Goal: Task Accomplishment & Management: Manage account settings

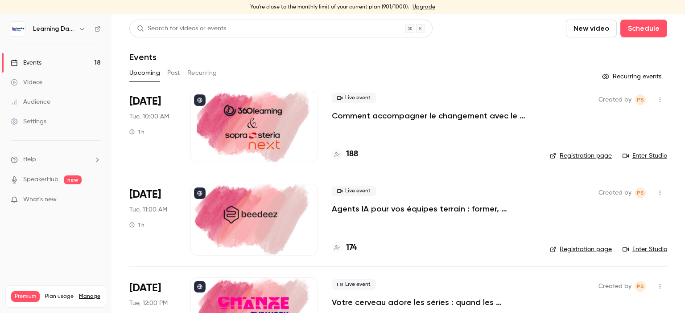
click at [58, 107] on link "Audience" at bounding box center [55, 102] width 111 height 20
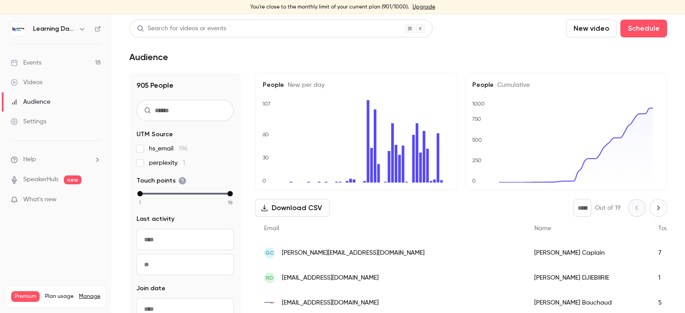
click at [291, 212] on button "Download CSV" at bounding box center [292, 208] width 74 height 18
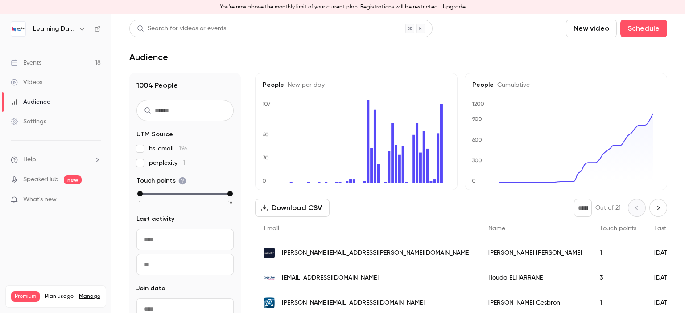
click at [45, 59] on link "Events 18" at bounding box center [55, 63] width 111 height 20
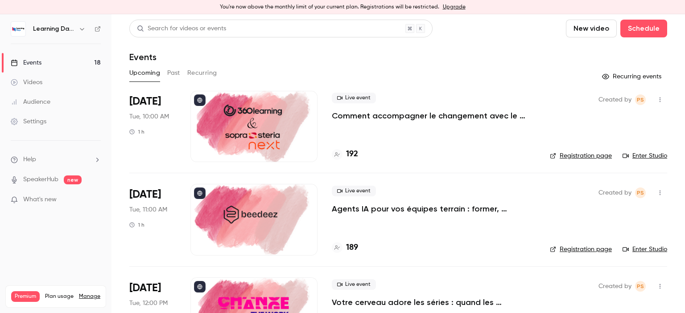
click at [448, 6] on link "Upgrade" at bounding box center [454, 7] width 23 height 7
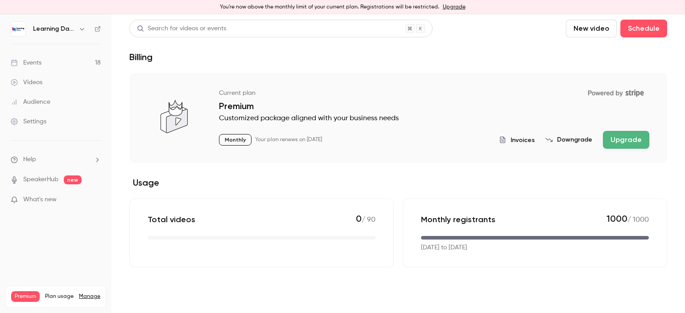
click at [489, 135] on button "Upgrade" at bounding box center [626, 140] width 46 height 18
click at [51, 109] on link "Audience" at bounding box center [55, 102] width 111 height 20
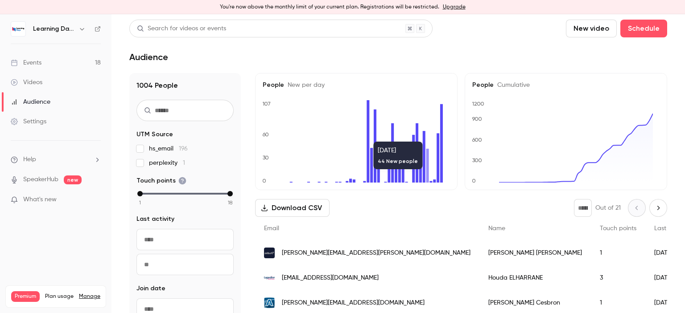
click at [42, 64] on link "Events 18" at bounding box center [55, 63] width 111 height 20
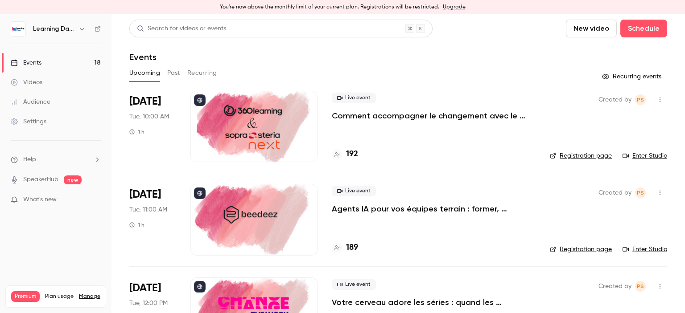
click at [42, 126] on link "Settings" at bounding box center [55, 122] width 111 height 20
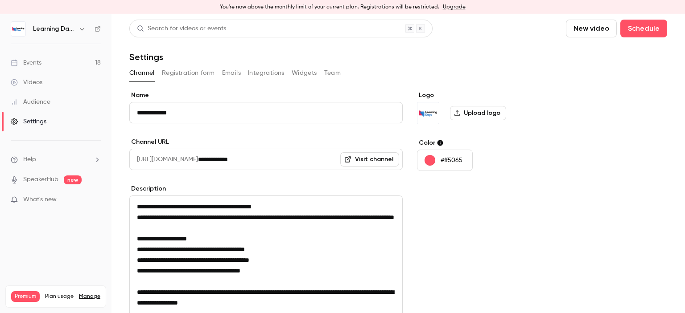
scroll to position [128, 0]
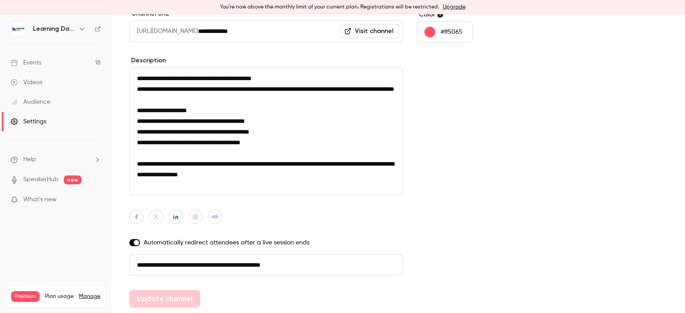
click at [46, 99] on div "Audience" at bounding box center [31, 102] width 40 height 9
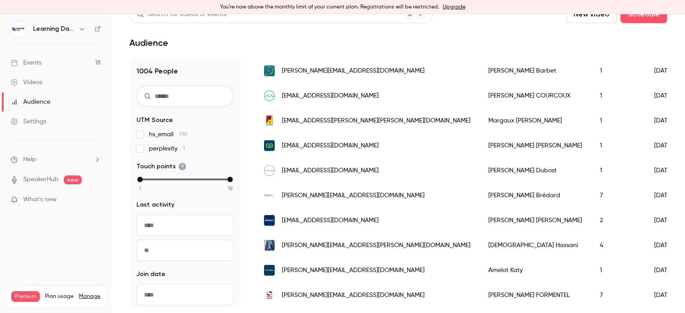
scroll to position [368, 0]
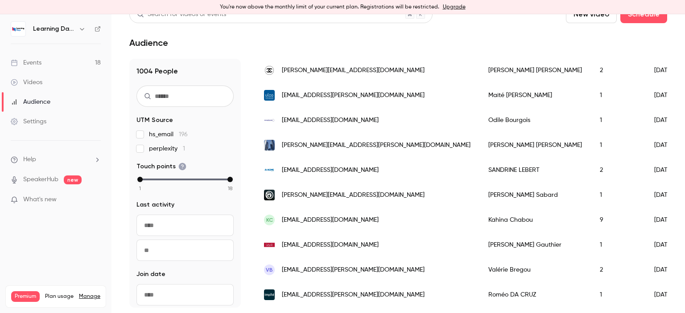
click at [49, 83] on link "Videos" at bounding box center [55, 83] width 111 height 20
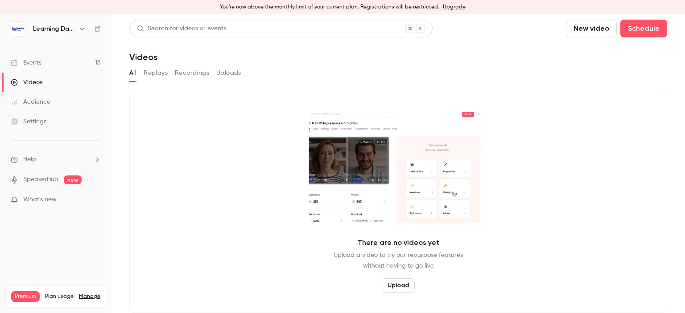
click at [46, 62] on link "Events 18" at bounding box center [55, 63] width 111 height 20
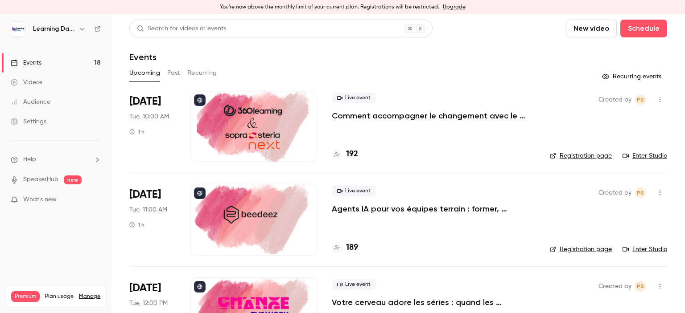
click at [51, 79] on link "Videos" at bounding box center [55, 83] width 111 height 20
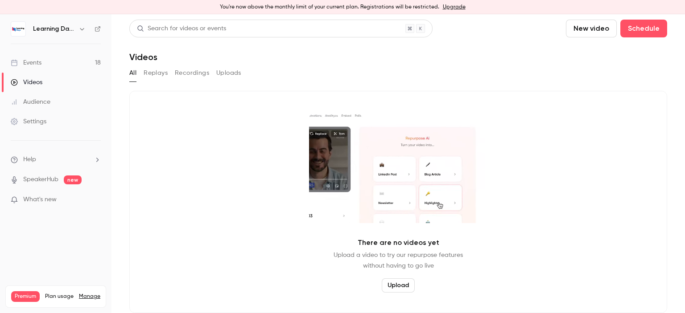
click at [53, 99] on link "Audience" at bounding box center [55, 102] width 111 height 20
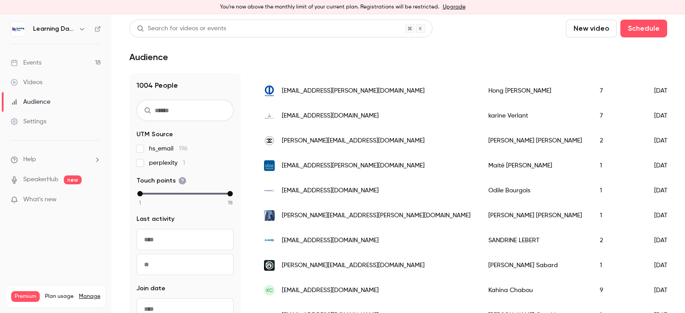
scroll to position [318, 0]
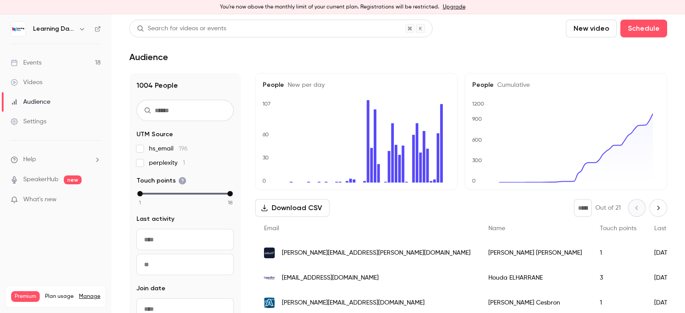
click at [49, 62] on link "Events 18" at bounding box center [55, 63] width 111 height 20
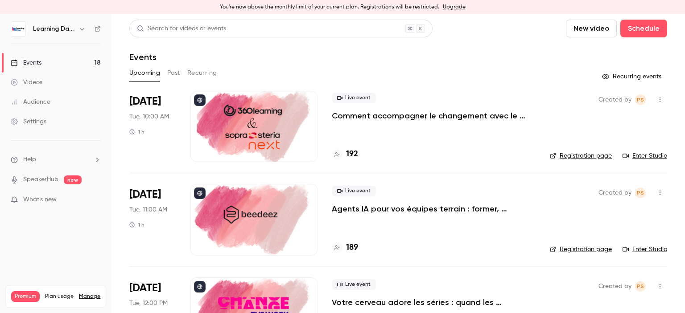
click at [42, 122] on div "Settings" at bounding box center [29, 121] width 36 height 9
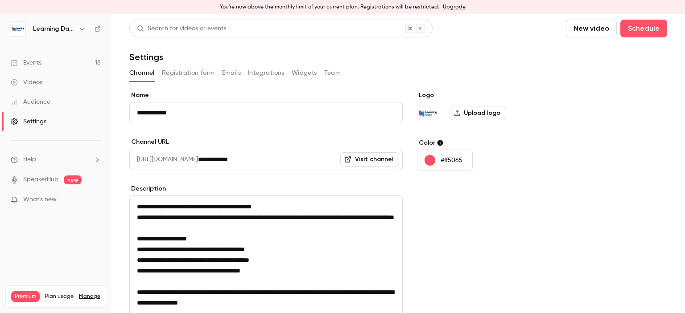
scroll to position [128, 0]
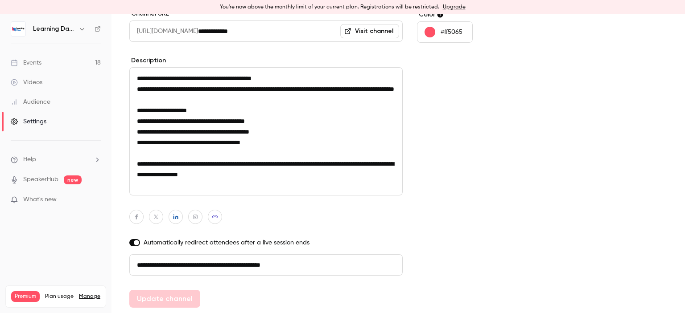
click at [42, 98] on div "Audience" at bounding box center [31, 102] width 40 height 9
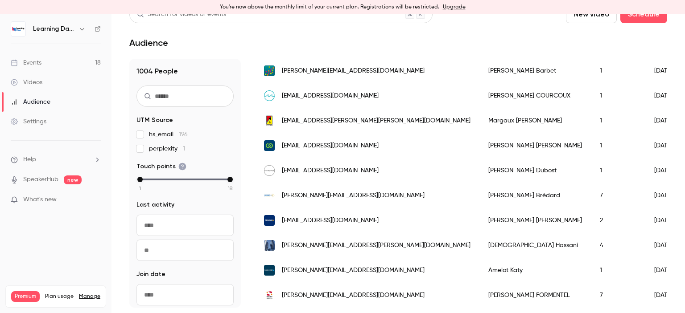
scroll to position [1173, 0]
click at [43, 83] on link "Videos" at bounding box center [55, 83] width 111 height 20
click at [46, 62] on link "Events 18" at bounding box center [55, 63] width 111 height 20
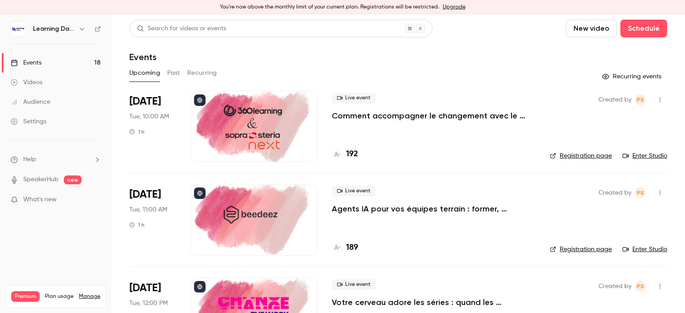
click at [47, 100] on div "Audience" at bounding box center [31, 102] width 40 height 9
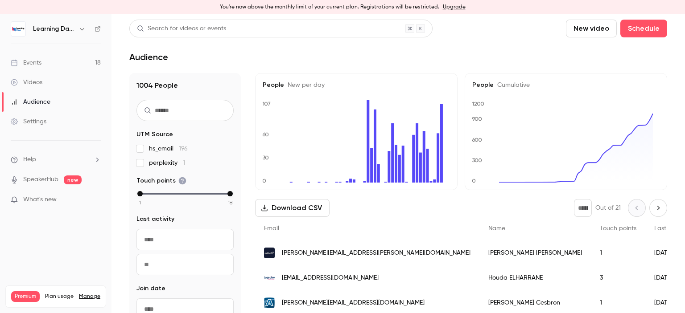
click at [51, 100] on link "Audience" at bounding box center [55, 102] width 111 height 20
click at [47, 76] on link "Videos" at bounding box center [55, 83] width 111 height 20
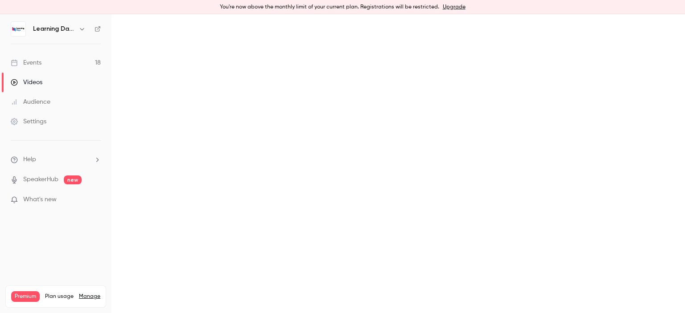
click at [43, 99] on div "Audience" at bounding box center [31, 102] width 40 height 9
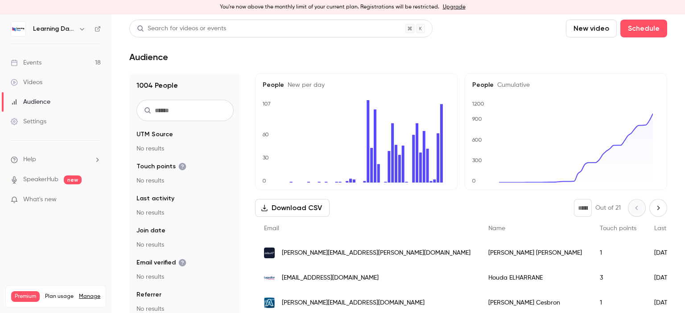
click at [43, 99] on div "Audience" at bounding box center [31, 102] width 40 height 9
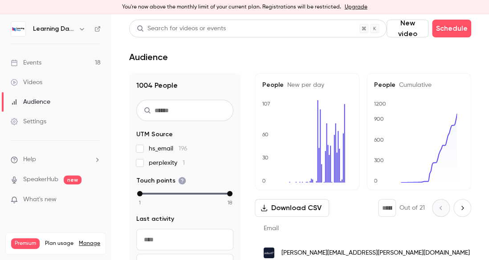
click at [40, 103] on div "Audience" at bounding box center [31, 102] width 40 height 9
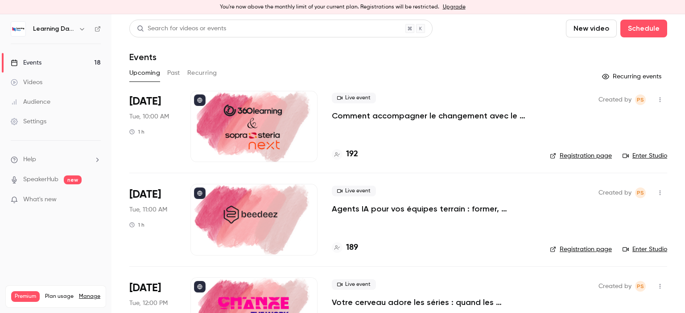
click at [39, 90] on link "Videos" at bounding box center [55, 83] width 111 height 20
click at [45, 112] on link "Settings" at bounding box center [55, 122] width 111 height 20
click at [43, 104] on div "Audience" at bounding box center [31, 102] width 40 height 9
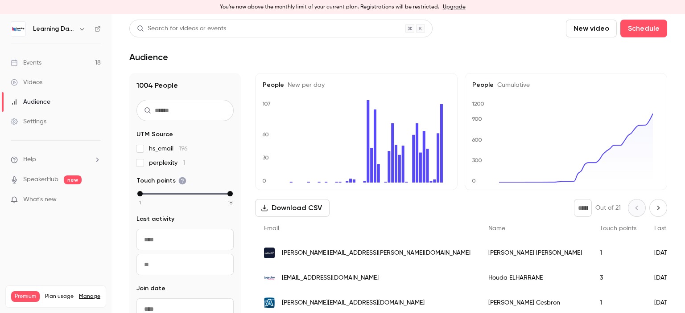
click at [41, 82] on div "Videos" at bounding box center [27, 82] width 32 height 9
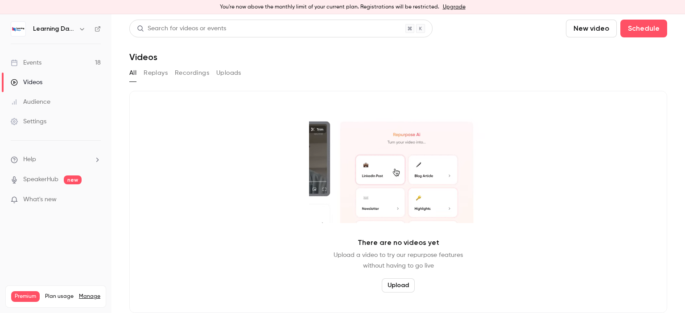
click at [38, 117] on div "Settings" at bounding box center [29, 121] width 36 height 9
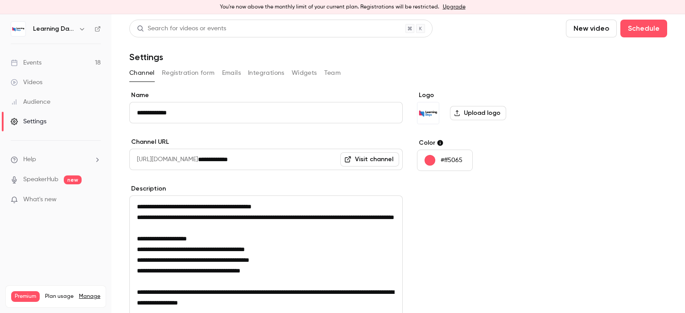
scroll to position [128, 0]
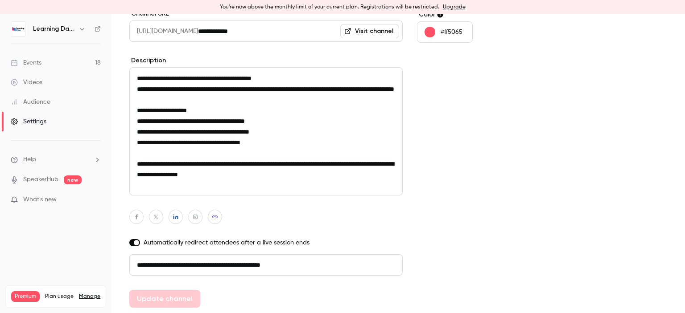
click at [36, 107] on link "Audience" at bounding box center [55, 102] width 111 height 20
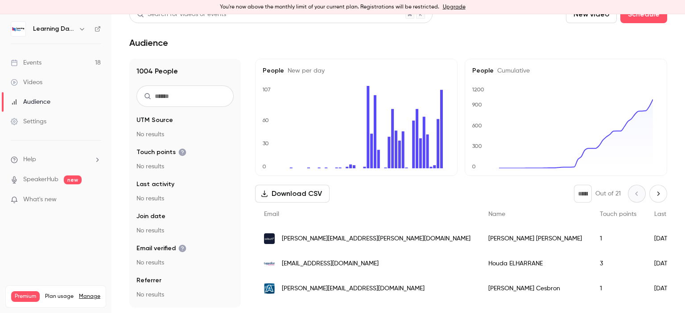
scroll to position [14, 0]
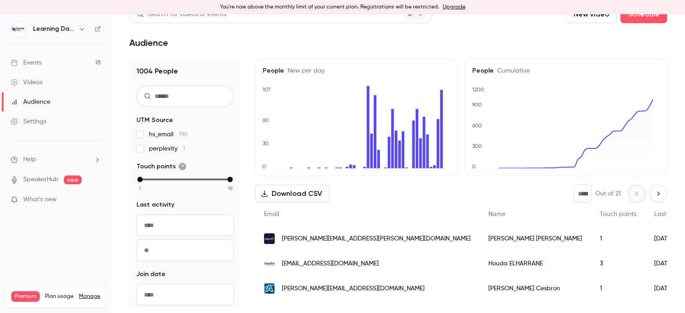
click at [37, 66] on div "Events" at bounding box center [26, 62] width 31 height 9
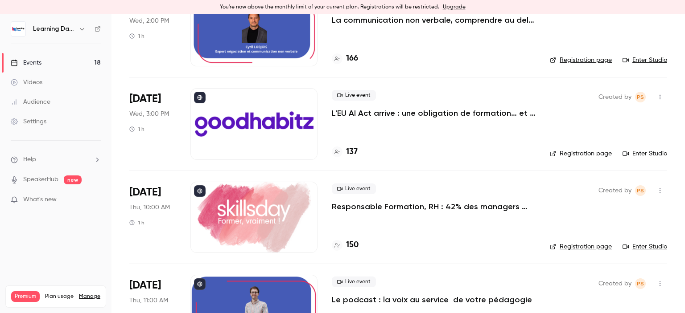
scroll to position [1064, 0]
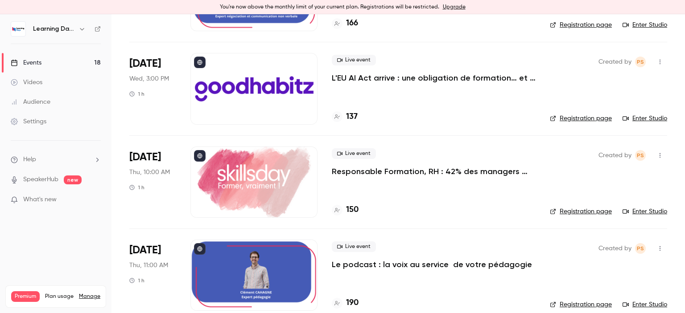
click at [445, 8] on link "Upgrade" at bounding box center [454, 7] width 23 height 7
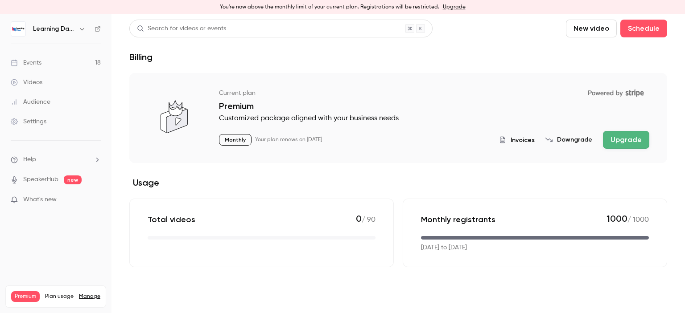
click at [629, 143] on button "Upgrade" at bounding box center [626, 140] width 46 height 18
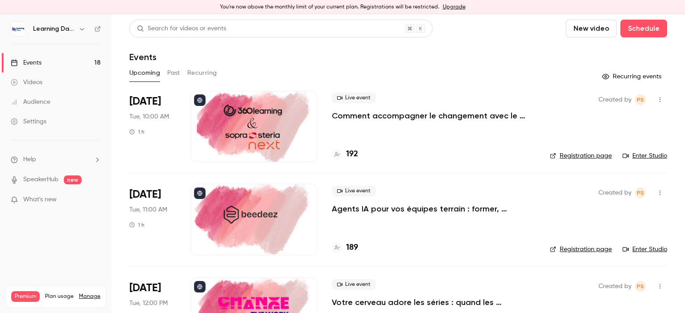
click at [39, 85] on div "Videos" at bounding box center [27, 82] width 32 height 9
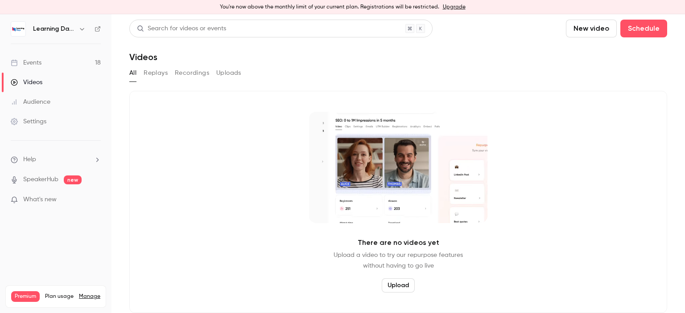
click at [42, 103] on div "Audience" at bounding box center [31, 102] width 40 height 9
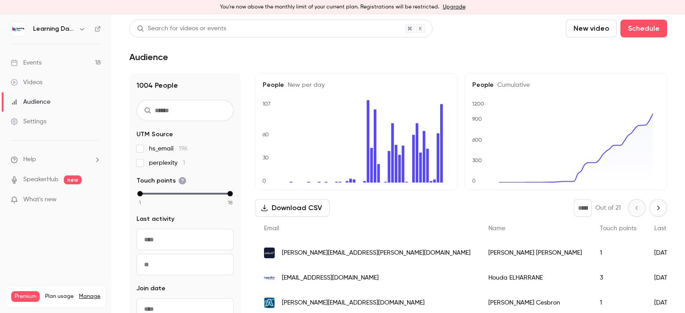
click at [38, 83] on div "Videos" at bounding box center [27, 82] width 32 height 9
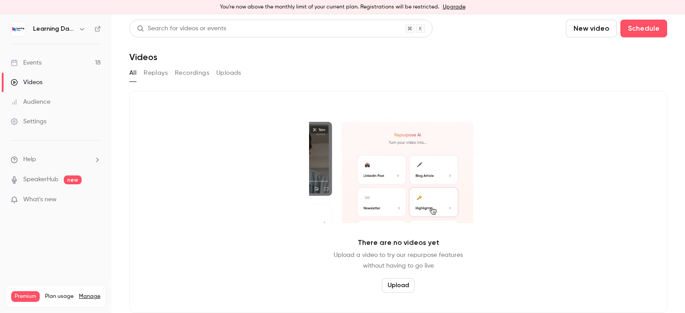
click at [36, 62] on div "Events" at bounding box center [26, 62] width 31 height 9
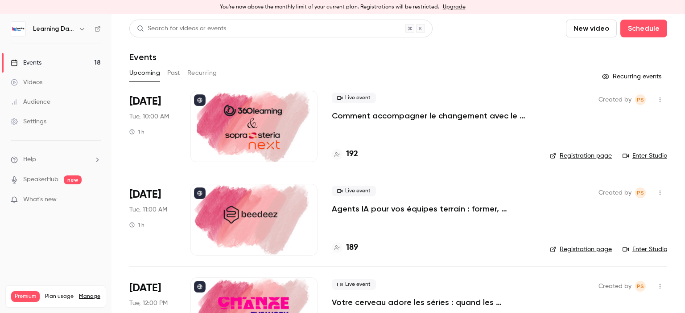
click at [36, 116] on link "Settings" at bounding box center [55, 122] width 111 height 20
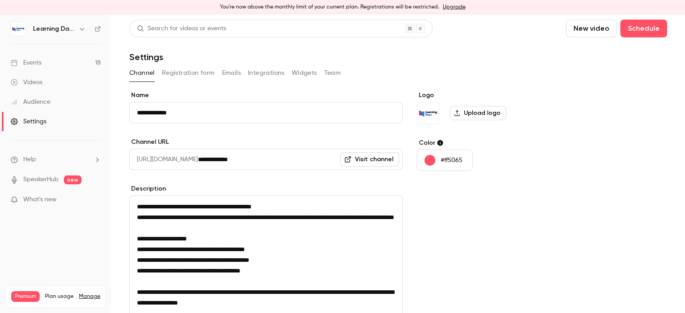
scroll to position [128, 0]
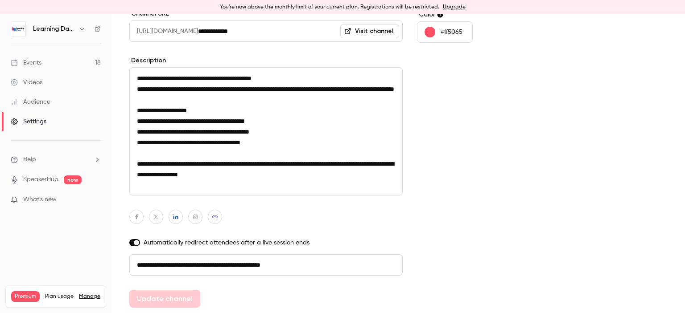
click at [37, 109] on link "Audience" at bounding box center [55, 102] width 111 height 20
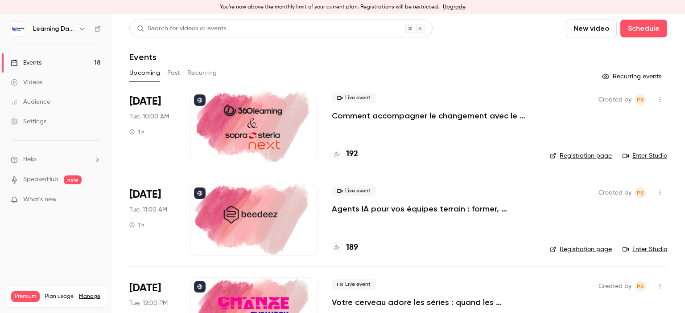
click at [46, 64] on link "Events 18" at bounding box center [55, 63] width 111 height 20
click at [53, 119] on link "Settings" at bounding box center [55, 122] width 111 height 20
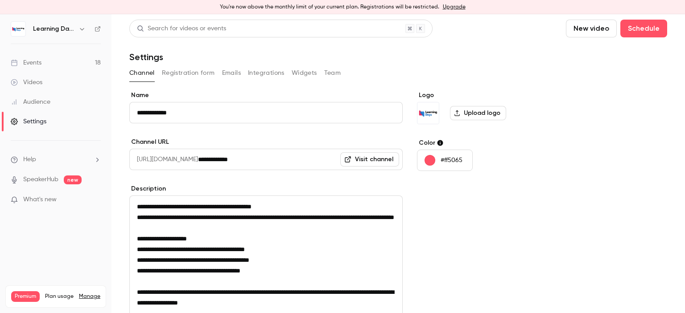
scroll to position [128, 0]
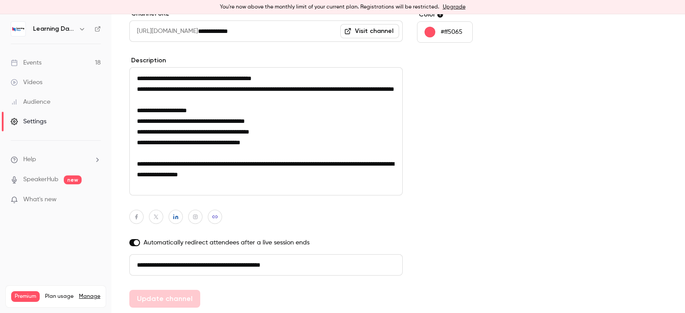
click at [50, 105] on div "Audience" at bounding box center [31, 102] width 40 height 9
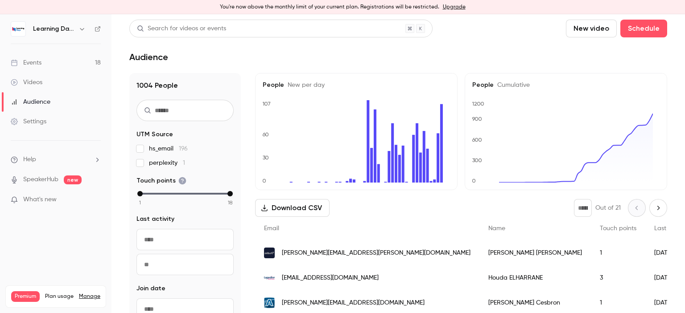
click at [45, 78] on link "Videos" at bounding box center [55, 83] width 111 height 20
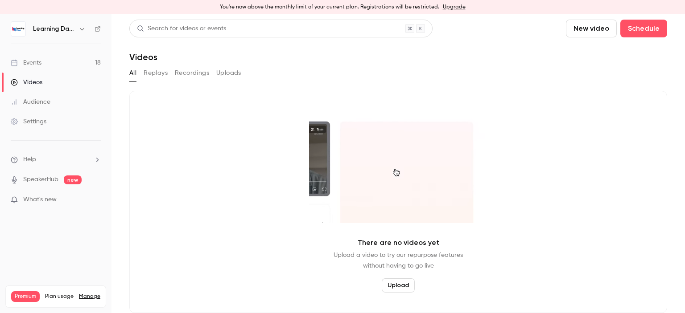
click at [50, 121] on link "Settings" at bounding box center [55, 122] width 111 height 20
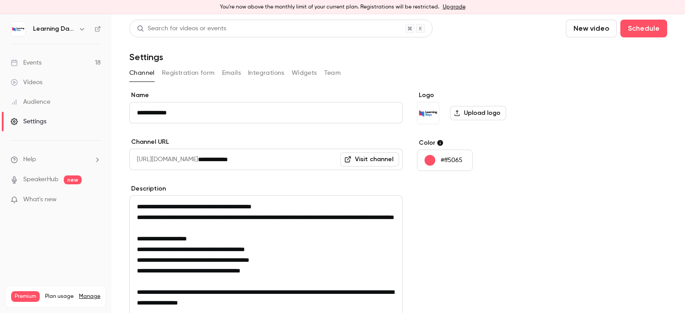
scroll to position [128, 0]
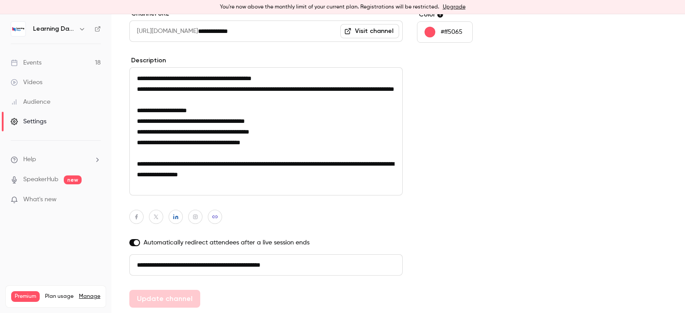
click at [44, 102] on div "Audience" at bounding box center [31, 102] width 40 height 9
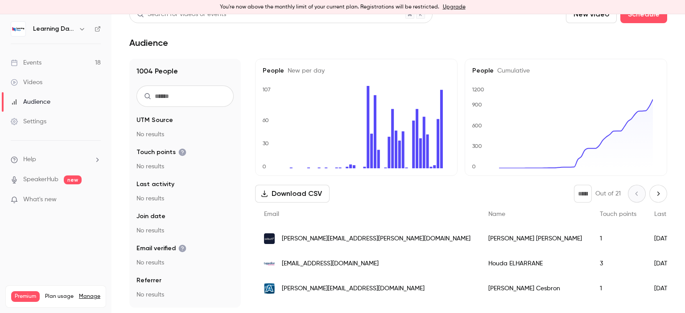
scroll to position [14, 0]
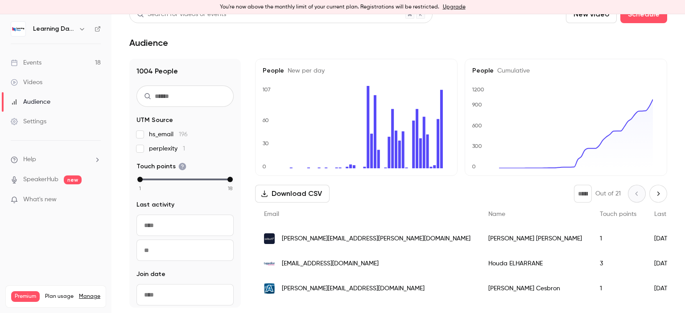
click at [30, 162] on span "Help" at bounding box center [29, 159] width 13 height 9
click at [144, 149] on link "Talk to us" at bounding box center [164, 150] width 98 height 24
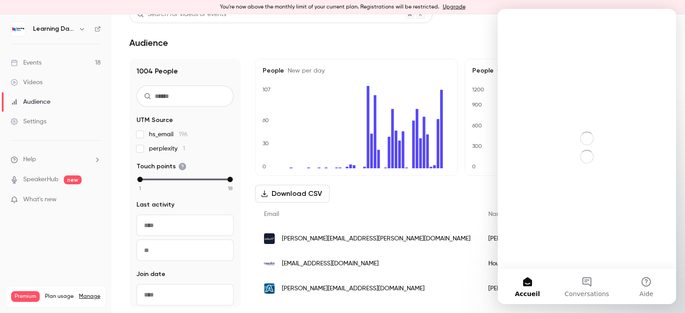
scroll to position [0, 0]
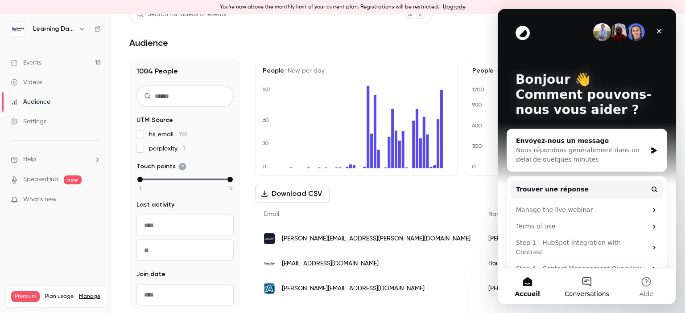
click at [589, 280] on button "Conversations" at bounding box center [586, 287] width 59 height 36
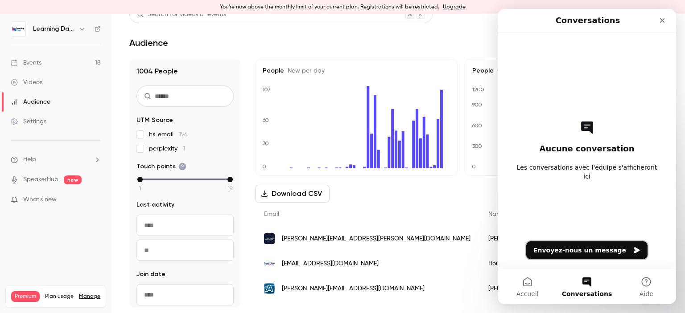
click at [588, 251] on button "Envoyez-nous un message" at bounding box center [586, 251] width 121 height 18
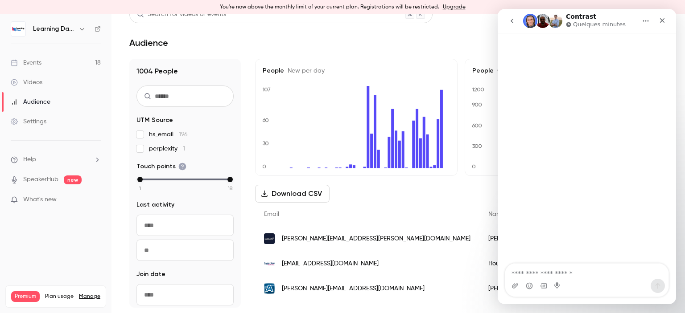
click at [588, 251] on div "Intercom Messenger" at bounding box center [586, 149] width 178 height 232
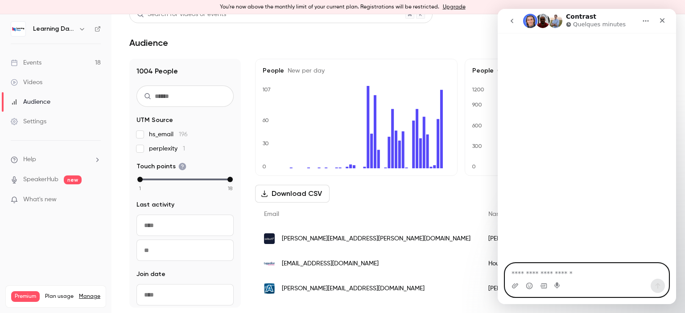
click at [570, 270] on textarea "Envoyer un message..." at bounding box center [586, 271] width 163 height 15
type textarea "*****"
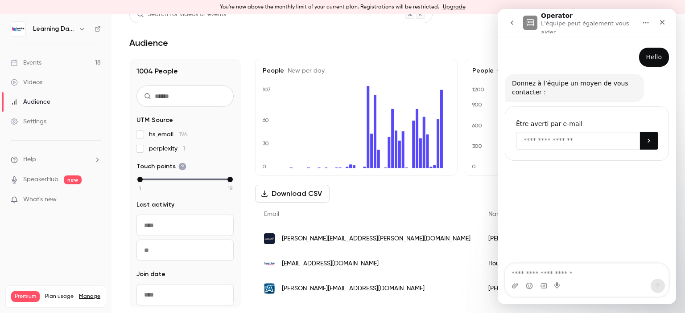
click at [548, 137] on input "Enter your email" at bounding box center [578, 141] width 124 height 18
type input "**********"
click at [650, 141] on button "Soumettre" at bounding box center [649, 141] width 18 height 18
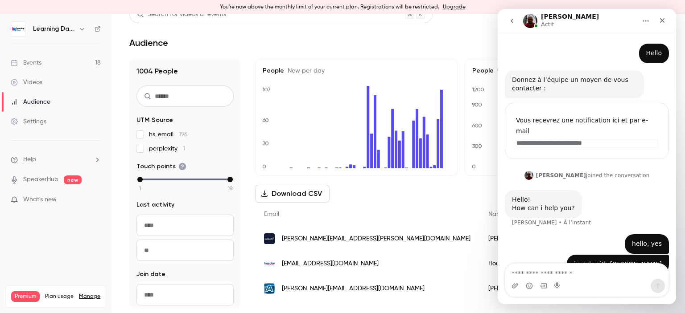
scroll to position [9, 0]
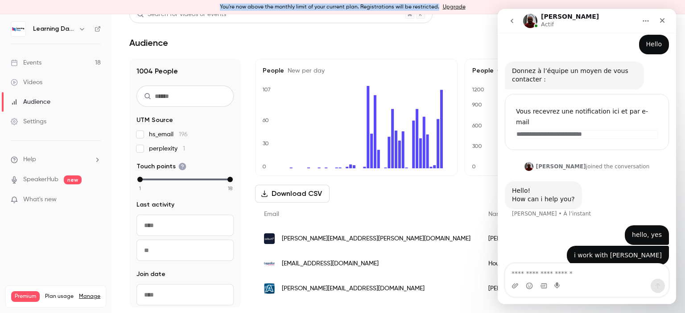
drag, startPoint x: 476, startPoint y: 7, endPoint x: 221, endPoint y: 8, distance: 255.0
click at [221, 8] on div "You're now above the monthly limit of your current plan. Registrations will be …" at bounding box center [342, 7] width 685 height 14
copy div "You're now above the monthly limit of your current plan. Registrations will be …"
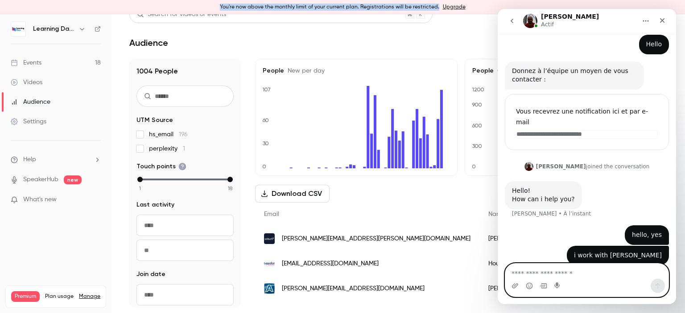
click at [553, 276] on textarea "Envoyer un message..." at bounding box center [586, 271] width 163 height 15
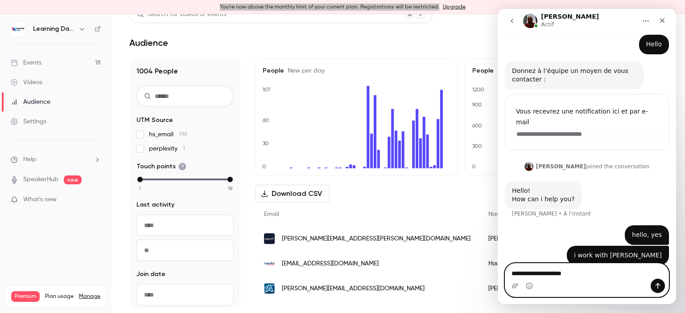
paste textarea "**********"
type textarea "**********"
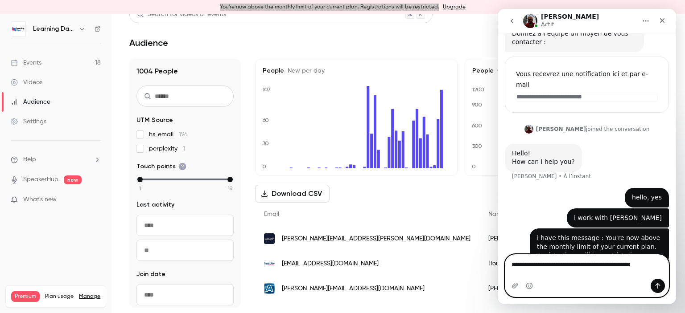
scroll to position [55, 0]
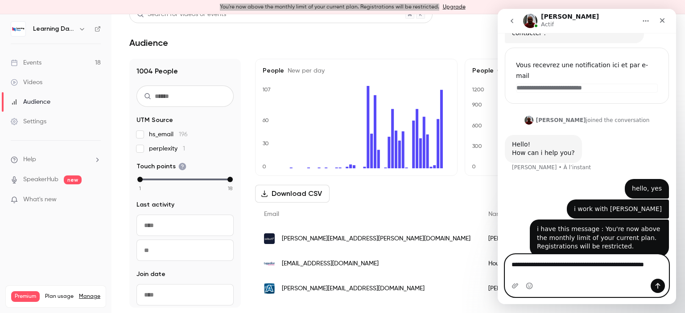
type textarea "**********"
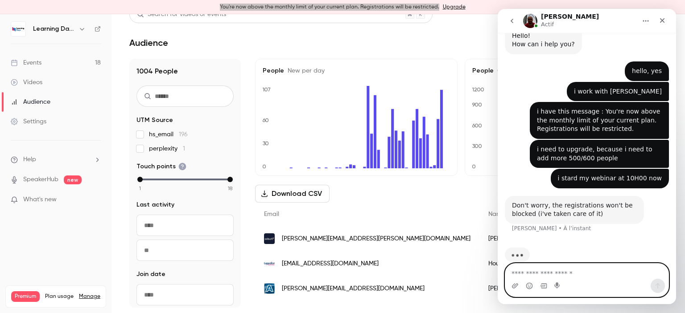
scroll to position [166, 0]
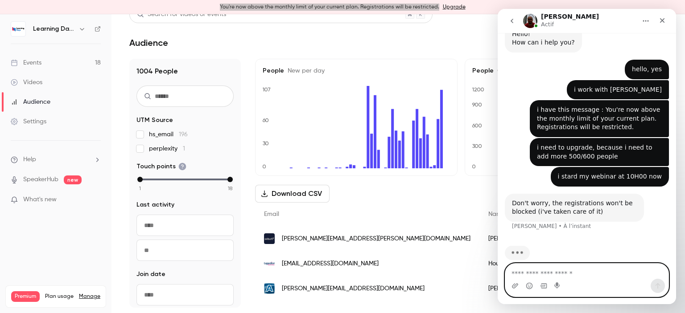
click at [561, 272] on textarea "Envoyer un message..." at bounding box center [586, 271] width 163 height 15
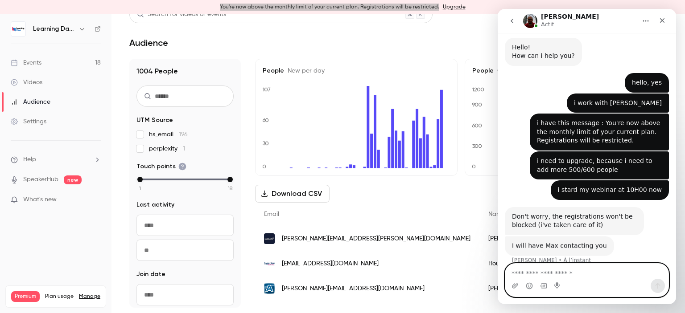
scroll to position [152, 0]
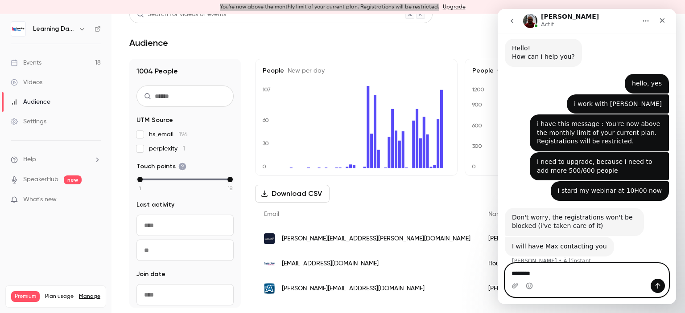
type textarea "*********"
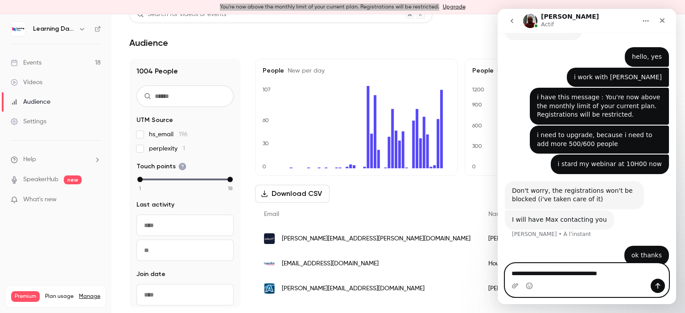
type textarea "**********"
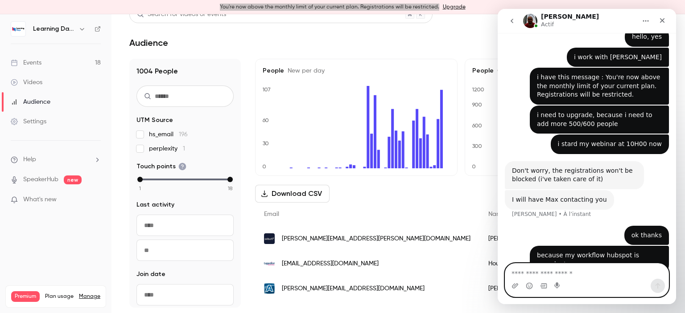
paste textarea "**********"
type textarea "**********"
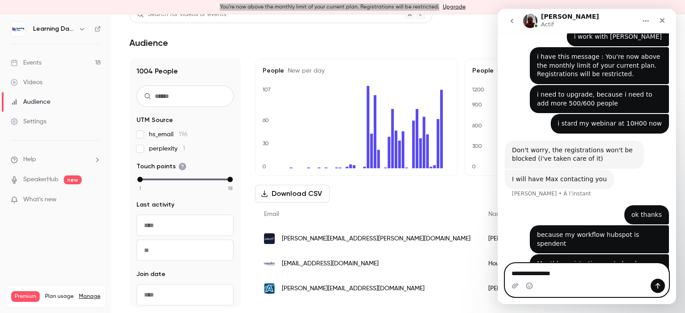
type textarea "**********"
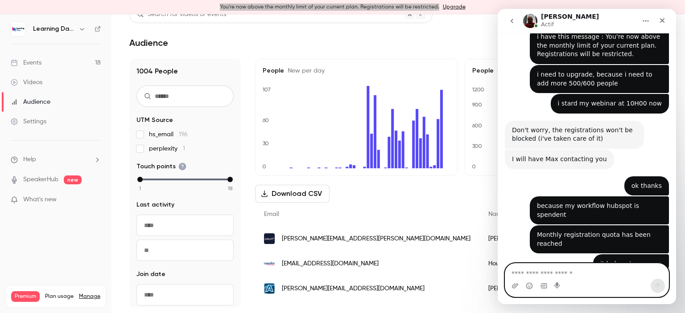
scroll to position [266, 0]
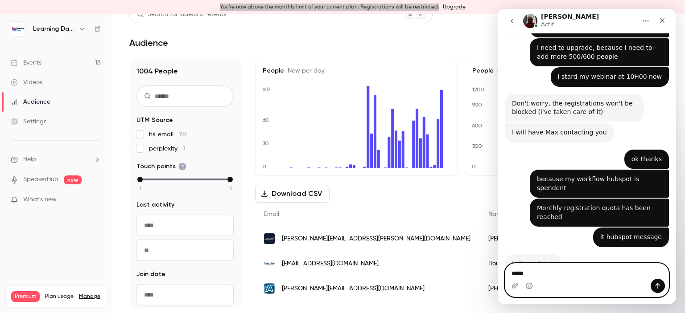
type textarea "******"
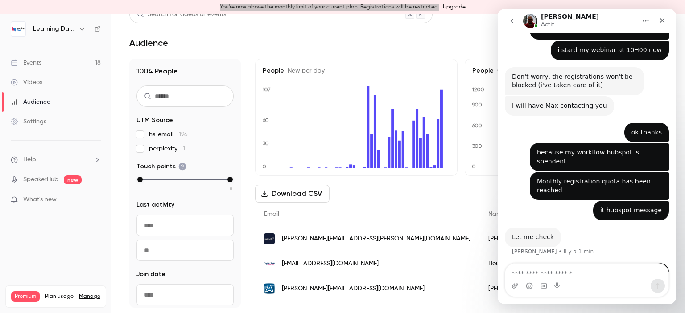
click at [50, 68] on link "Events 18" at bounding box center [55, 63] width 111 height 20
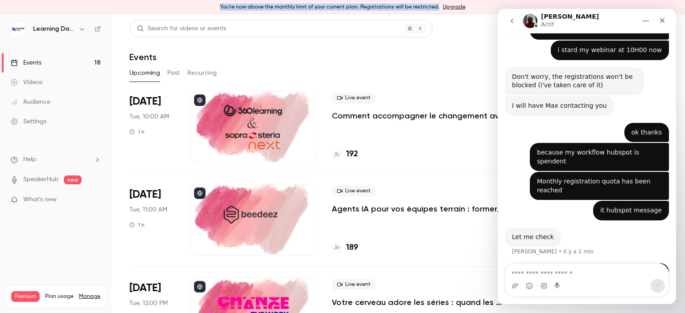
click at [44, 105] on div "Audience" at bounding box center [31, 102] width 40 height 9
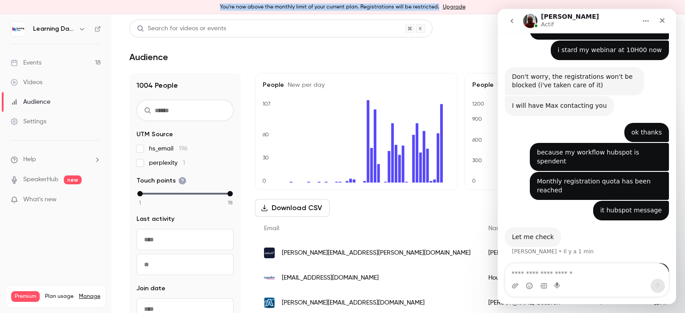
click at [40, 81] on div "Videos" at bounding box center [27, 82] width 32 height 9
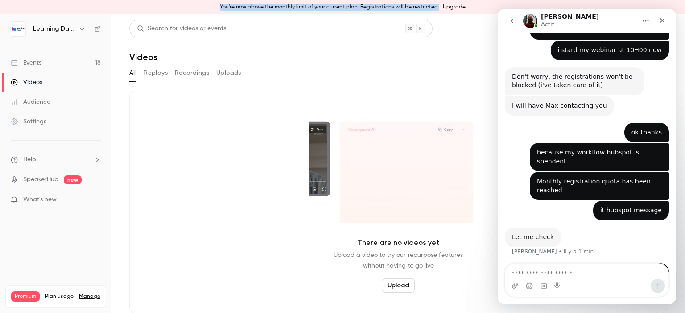
click at [49, 104] on div "Audience" at bounding box center [31, 102] width 40 height 9
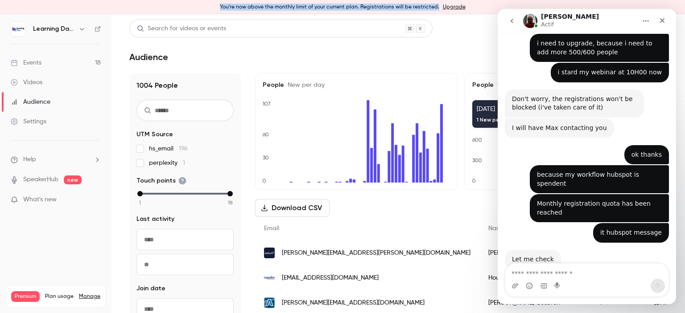
scroll to position [292, 0]
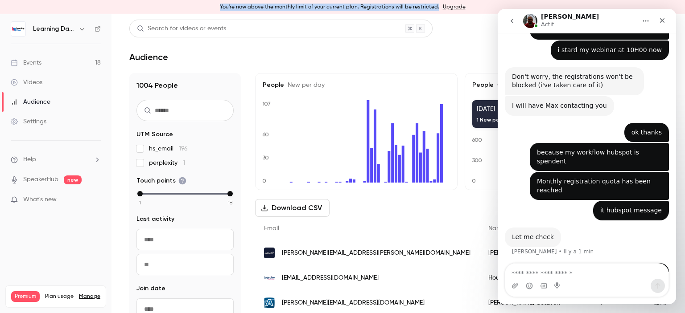
drag, startPoint x: 596, startPoint y: 99, endPoint x: 532, endPoint y: 90, distance: 64.7
click at [532, 90] on div "**********" at bounding box center [587, 22] width 164 height 542
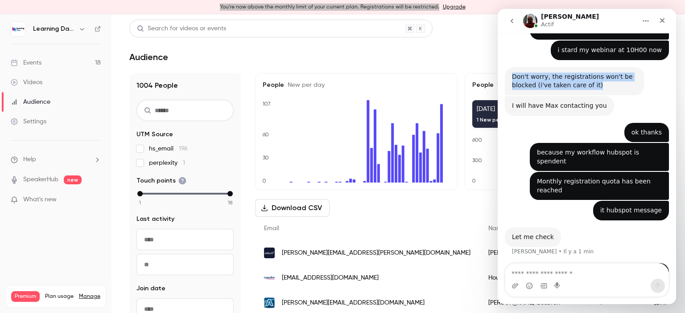
drag, startPoint x: 593, startPoint y: 74, endPoint x: 510, endPoint y: 65, distance: 83.3
click at [510, 67] on div "Don't worry, the registrations won't be blocked (i've taken care of it) Salim •…" at bounding box center [574, 81] width 139 height 28
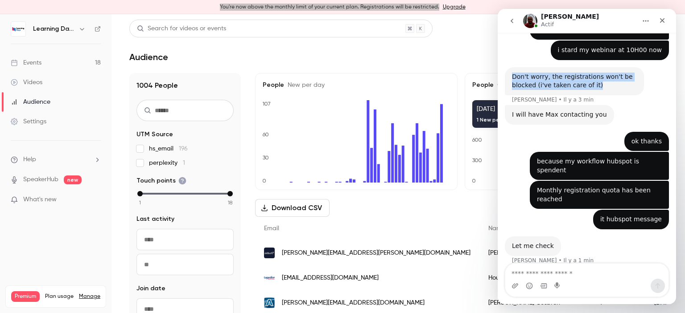
copy div "Don't worry, the registrations won't be blocked (i've taken care of it)"
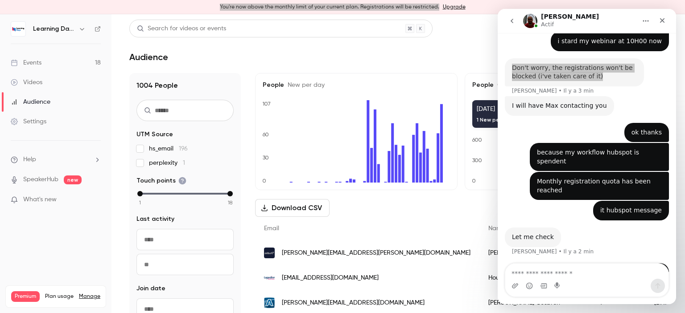
click at [42, 102] on div "Audience" at bounding box center [31, 102] width 40 height 9
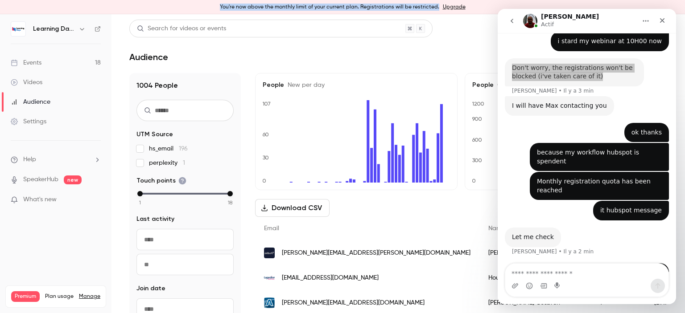
click at [43, 116] on link "Settings" at bounding box center [55, 122] width 111 height 20
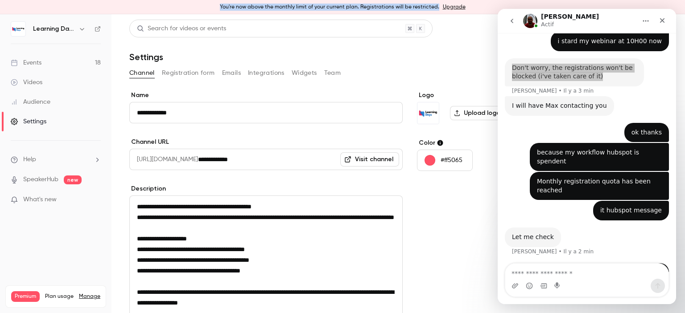
scroll to position [128, 0]
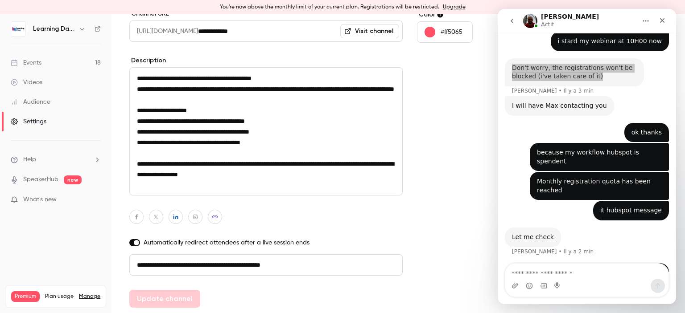
click at [35, 84] on div "Videos" at bounding box center [27, 82] width 32 height 9
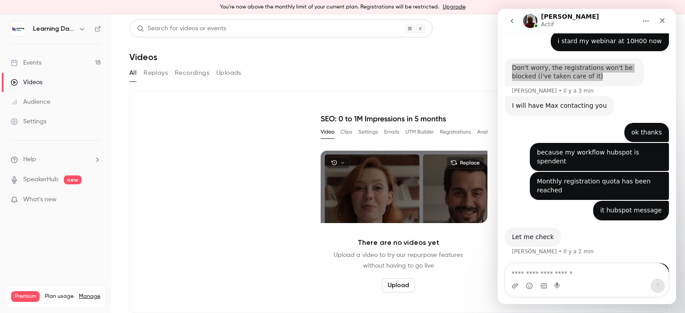
click at [39, 102] on div "Audience" at bounding box center [31, 102] width 40 height 9
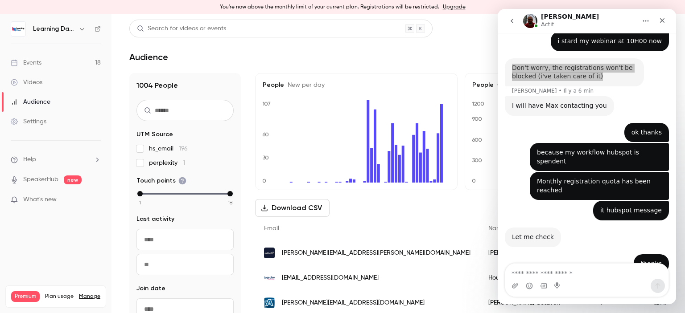
scroll to position [328, 0]
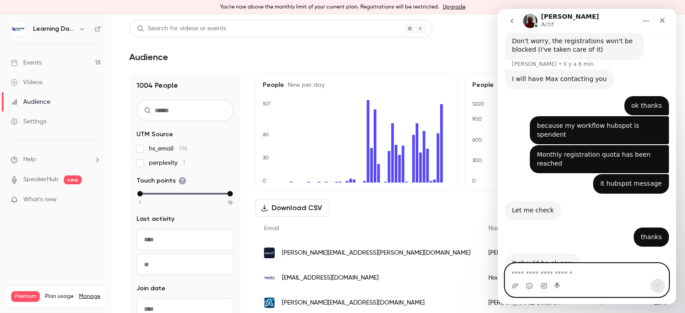
click at [571, 271] on textarea "Envoyer un message..." at bounding box center [586, 271] width 163 height 15
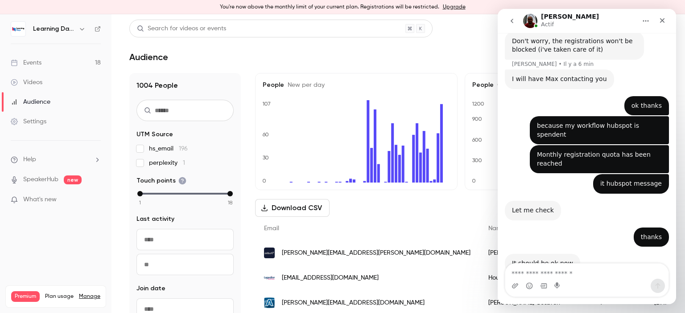
click at [58, 107] on link "Audience" at bounding box center [55, 102] width 111 height 20
click at [42, 78] on link "Videos" at bounding box center [55, 83] width 111 height 20
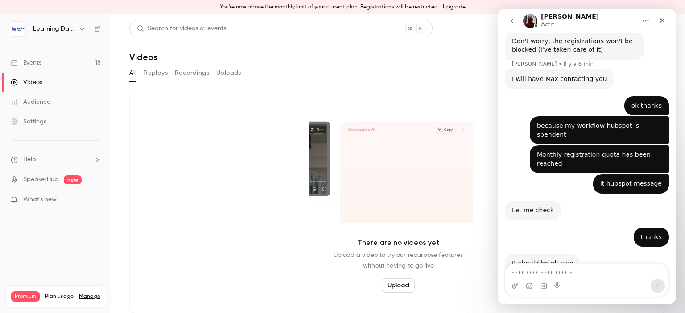
click at [41, 99] on div "Audience" at bounding box center [31, 102] width 40 height 9
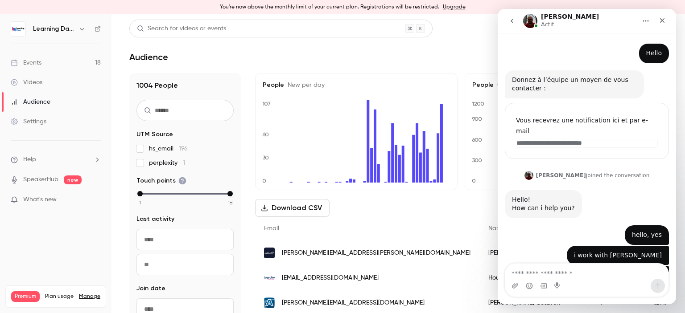
scroll to position [319, 0]
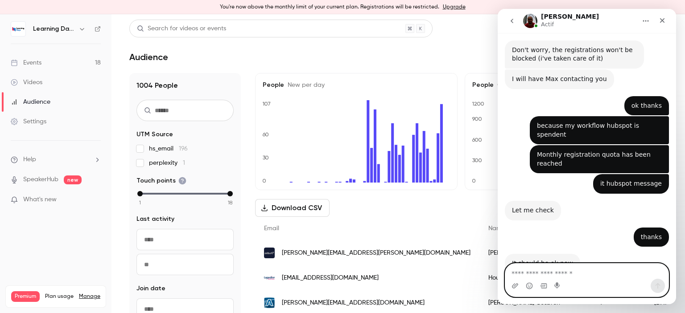
click at [537, 269] on textarea "Envoyer un message..." at bounding box center [586, 271] width 163 height 15
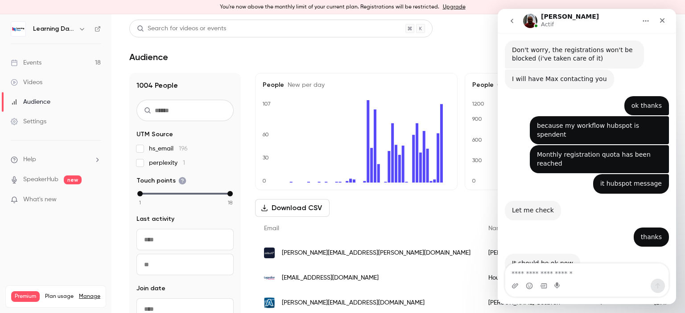
click at [53, 64] on link "Events 18" at bounding box center [55, 63] width 111 height 20
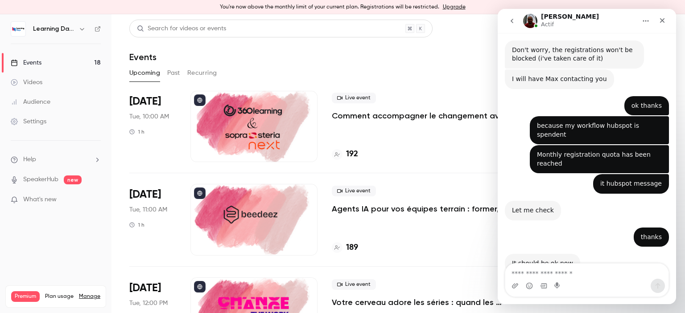
click at [56, 97] on link "Audience" at bounding box center [55, 102] width 111 height 20
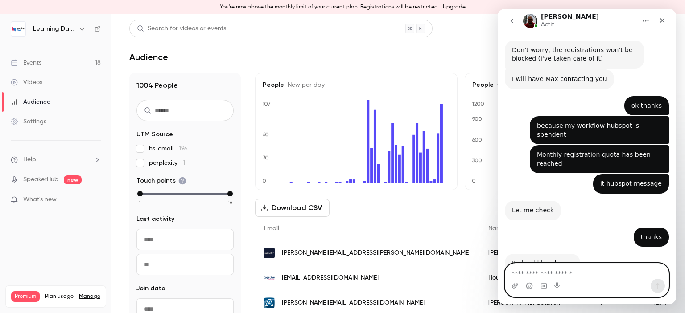
click at [538, 272] on textarea "Envoyer un message..." at bounding box center [586, 271] width 163 height 15
type textarea "**********"
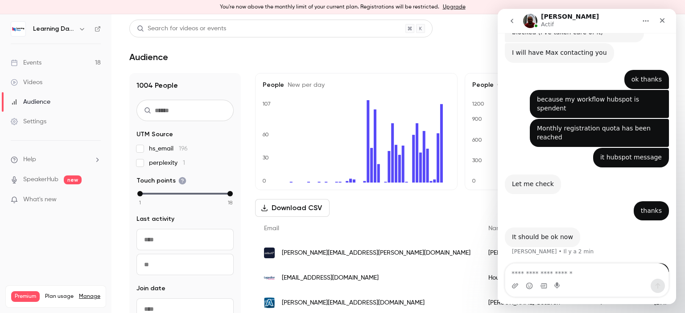
click at [57, 58] on link "Events 18" at bounding box center [55, 63] width 111 height 20
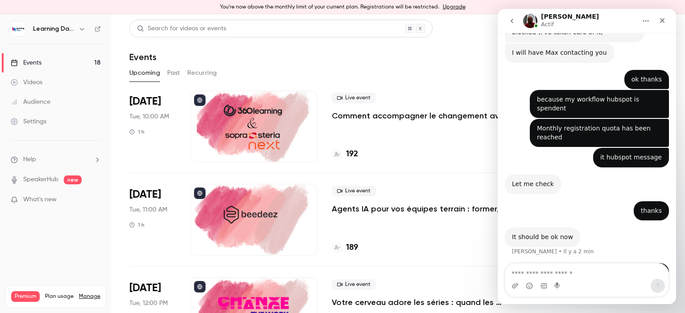
click at [45, 82] on link "Videos" at bounding box center [55, 83] width 111 height 20
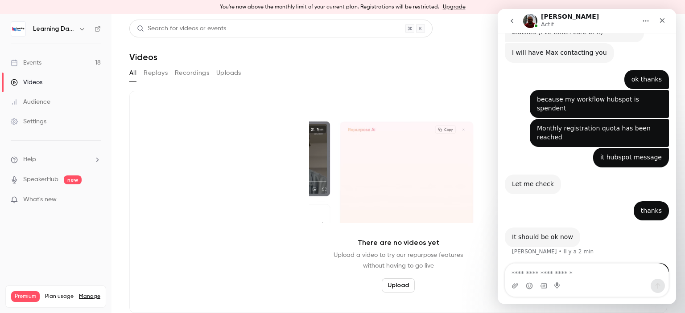
click at [48, 64] on link "Events 18" at bounding box center [55, 63] width 111 height 20
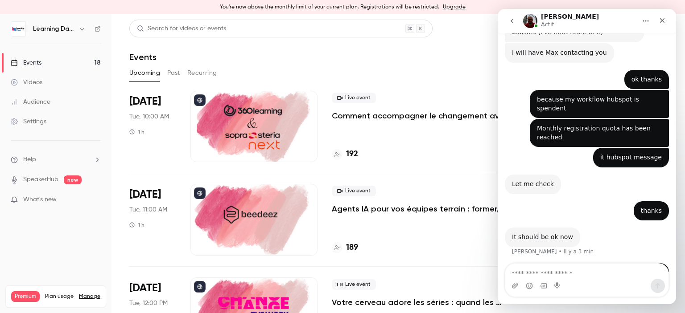
click at [58, 83] on link "Videos" at bounding box center [55, 83] width 111 height 20
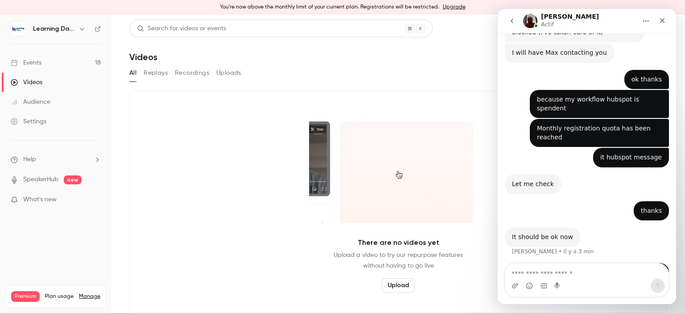
click at [55, 123] on link "Settings" at bounding box center [55, 122] width 111 height 20
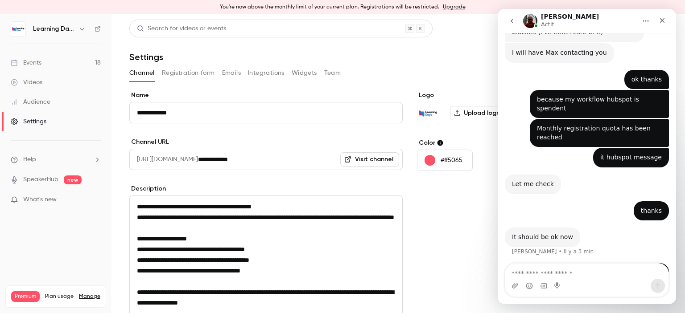
scroll to position [128, 0]
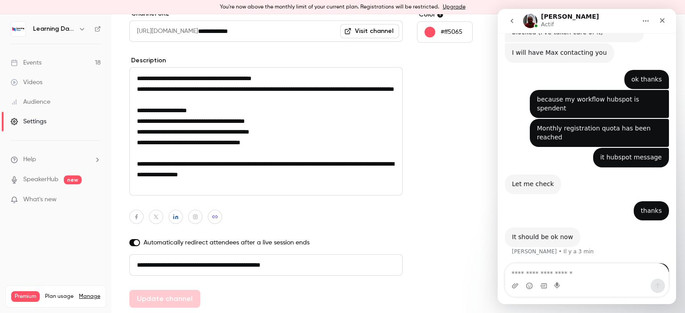
click at [49, 102] on div "Audience" at bounding box center [31, 102] width 40 height 9
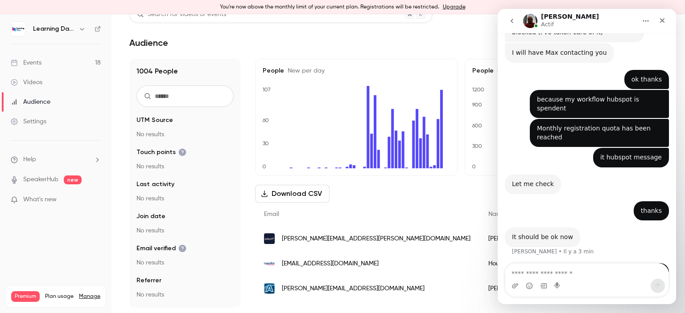
scroll to position [14, 0]
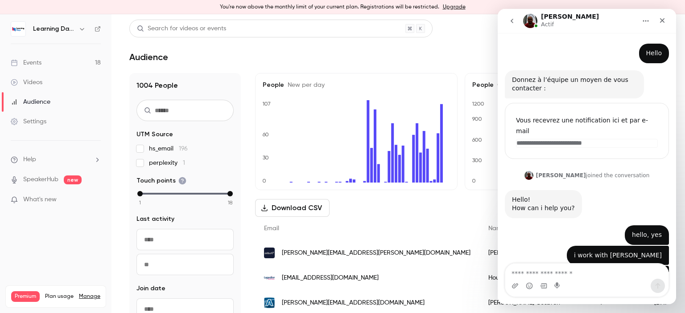
scroll to position [345, 0]
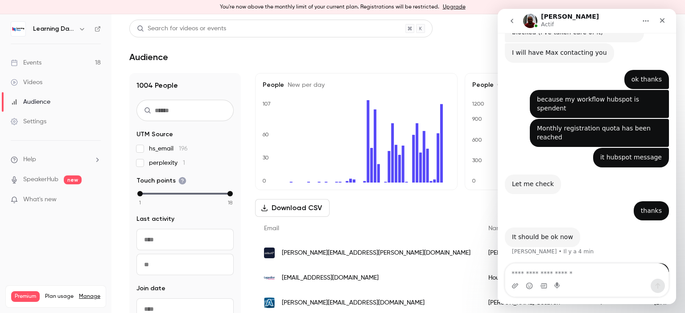
click at [44, 107] on link "Audience" at bounding box center [55, 102] width 111 height 20
click at [37, 91] on link "Videos" at bounding box center [55, 83] width 111 height 20
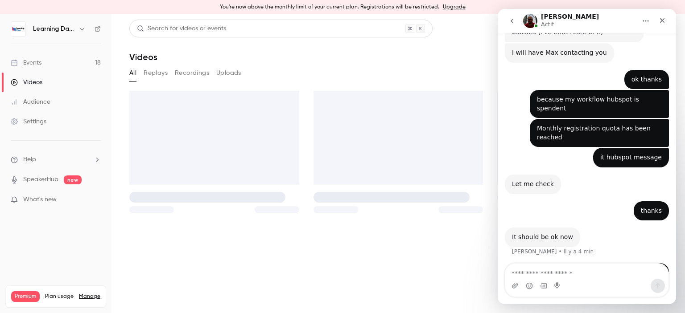
click at [41, 104] on div "Audience" at bounding box center [31, 102] width 40 height 9
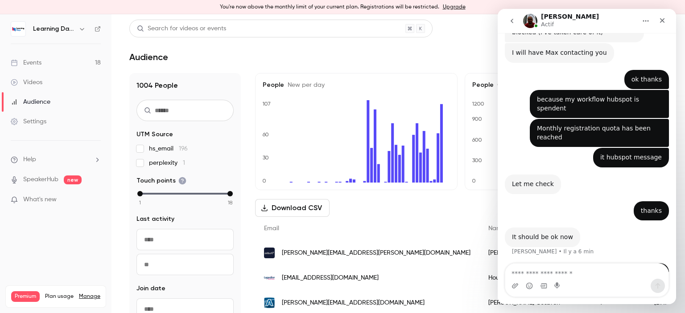
click at [52, 78] on link "Videos" at bounding box center [55, 83] width 111 height 20
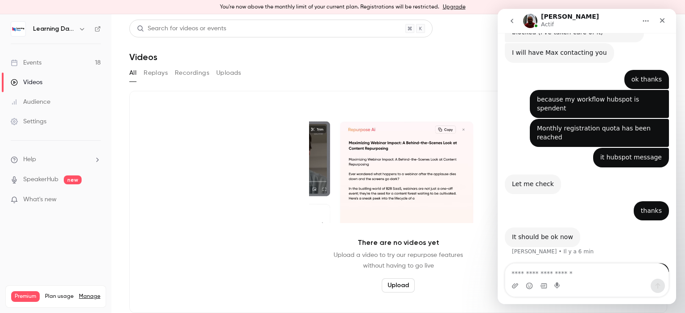
click at [52, 66] on link "Events 18" at bounding box center [55, 63] width 111 height 20
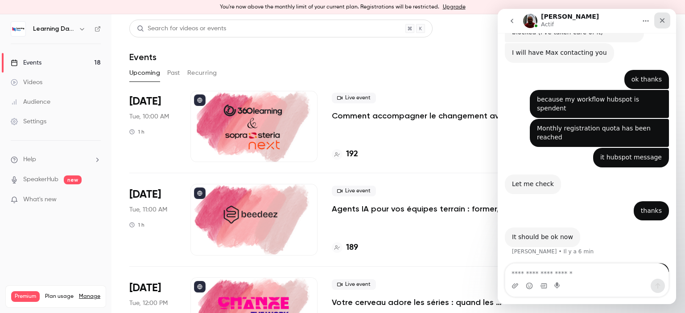
click at [662, 24] on icon "Fermer" at bounding box center [661, 20] width 7 height 7
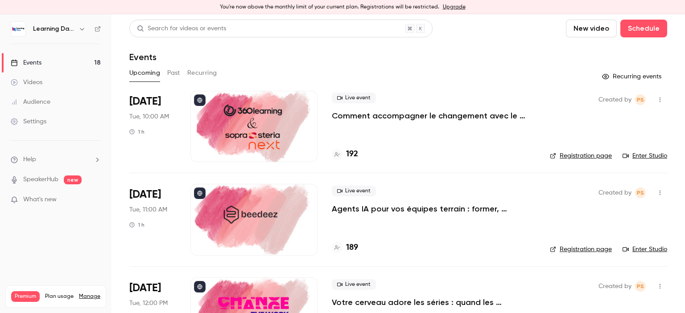
scroll to position [345, 0]
click at [626, 154] on link "Enter Studio" at bounding box center [644, 156] width 45 height 9
click at [61, 61] on link "Events 18" at bounding box center [55, 63] width 111 height 20
click at [54, 96] on link "Audience" at bounding box center [55, 102] width 111 height 20
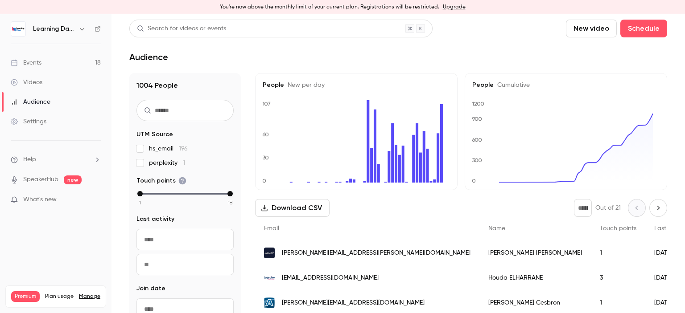
click at [38, 123] on div "Settings" at bounding box center [29, 121] width 36 height 9
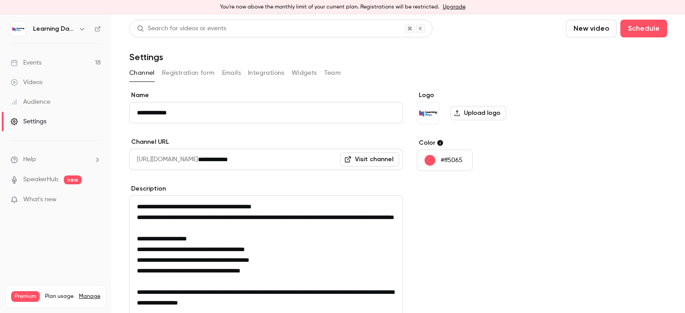
scroll to position [128, 0]
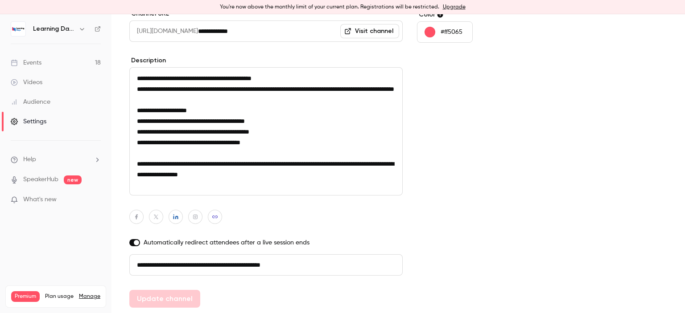
click at [32, 100] on div "Audience" at bounding box center [31, 102] width 40 height 9
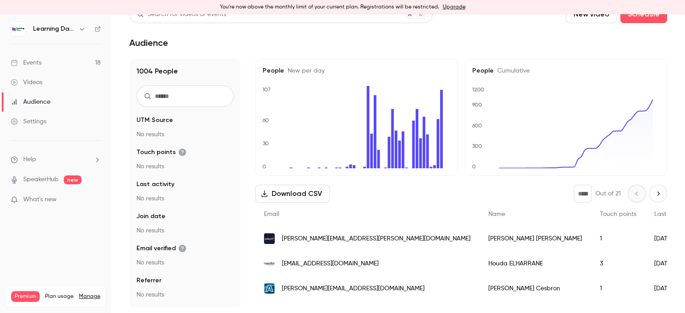
scroll to position [14, 0]
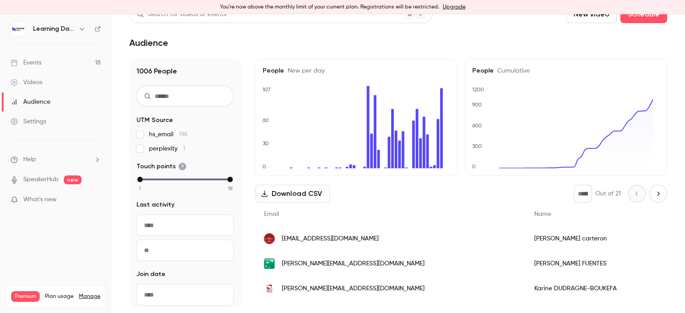
click at [46, 69] on link "Events 18" at bounding box center [55, 63] width 111 height 20
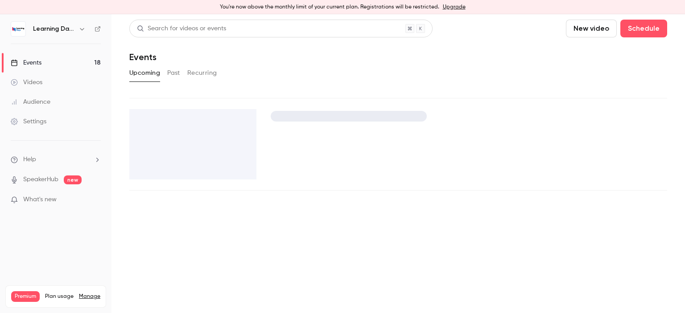
click at [49, 96] on link "Audience" at bounding box center [55, 102] width 111 height 20
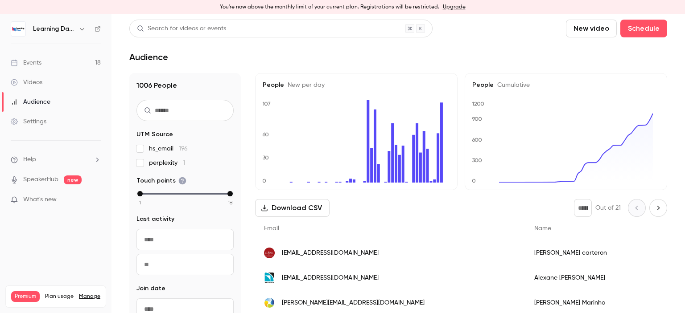
click at [47, 83] on link "Videos" at bounding box center [55, 83] width 111 height 20
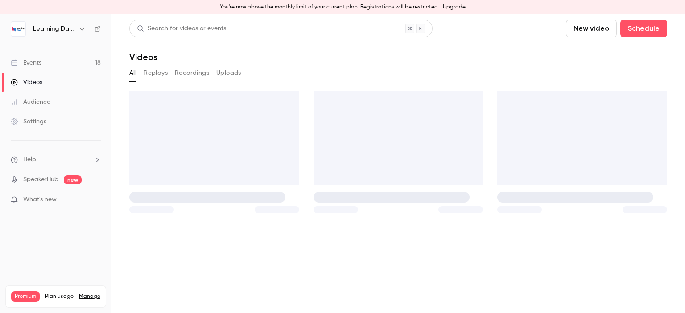
click at [46, 102] on div "Audience" at bounding box center [31, 102] width 40 height 9
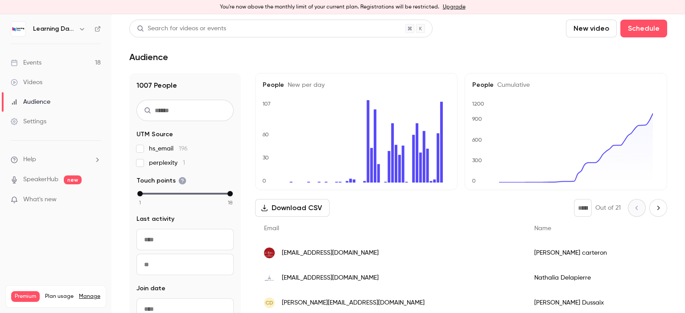
click at [46, 102] on div "Audience" at bounding box center [31, 102] width 40 height 9
click at [44, 66] on link "Events 18" at bounding box center [55, 63] width 111 height 20
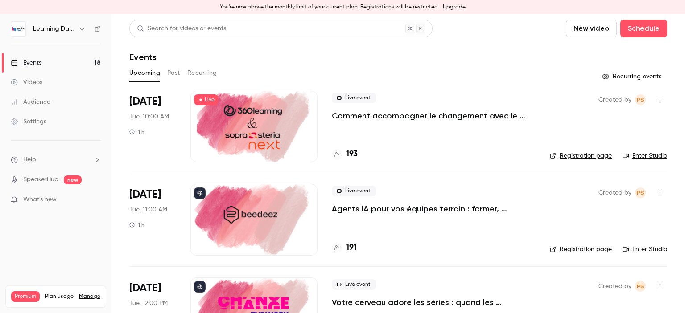
click at [47, 101] on div "Audience" at bounding box center [31, 102] width 40 height 9
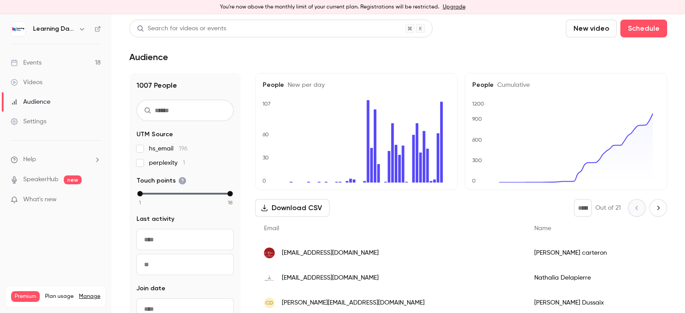
click at [41, 67] on link "Events 18" at bounding box center [55, 63] width 111 height 20
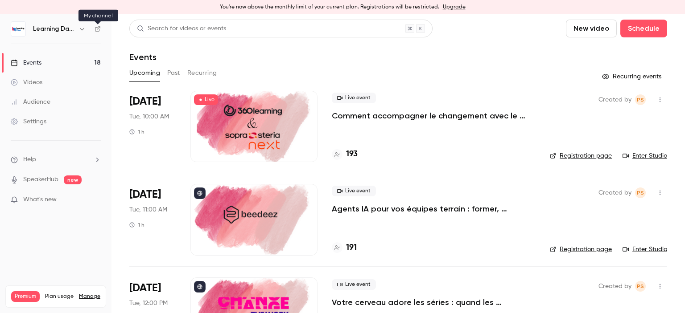
click at [99, 28] on icon at bounding box center [98, 29] width 6 height 6
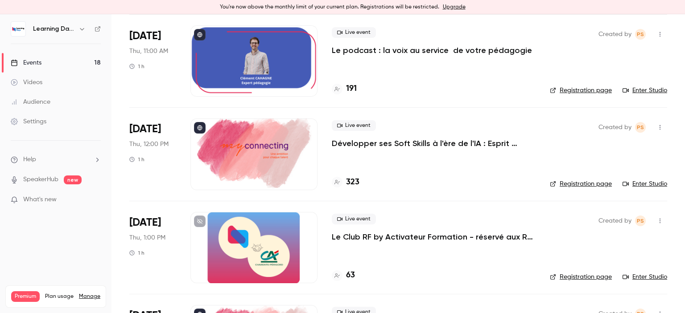
scroll to position [168, 0]
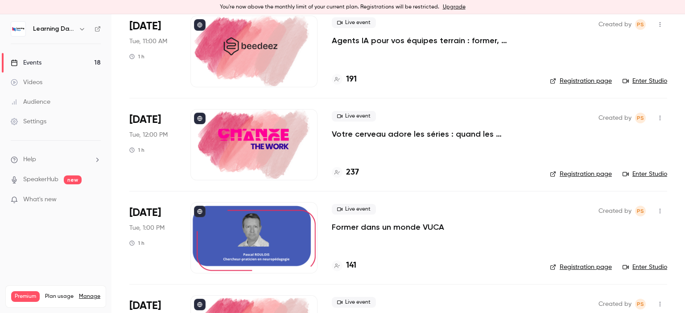
click at [54, 118] on link "Settings" at bounding box center [55, 122] width 111 height 20
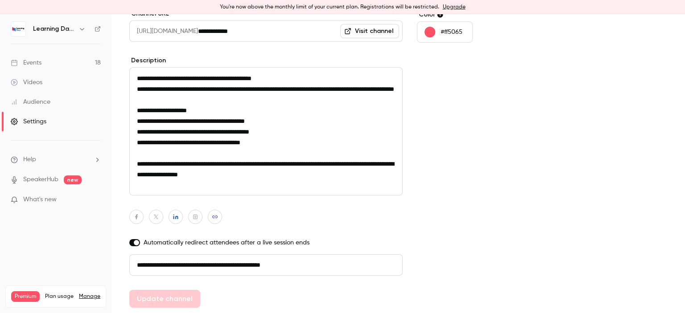
scroll to position [128, 0]
click at [33, 104] on div "Audience" at bounding box center [31, 102] width 40 height 9
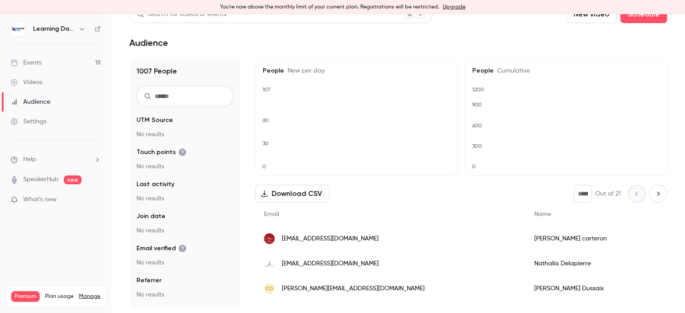
scroll to position [14, 0]
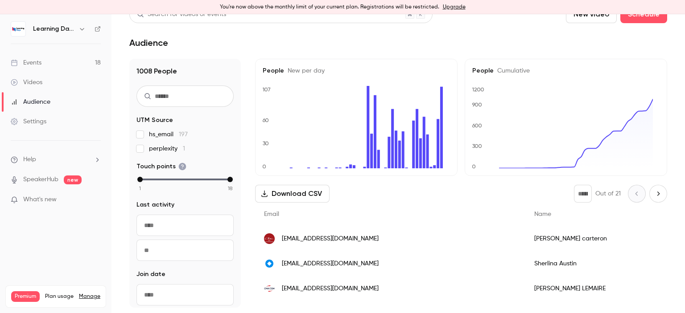
click at [38, 87] on link "Videos" at bounding box center [55, 83] width 111 height 20
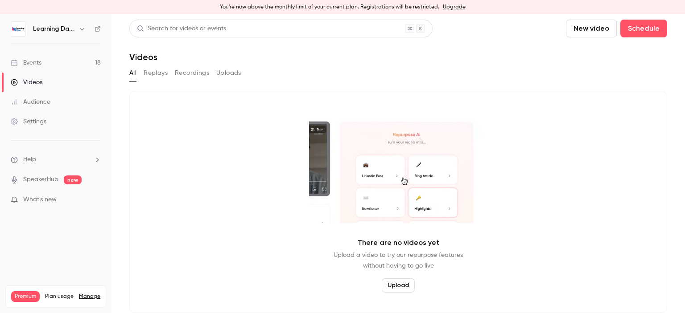
click at [43, 103] on div "Audience" at bounding box center [31, 102] width 40 height 9
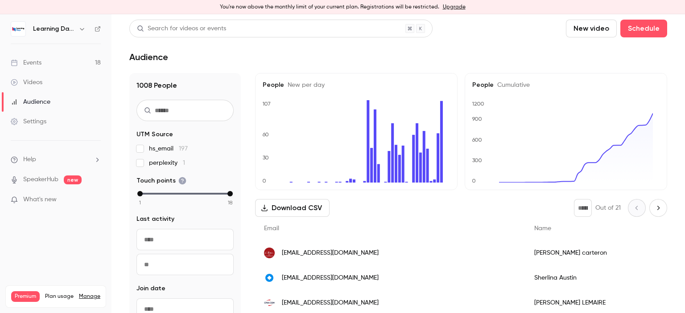
click at [44, 86] on link "Videos" at bounding box center [55, 83] width 111 height 20
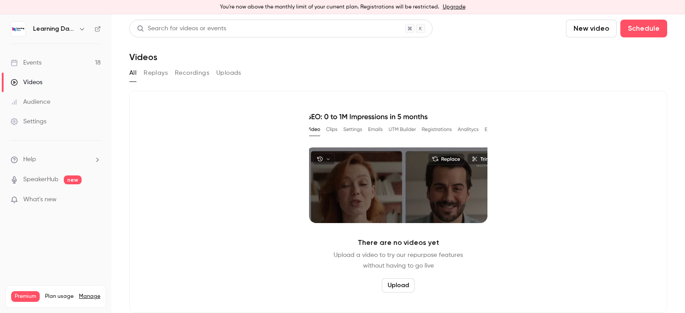
click at [45, 102] on div "Audience" at bounding box center [31, 102] width 40 height 9
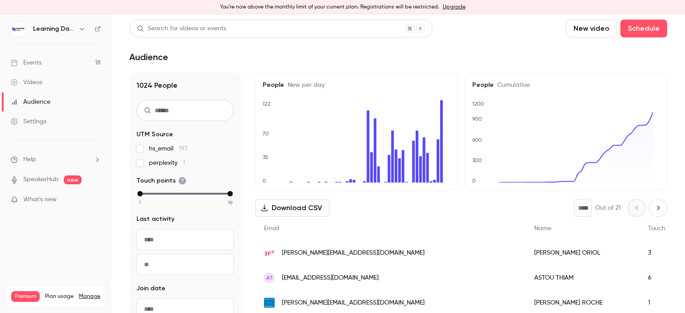
click at [50, 98] on link "Audience" at bounding box center [55, 102] width 111 height 20
click at [43, 76] on link "Videos" at bounding box center [55, 83] width 111 height 20
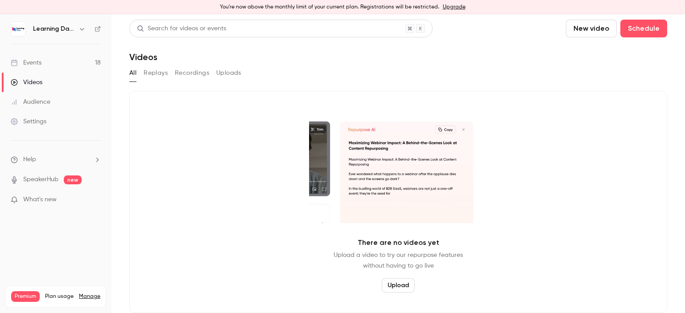
click at [52, 99] on link "Audience" at bounding box center [55, 102] width 111 height 20
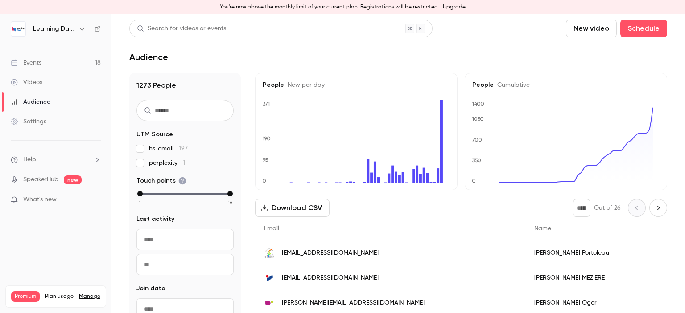
click at [34, 74] on link "Videos" at bounding box center [55, 83] width 111 height 20
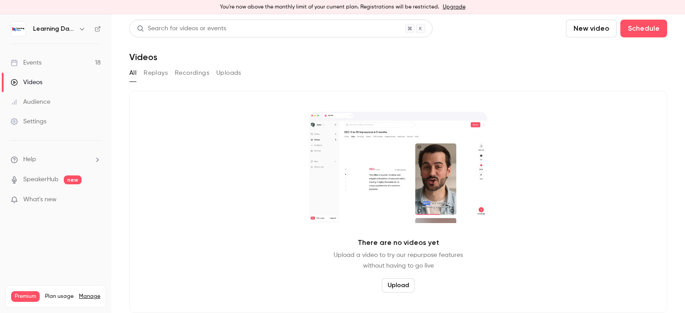
click at [37, 104] on div "Audience" at bounding box center [31, 102] width 40 height 9
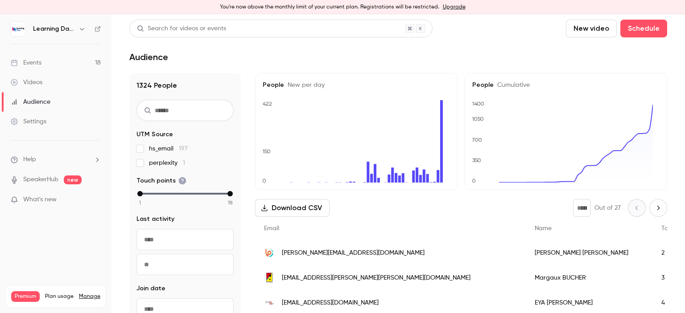
click at [37, 64] on div "Events" at bounding box center [26, 62] width 31 height 9
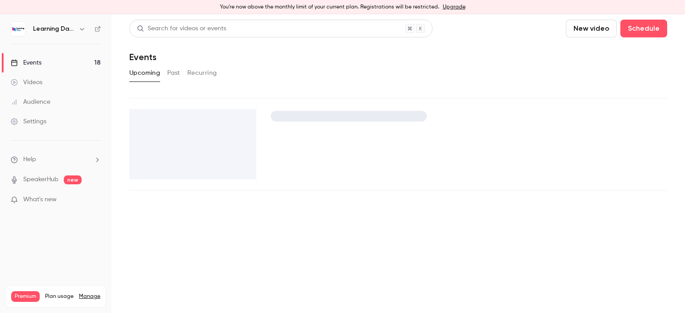
click at [46, 99] on div "Audience" at bounding box center [31, 102] width 40 height 9
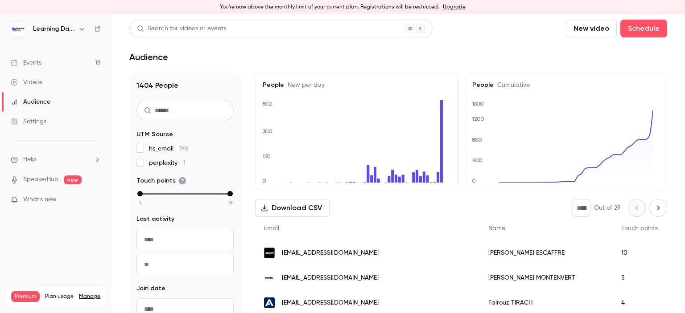
click at [34, 85] on div "Videos" at bounding box center [27, 82] width 32 height 9
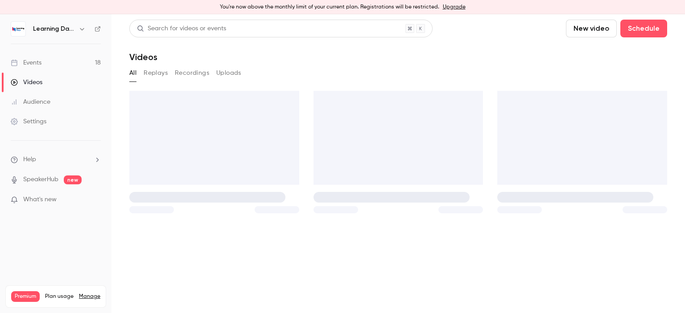
click at [41, 101] on div "Audience" at bounding box center [31, 102] width 40 height 9
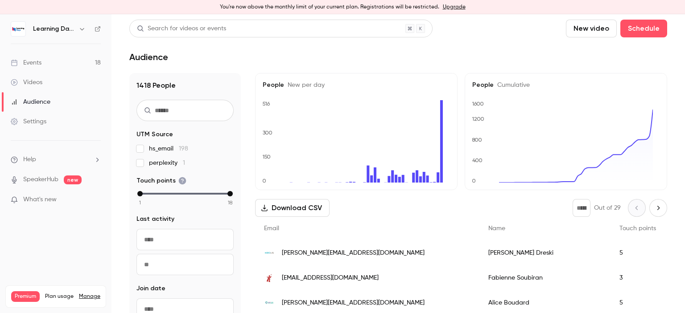
click at [36, 63] on div "Events" at bounding box center [26, 62] width 31 height 9
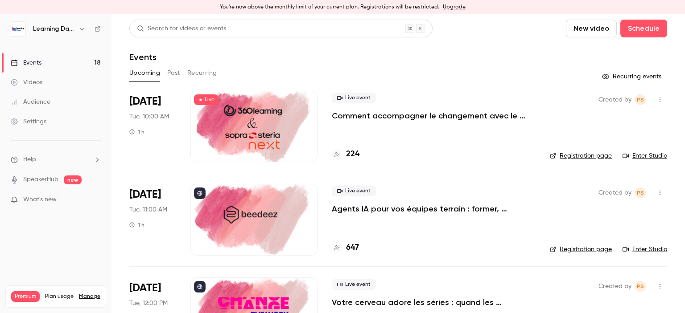
click at [29, 114] on link "Settings" at bounding box center [55, 122] width 111 height 20
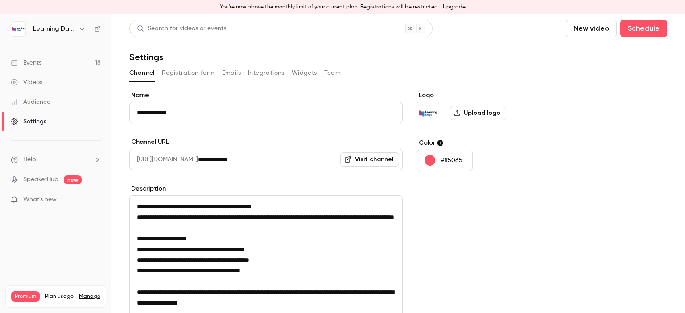
scroll to position [128, 0]
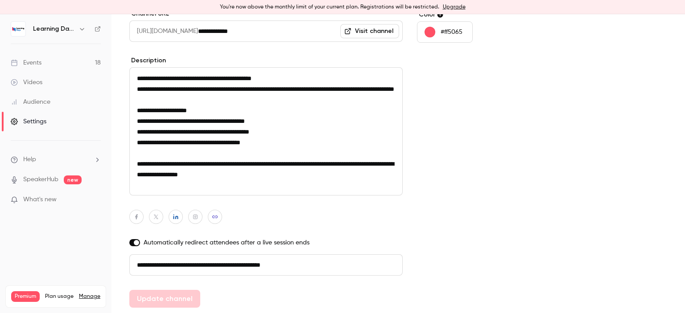
click at [41, 96] on link "Audience" at bounding box center [55, 102] width 111 height 20
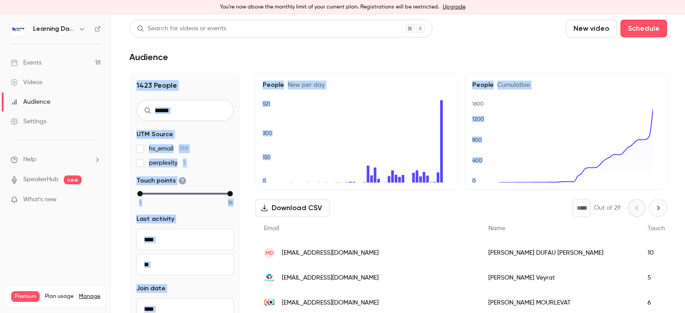
drag, startPoint x: 684, startPoint y: 105, endPoint x: 684, endPoint y: 55, distance: 49.5
click at [684, 55] on main "Search for videos or events New video Schedule Audience 1423 People UTM Source …" at bounding box center [397, 163] width 573 height 299
click at [54, 61] on link "Events 18" at bounding box center [55, 63] width 111 height 20
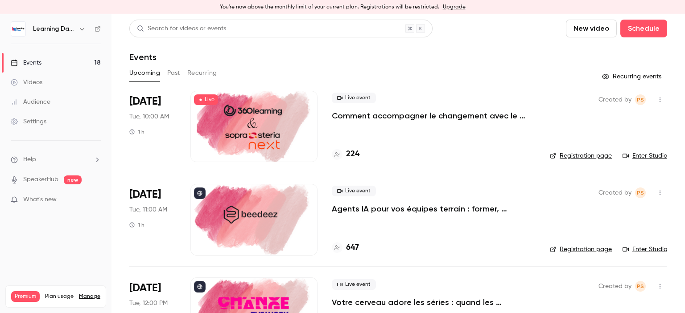
click at [44, 119] on div "Settings" at bounding box center [29, 121] width 36 height 9
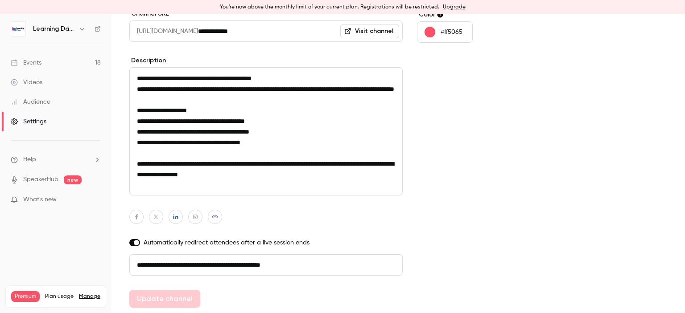
click at [41, 105] on div "Audience" at bounding box center [31, 102] width 40 height 9
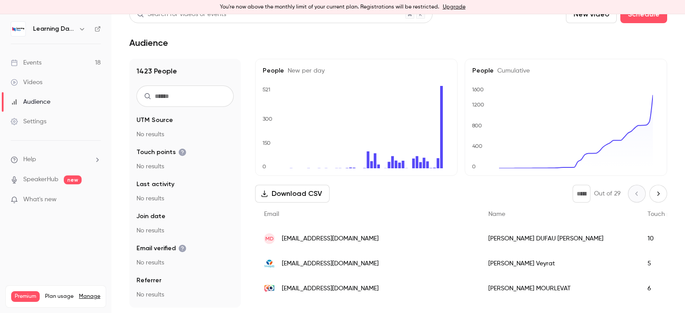
scroll to position [14, 0]
click at [51, 62] on link "Events 18" at bounding box center [55, 63] width 111 height 20
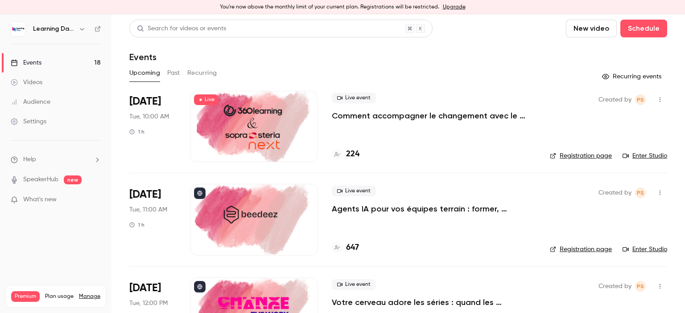
click at [49, 101] on div "Audience" at bounding box center [31, 102] width 40 height 9
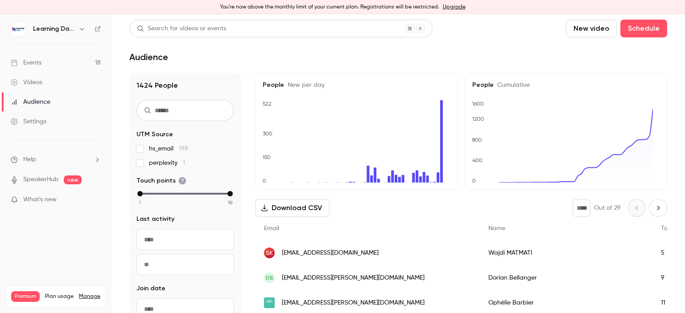
drag, startPoint x: 39, startPoint y: 64, endPoint x: 35, endPoint y: 71, distance: 7.6
click at [35, 71] on link "Events 18" at bounding box center [55, 63] width 111 height 20
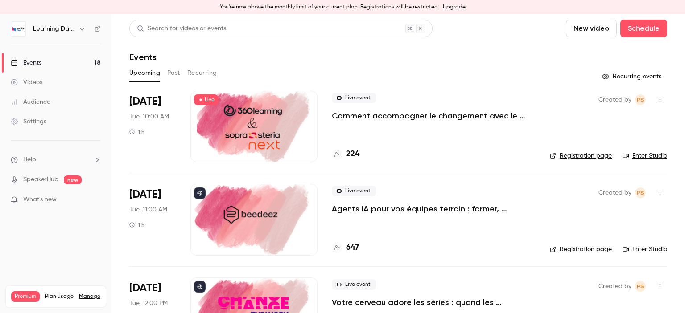
click at [44, 106] on div "Audience" at bounding box center [31, 102] width 40 height 9
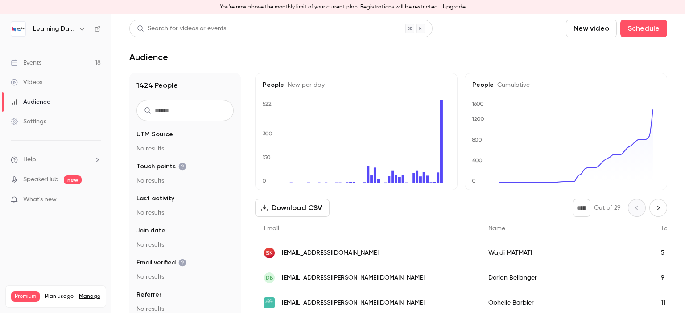
click at [40, 124] on div "Settings" at bounding box center [29, 121] width 36 height 9
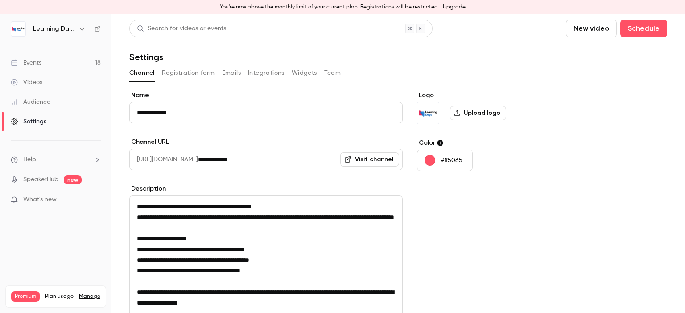
scroll to position [128, 0]
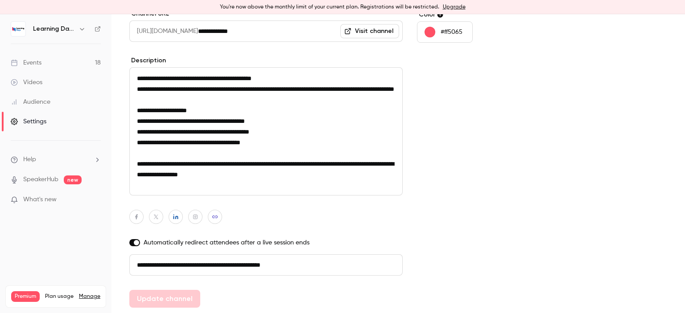
click at [41, 105] on div "Audience" at bounding box center [31, 102] width 40 height 9
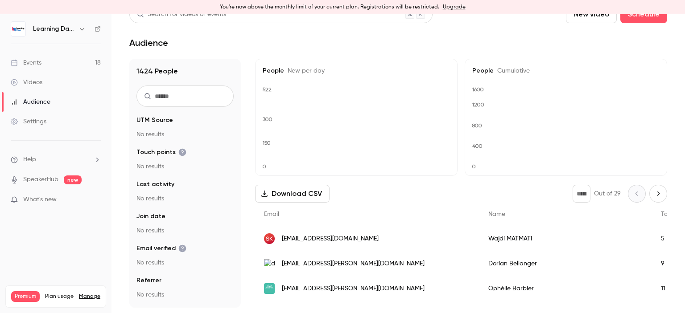
scroll to position [14, 0]
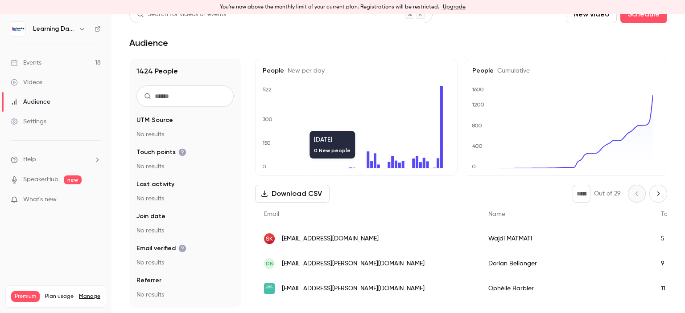
click at [161, 251] on span "Email verified" at bounding box center [161, 248] width 50 height 9
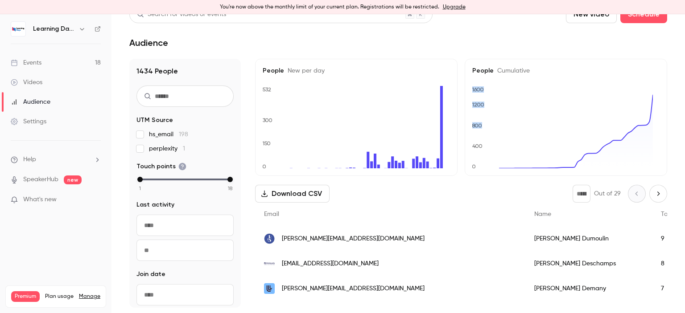
drag, startPoint x: 684, startPoint y: 76, endPoint x: 684, endPoint y: 135, distance: 58.8
click at [684, 135] on main "Search for videos or events New video Schedule Audience 1434 People UTM Source …" at bounding box center [397, 163] width 573 height 299
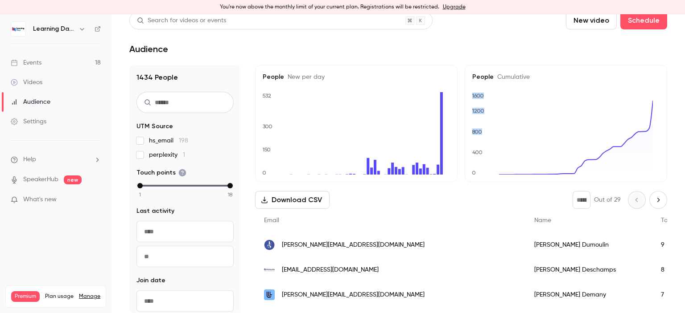
click at [34, 62] on div "Events" at bounding box center [26, 62] width 31 height 9
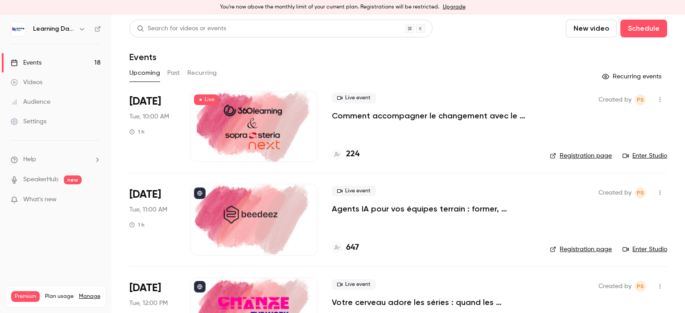
click at [45, 106] on div "Audience" at bounding box center [31, 102] width 40 height 9
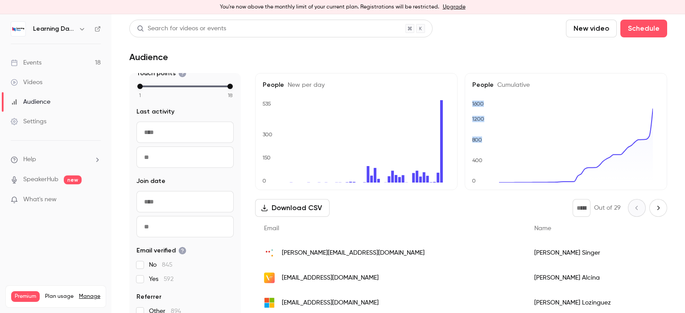
scroll to position [14, 0]
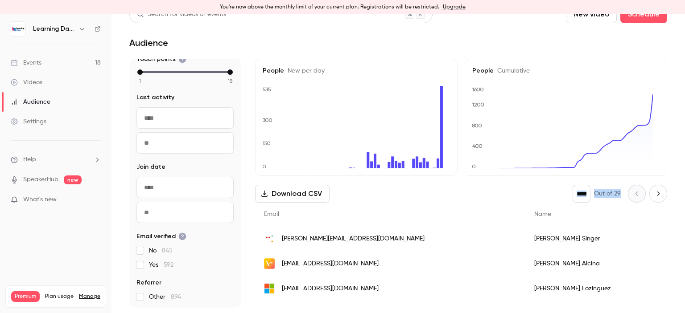
drag, startPoint x: 684, startPoint y: 99, endPoint x: 684, endPoint y: 185, distance: 86.0
click at [684, 185] on main "Search for videos or events New video Schedule Audience 1437 People UTM Source …" at bounding box center [397, 163] width 573 height 299
click at [38, 63] on div "Events" at bounding box center [26, 62] width 31 height 9
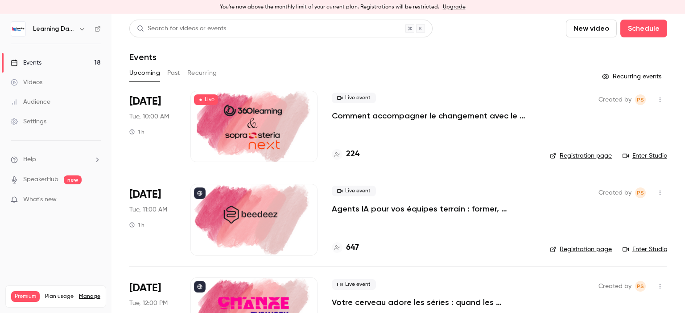
click at [43, 82] on link "Videos" at bounding box center [55, 83] width 111 height 20
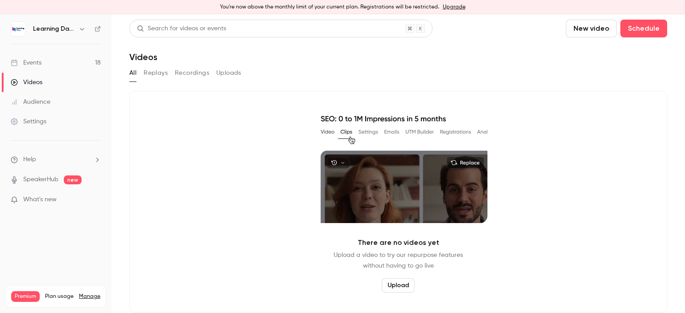
click at [43, 95] on link "Audience" at bounding box center [55, 102] width 111 height 20
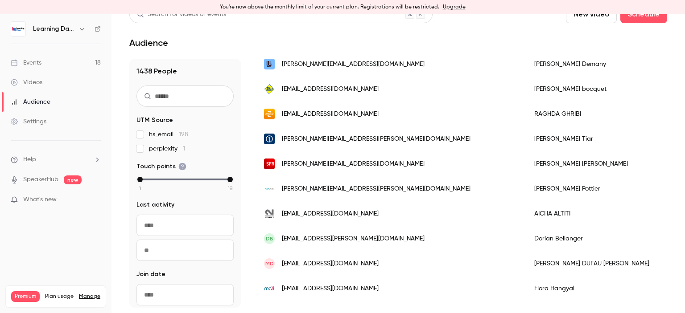
scroll to position [614, 0]
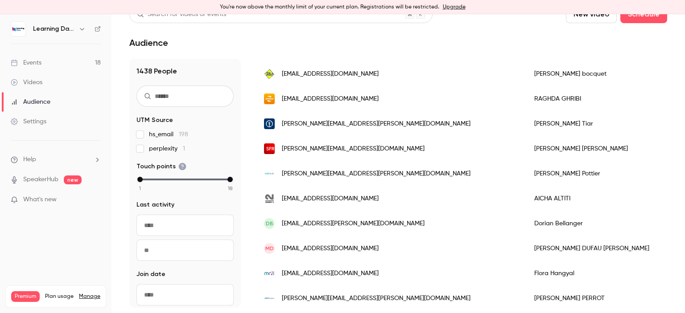
click at [47, 62] on link "Events 18" at bounding box center [55, 63] width 111 height 20
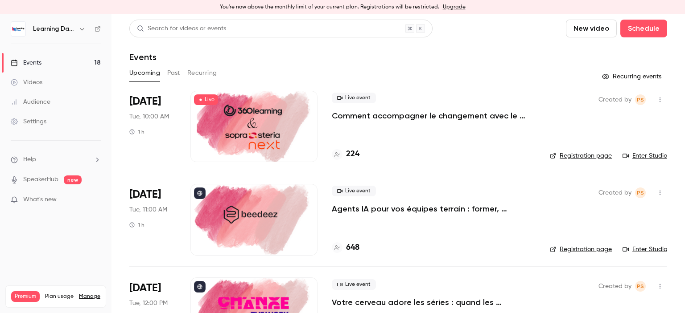
click at [47, 78] on link "Videos" at bounding box center [55, 83] width 111 height 20
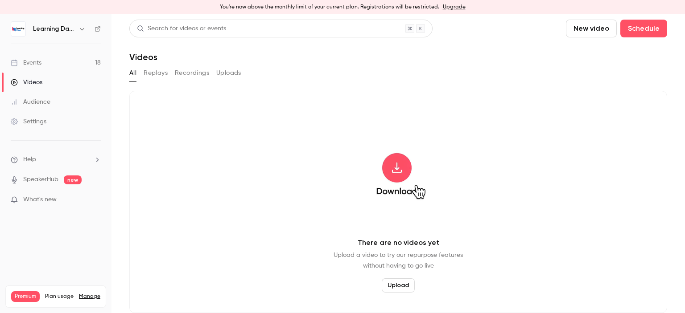
click at [47, 66] on link "Events 18" at bounding box center [55, 63] width 111 height 20
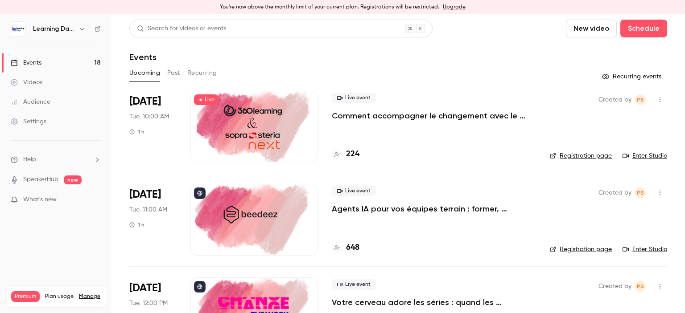
click at [43, 115] on link "Settings" at bounding box center [55, 122] width 111 height 20
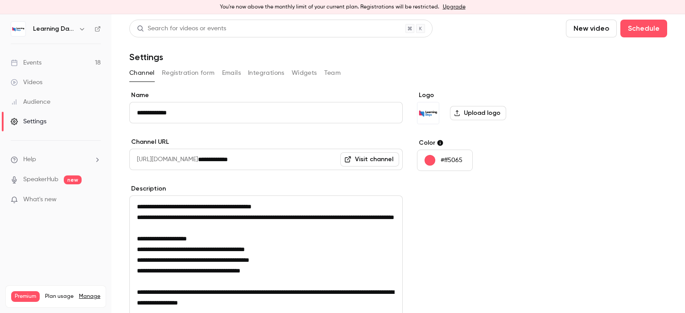
scroll to position [128, 0]
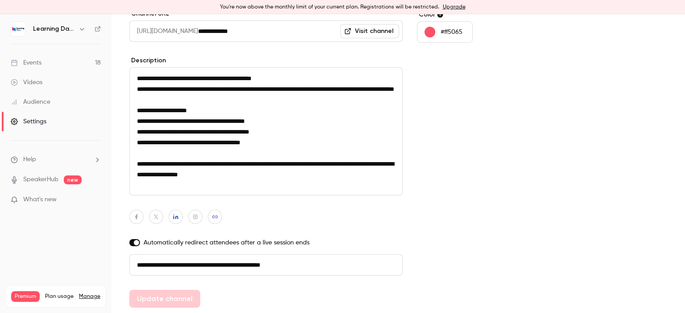
click at [684, 139] on main "**********" at bounding box center [397, 163] width 573 height 299
click at [58, 104] on link "Audience" at bounding box center [55, 102] width 111 height 20
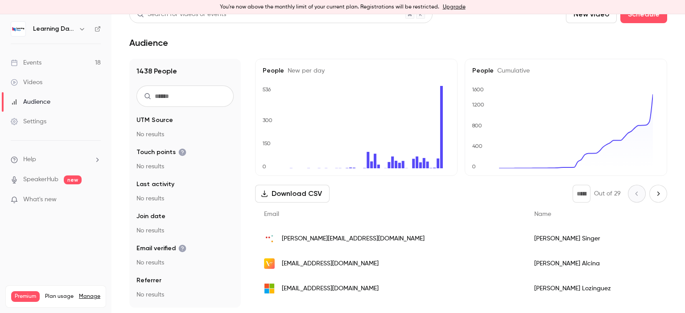
scroll to position [14, 0]
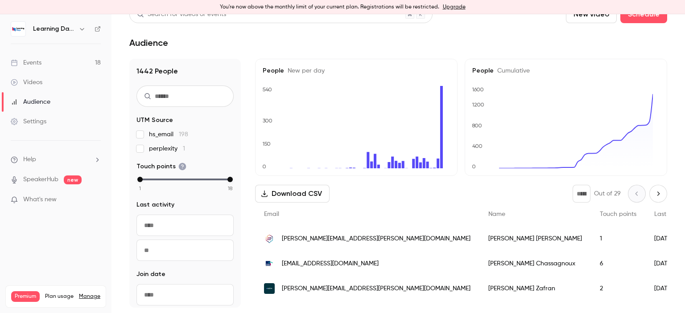
click at [62, 105] on link "Audience" at bounding box center [55, 102] width 111 height 20
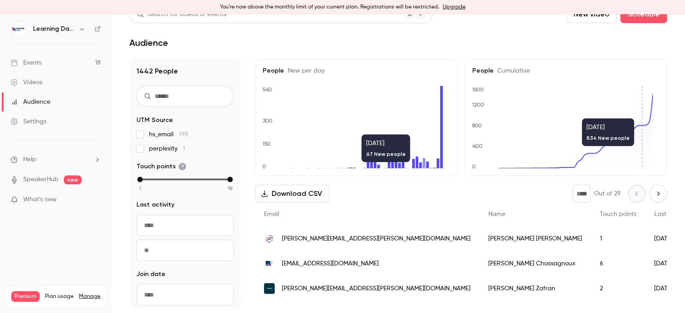
scroll to position [0, 0]
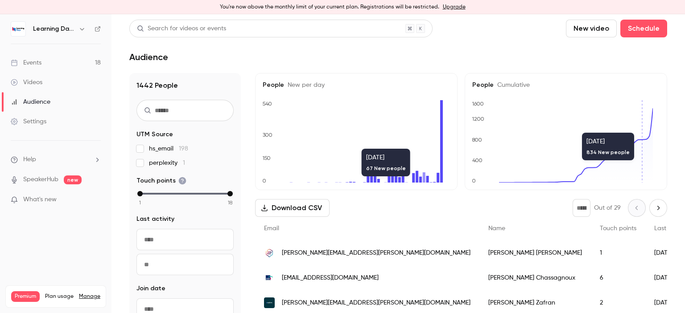
click at [98, 32] on icon at bounding box center [98, 29] width 6 height 6
click at [37, 66] on div "Events" at bounding box center [26, 62] width 31 height 9
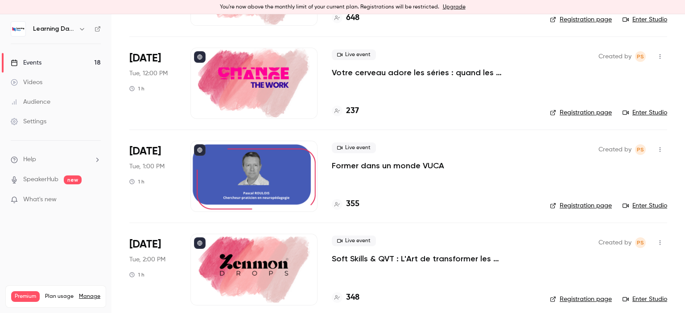
scroll to position [234, 0]
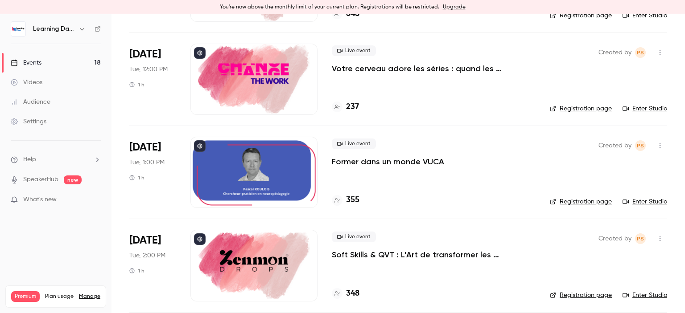
click at [269, 167] on div at bounding box center [253, 172] width 127 height 71
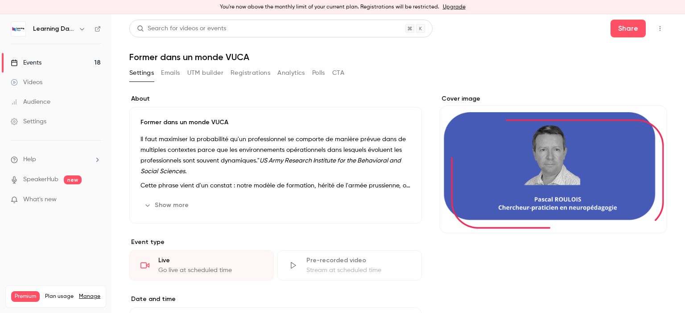
click at [656, 31] on icon "button" at bounding box center [659, 28] width 7 height 6
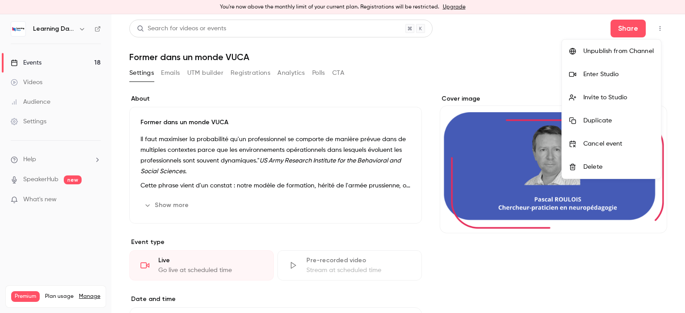
click at [608, 79] on li "Enter Studio" at bounding box center [611, 74] width 99 height 23
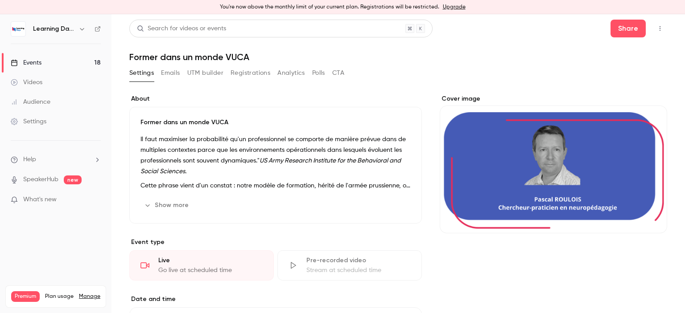
click at [53, 62] on link "Events 18" at bounding box center [55, 63] width 111 height 20
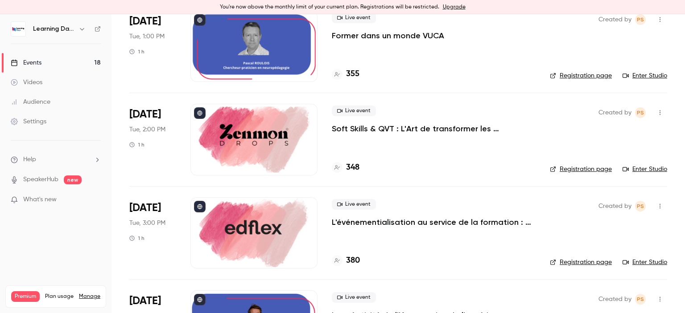
scroll to position [364, 0]
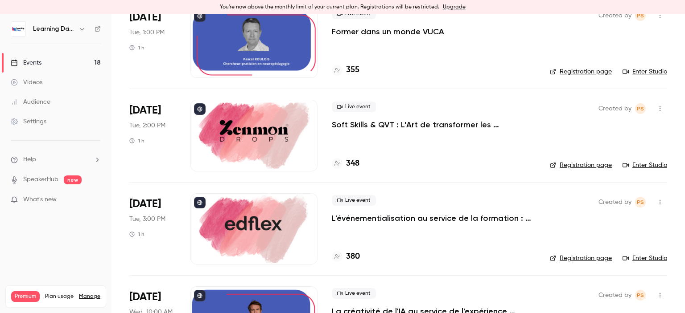
click at [453, 126] on p "Soft Skills & QVT : L'Art de transformer les compétences humaines en levier de …" at bounding box center [434, 124] width 204 height 11
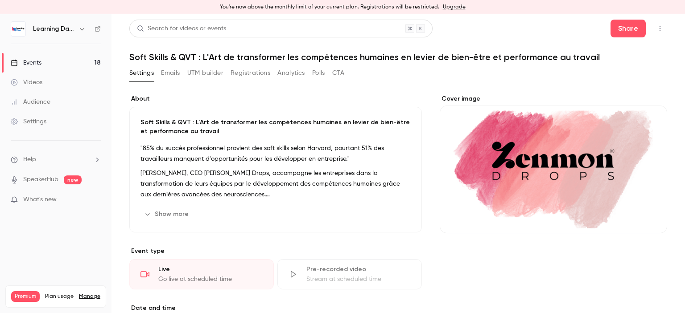
click at [656, 30] on icon "button" at bounding box center [659, 28] width 7 height 6
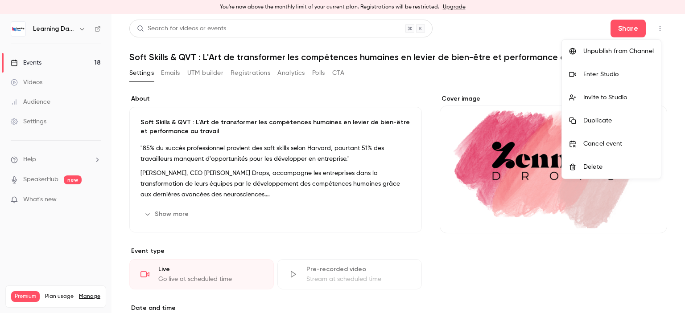
click at [608, 78] on div "Enter Studio" at bounding box center [618, 74] width 70 height 9
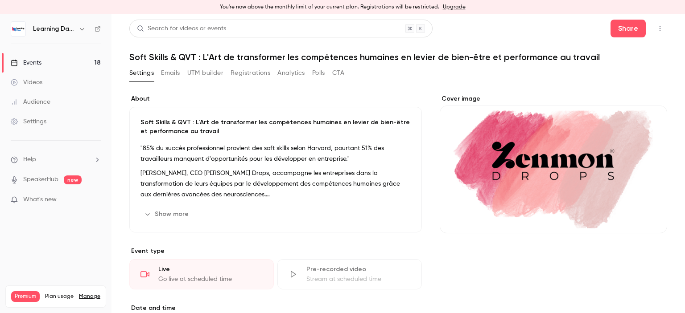
click at [43, 62] on link "Events 18" at bounding box center [55, 63] width 111 height 20
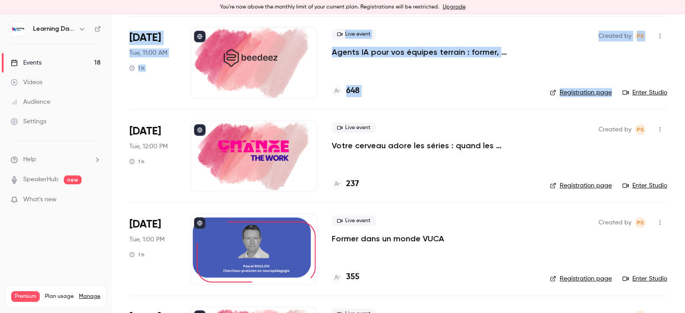
scroll to position [188, 0]
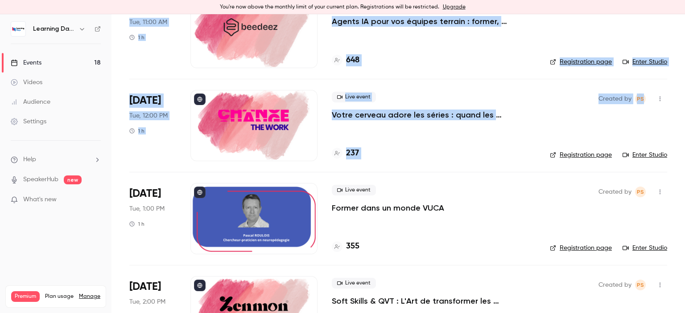
drag, startPoint x: 684, startPoint y: 62, endPoint x: 684, endPoint y: 92, distance: 30.8
click at [684, 92] on main "Search for videos or events New video Schedule Events Upcoming Past Recurring R…" at bounding box center [397, 163] width 573 height 299
click at [629, 246] on link "Enter Studio" at bounding box center [644, 248] width 45 height 9
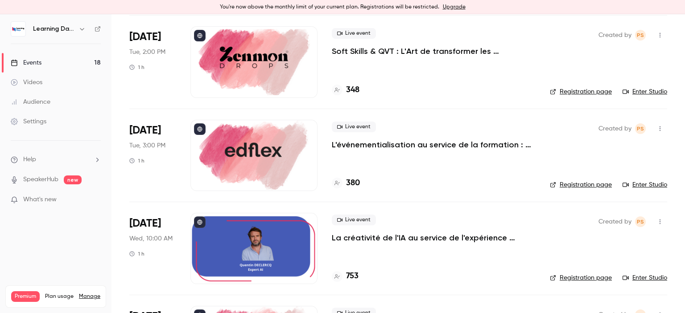
scroll to position [473, 0]
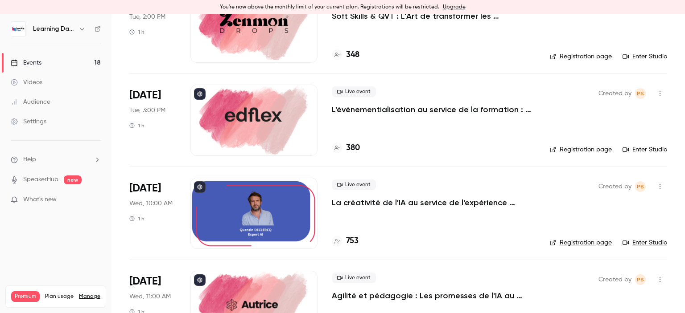
click at [503, 121] on div "Live event L'événementialisation au service de la formation : engagez vos appre…" at bounding box center [434, 120] width 204 height 71
click at [652, 149] on link "Enter Studio" at bounding box center [644, 149] width 45 height 9
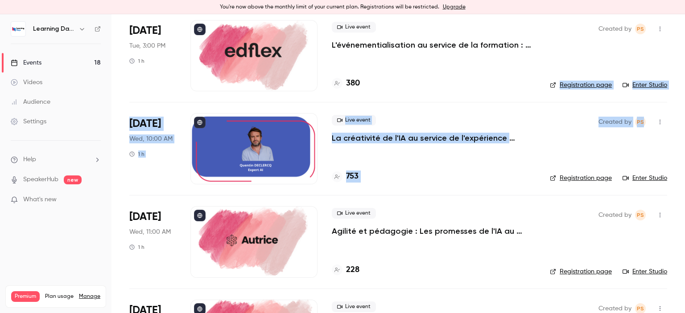
drag, startPoint x: 684, startPoint y: 119, endPoint x: 684, endPoint y: 132, distance: 12.9
click at [684, 132] on main "Search for videos or events New video Schedule Events Upcoming Past Recurring R…" at bounding box center [397, 163] width 573 height 299
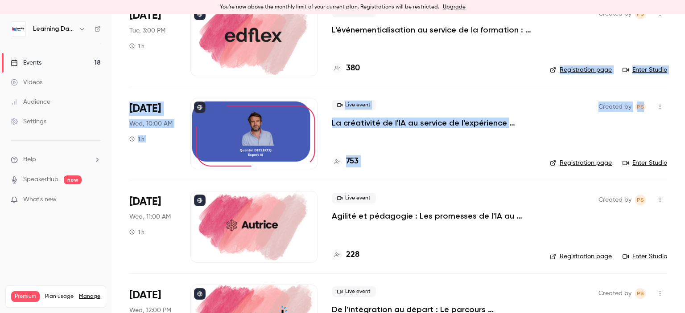
click at [482, 154] on div "Live event La créativité de l'IA au service de l'expérience apprenante. 753" at bounding box center [434, 133] width 204 height 71
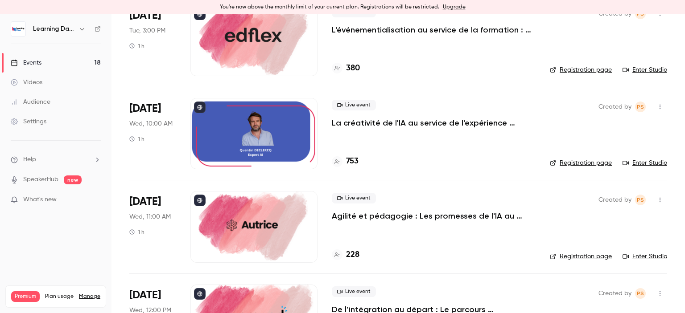
click at [653, 159] on link "Enter Studio" at bounding box center [644, 163] width 45 height 9
click at [652, 255] on link "Enter Studio" at bounding box center [644, 256] width 45 height 9
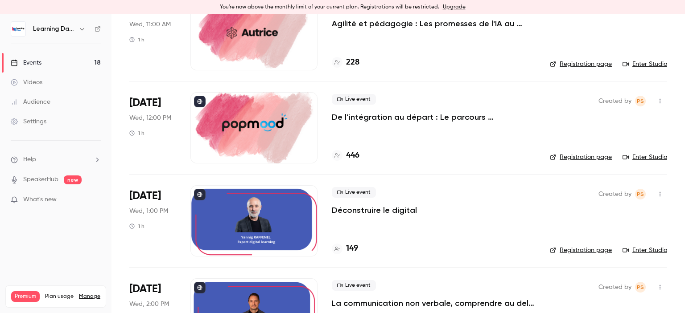
scroll to position [728, 0]
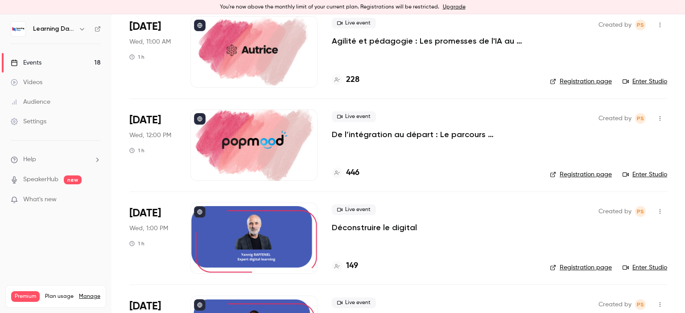
click at [635, 173] on link "Enter Studio" at bounding box center [644, 174] width 45 height 9
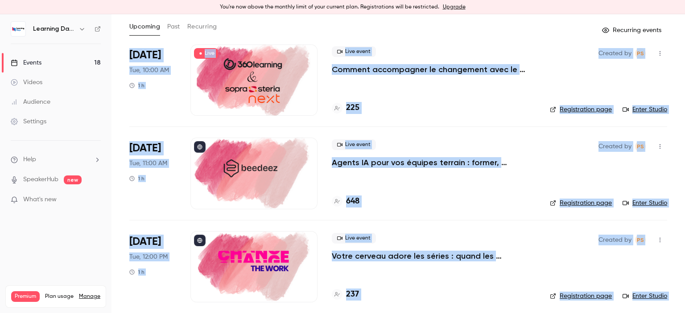
scroll to position [38, 0]
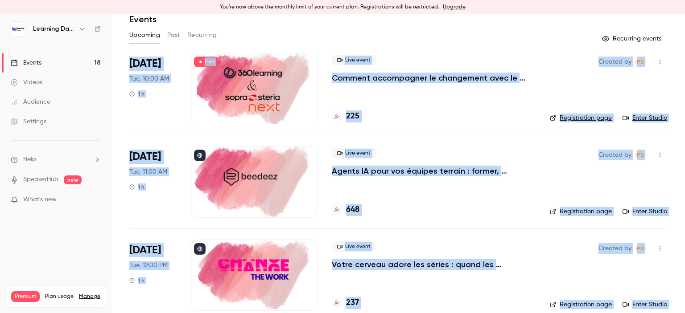
drag, startPoint x: 684, startPoint y: 155, endPoint x: 684, endPoint y: 44, distance: 111.0
click at [684, 44] on main "Search for videos or events New video Schedule Events Upcoming Past Recurring R…" at bounding box center [397, 163] width 573 height 299
click at [536, 177] on li "Oct 7 Tue, 11:00 AM 1 h Live event Agents IA pour vos équipes terrain : former,…" at bounding box center [398, 181] width 538 height 93
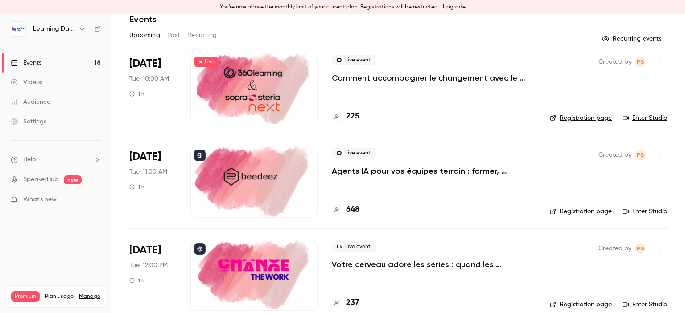
click at [636, 214] on link "Enter Studio" at bounding box center [644, 211] width 45 height 9
click at [651, 117] on link "Enter Studio" at bounding box center [644, 118] width 45 height 9
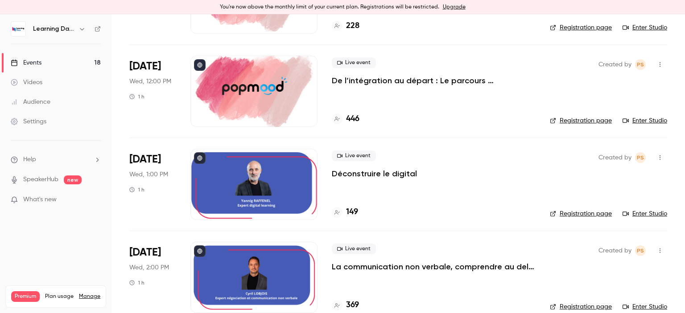
scroll to position [780, 0]
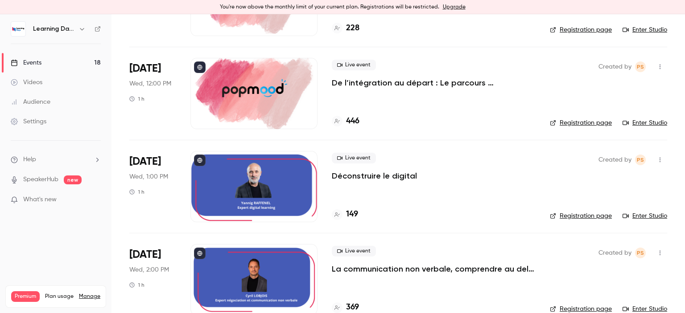
click at [634, 124] on link "Enter Studio" at bounding box center [644, 123] width 45 height 9
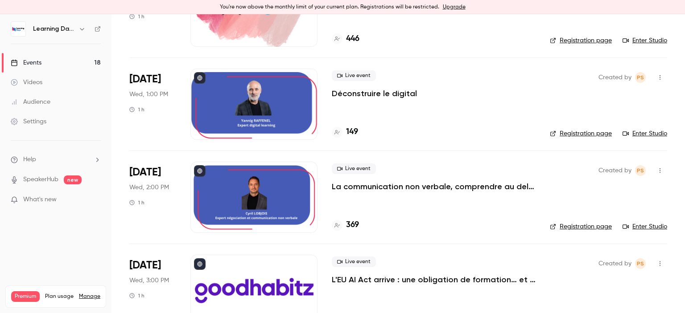
scroll to position [911, 0]
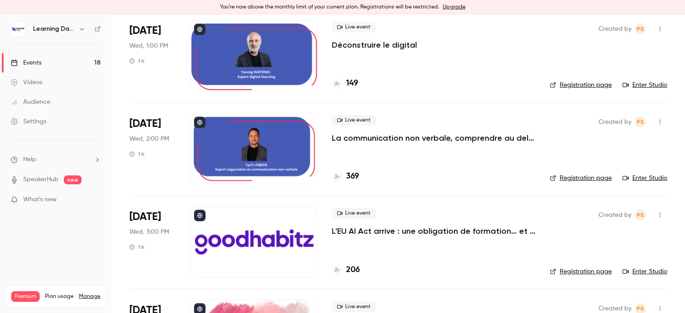
click at [440, 140] on p "La communication non verbale, comprendre au delà des mots pour installer la con…" at bounding box center [434, 138] width 204 height 11
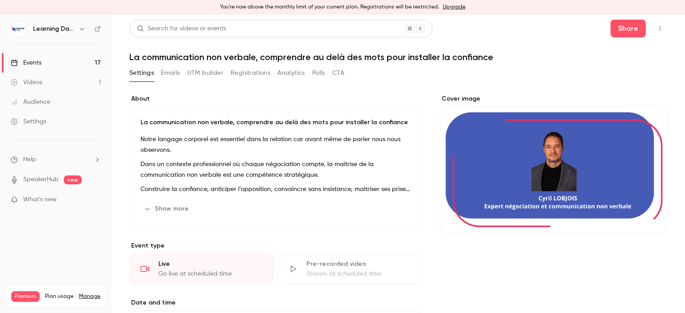
click at [62, 71] on link "Events 17" at bounding box center [55, 63] width 111 height 20
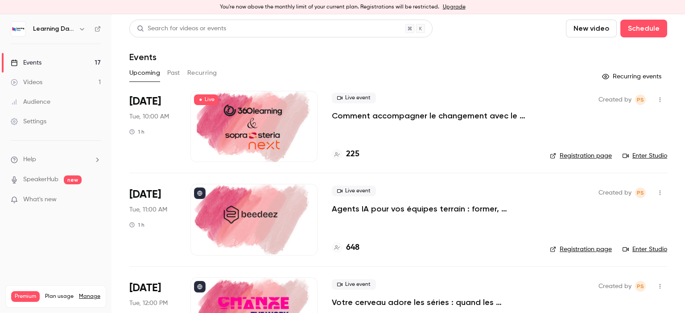
click at [62, 82] on link "Videos 1" at bounding box center [55, 83] width 111 height 20
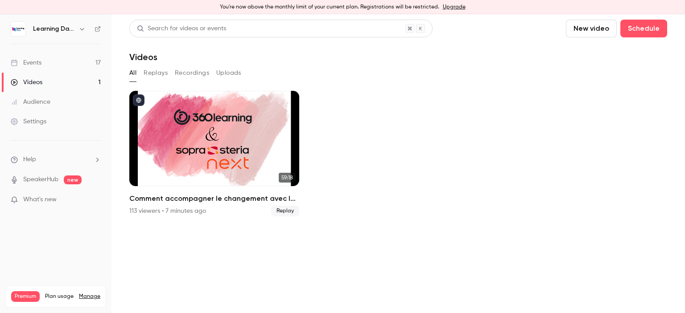
click at [68, 64] on link "Events 17" at bounding box center [55, 63] width 111 height 20
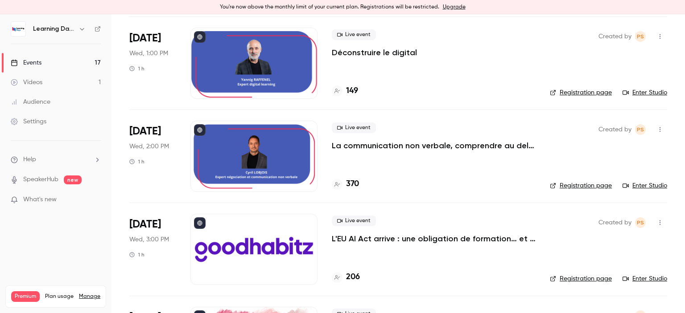
scroll to position [814, 0]
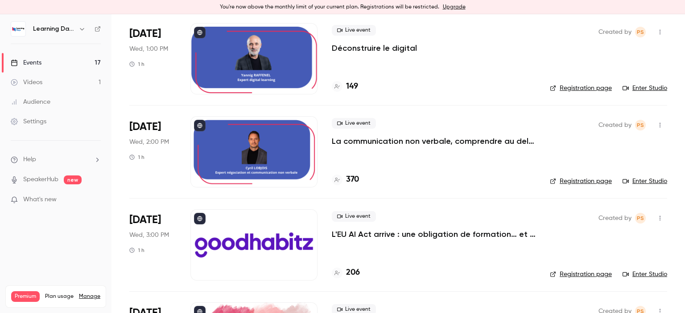
click at [635, 180] on link "Enter Studio" at bounding box center [644, 181] width 45 height 9
click at [638, 272] on link "Enter Studio" at bounding box center [644, 274] width 45 height 9
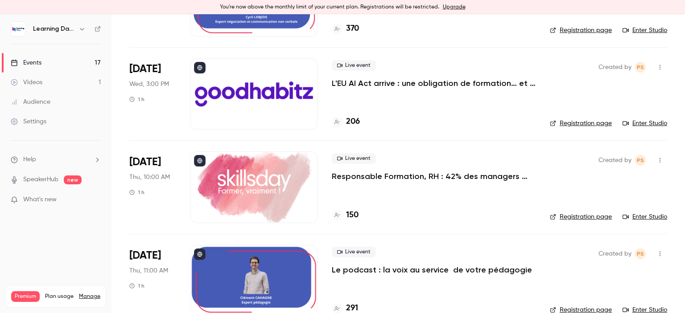
scroll to position [968, 0]
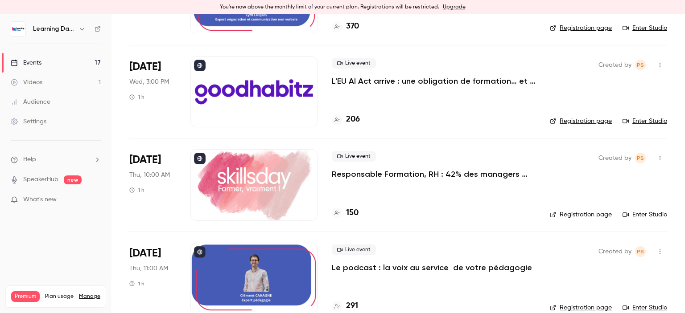
click at [645, 215] on link "Enter Studio" at bounding box center [644, 214] width 45 height 9
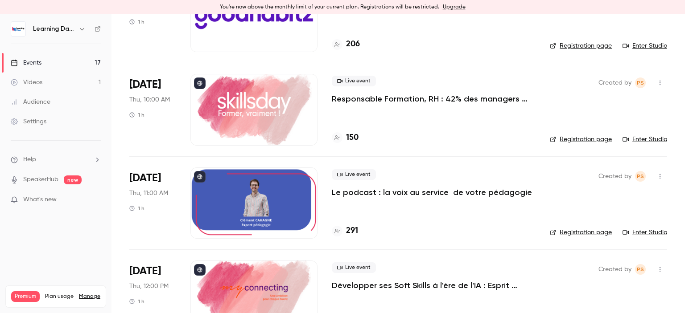
scroll to position [1062, 0]
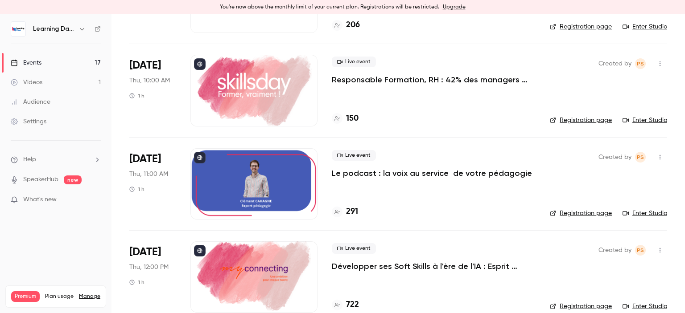
click at [635, 212] on link "Enter Studio" at bounding box center [644, 213] width 45 height 9
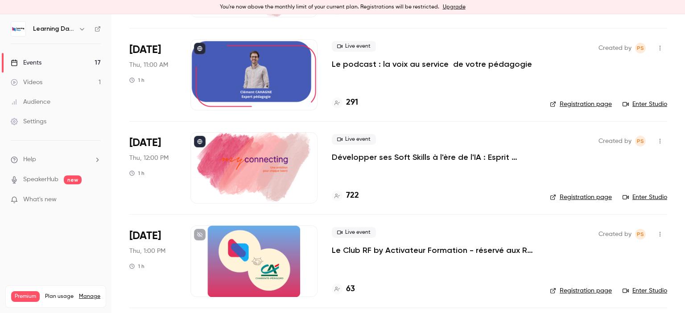
scroll to position [1186, 0]
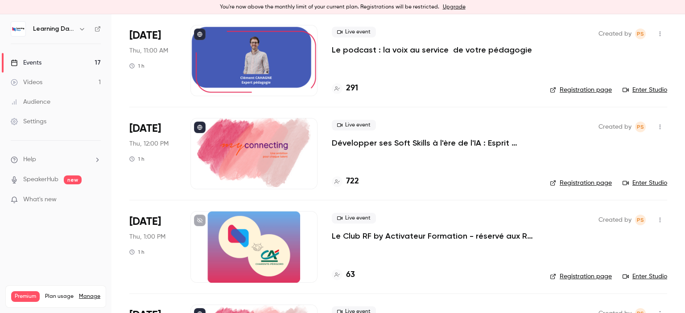
click at [642, 181] on link "Enter Studio" at bounding box center [644, 183] width 45 height 9
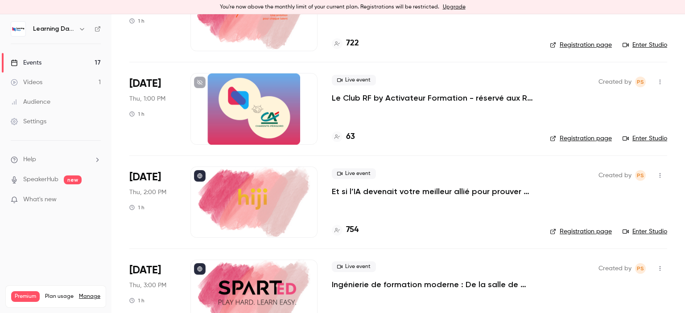
scroll to position [1349, 0]
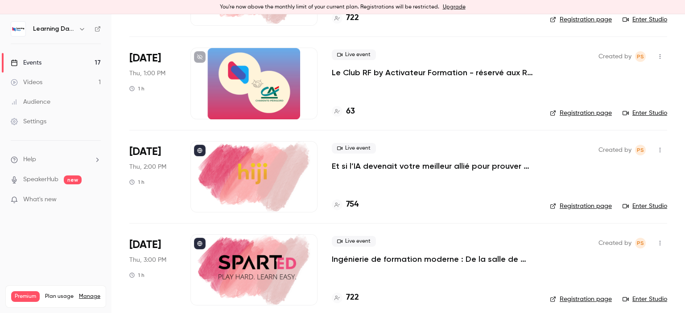
click at [639, 204] on link "Enter Studio" at bounding box center [644, 206] width 45 height 9
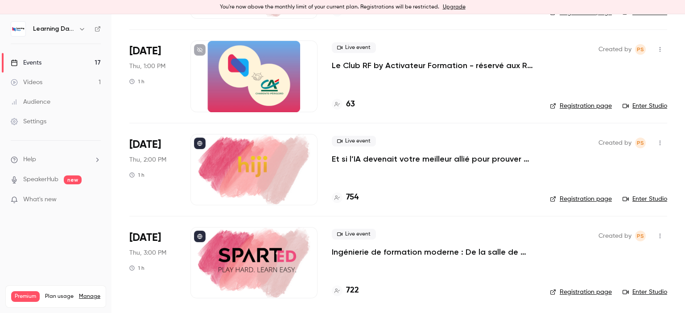
click at [588, 292] on link "Registration page" at bounding box center [581, 292] width 62 height 9
click at [643, 290] on link "Enter Studio" at bounding box center [644, 292] width 45 height 9
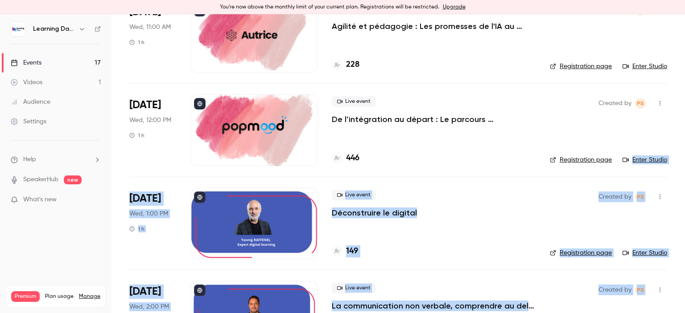
scroll to position [524, 0]
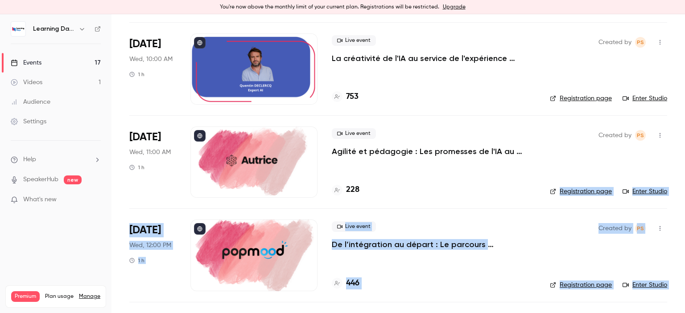
drag, startPoint x: 684, startPoint y: 283, endPoint x: 676, endPoint y: 140, distance: 142.4
click at [676, 140] on main "Search for videos or events New video Schedule Events Upcoming Past Recurring R…" at bounding box center [397, 163] width 573 height 299
click at [652, 99] on link "Enter Studio" at bounding box center [644, 98] width 45 height 9
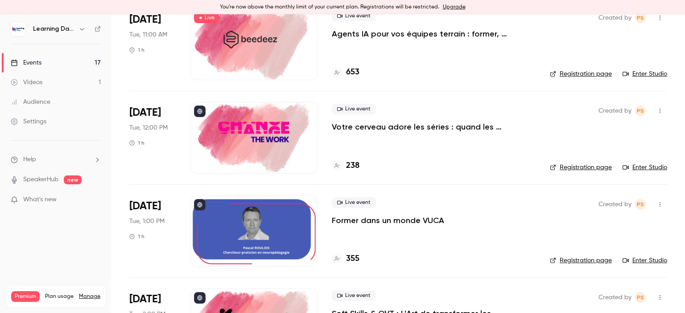
scroll to position [134, 0]
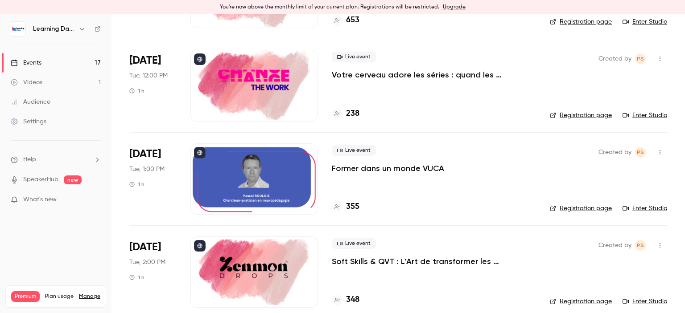
click at [628, 114] on link "Enter Studio" at bounding box center [644, 115] width 45 height 9
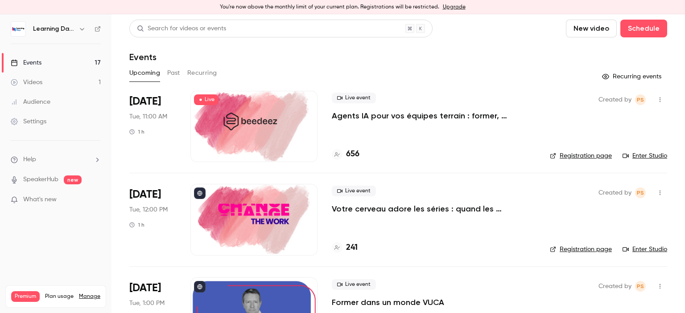
click at [52, 103] on link "Audience" at bounding box center [55, 102] width 111 height 20
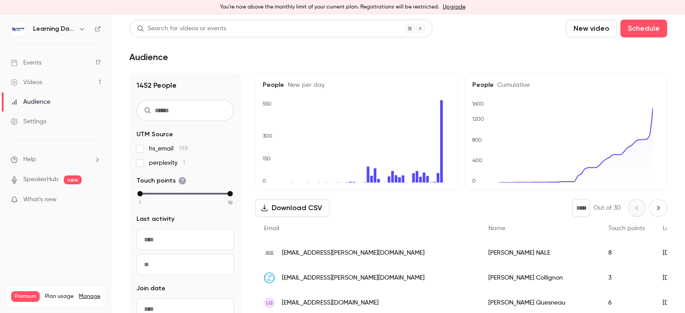
click at [58, 80] on link "Videos 1" at bounding box center [55, 83] width 111 height 20
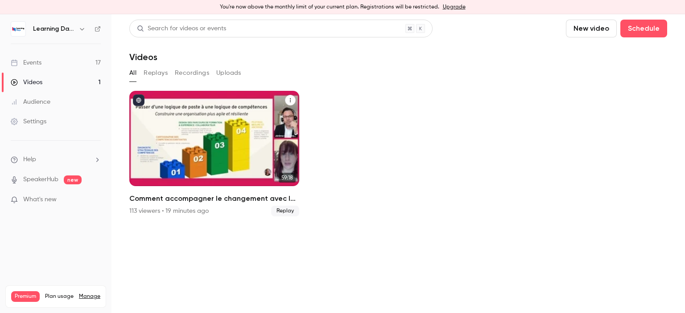
click at [288, 101] on icon "Comment accompagner le changement avec le skills-based learning ?" at bounding box center [290, 100] width 5 height 5
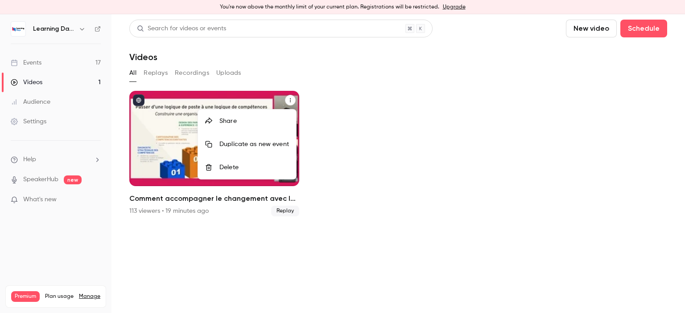
click at [263, 114] on li "Share" at bounding box center [247, 121] width 98 height 23
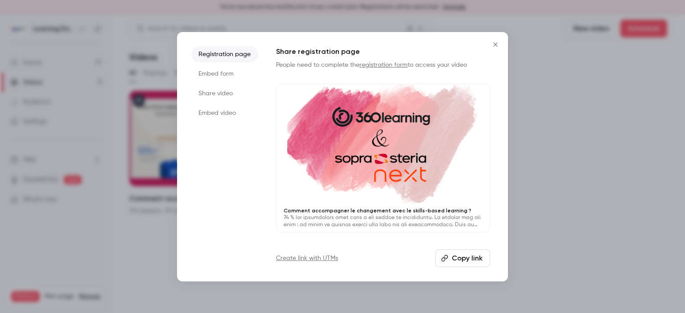
click at [228, 77] on li "Embed form" at bounding box center [224, 74] width 67 height 16
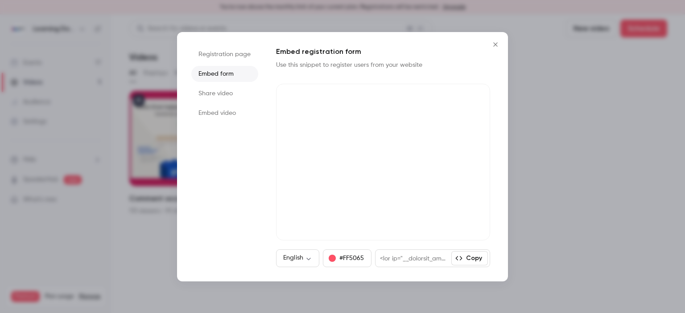
click at [497, 44] on icon "Close" at bounding box center [495, 44] width 11 height 7
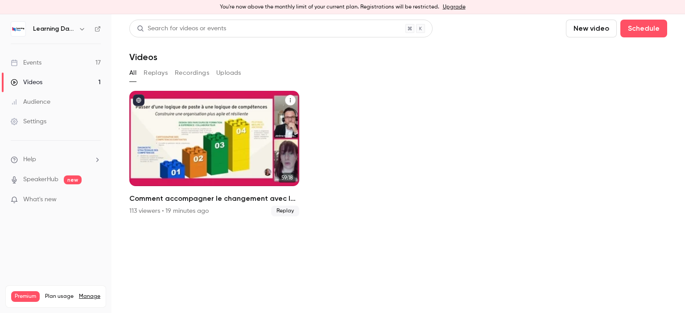
click at [186, 70] on button "Recordings" at bounding box center [192, 73] width 34 height 14
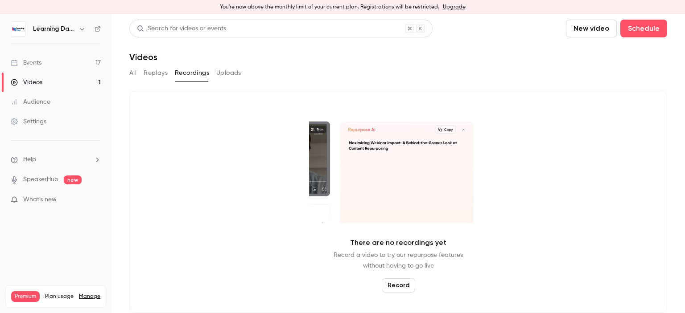
click at [155, 74] on button "Replays" at bounding box center [156, 73] width 24 height 14
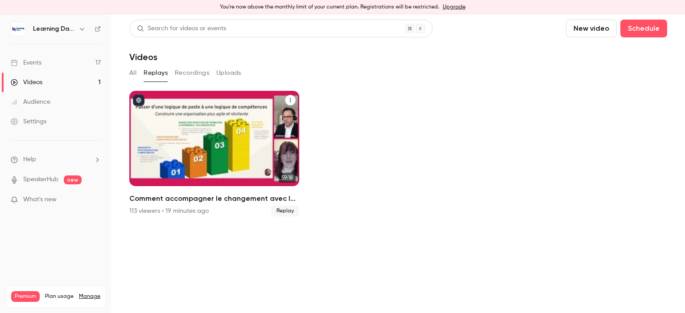
click at [291, 99] on icon "Comment accompagner le changement avec le skills-based learning ?" at bounding box center [290, 100] width 5 height 5
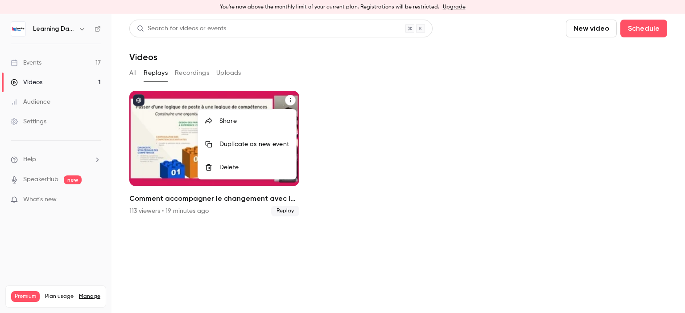
click at [132, 75] on div at bounding box center [342, 156] width 685 height 313
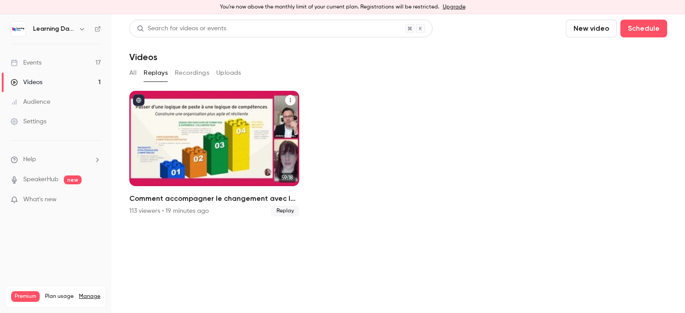
click at [132, 75] on button "All" at bounding box center [132, 73] width 7 height 14
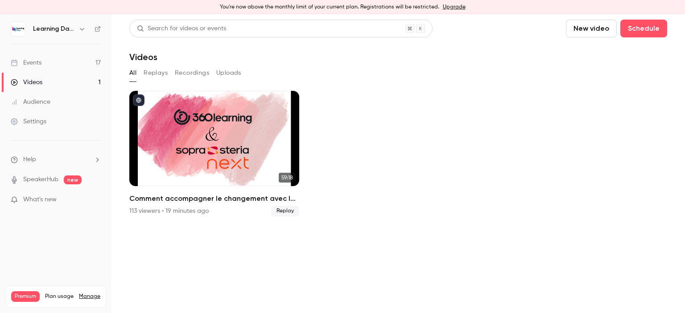
click at [52, 102] on link "Audience" at bounding box center [55, 102] width 111 height 20
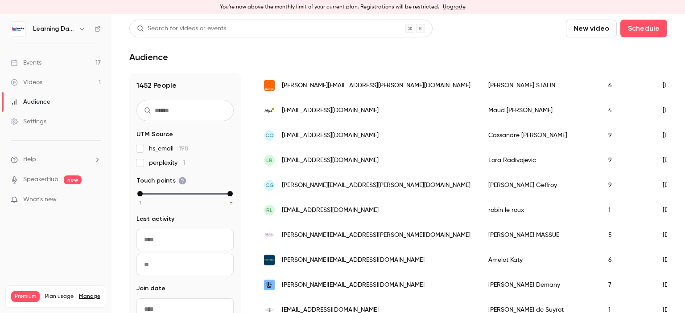
scroll to position [832, 0]
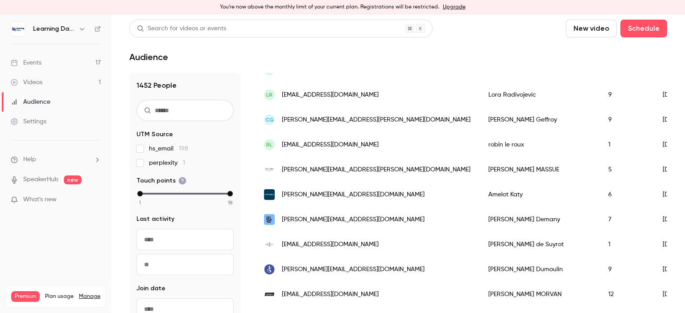
click at [32, 63] on div "Events" at bounding box center [26, 62] width 31 height 9
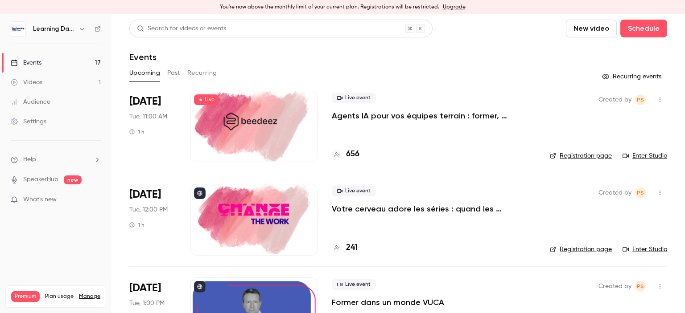
click at [36, 80] on div "Videos" at bounding box center [27, 82] width 32 height 9
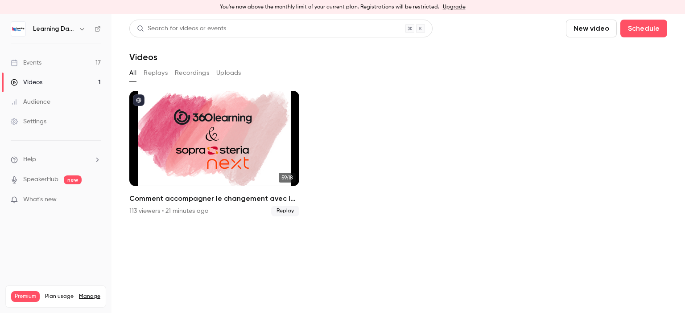
click at [45, 99] on div "Audience" at bounding box center [31, 102] width 40 height 9
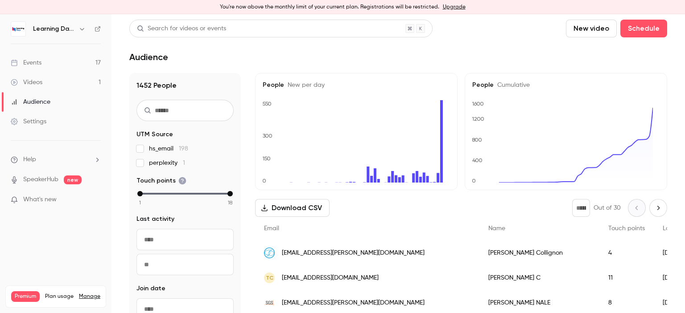
click at [50, 62] on link "Events 17" at bounding box center [55, 63] width 111 height 20
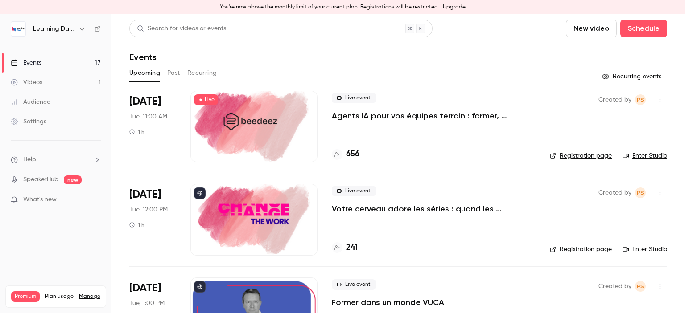
click at [180, 74] on button "Past" at bounding box center [173, 73] width 13 height 14
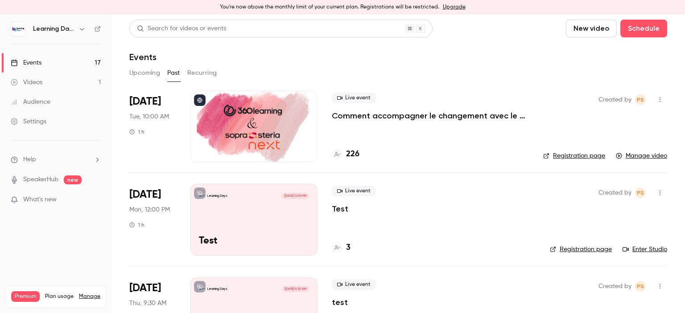
click at [200, 70] on button "Recurring" at bounding box center [202, 73] width 30 height 14
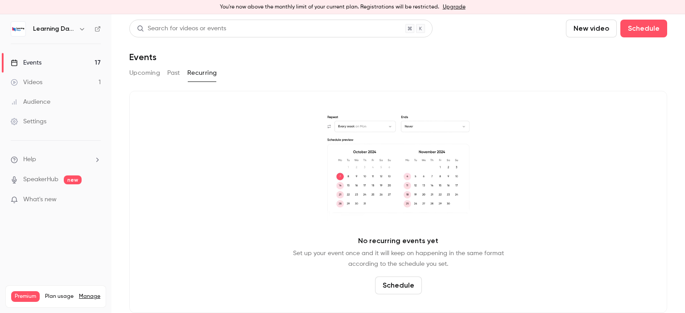
click at [140, 73] on button "Upcoming" at bounding box center [144, 73] width 31 height 14
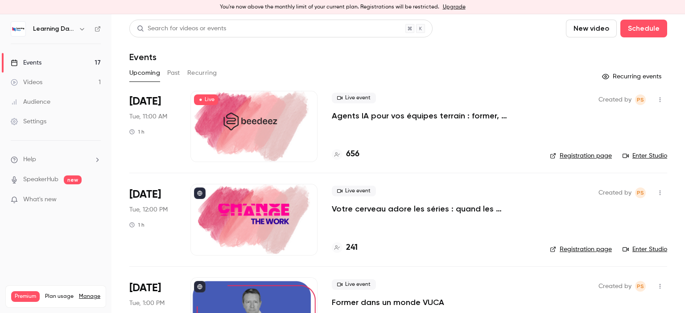
click at [57, 82] on link "Videos 1" at bounding box center [55, 83] width 111 height 20
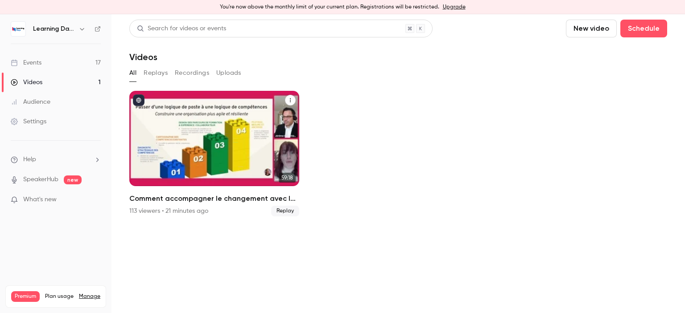
click at [291, 213] on span "Replay" at bounding box center [285, 211] width 28 height 11
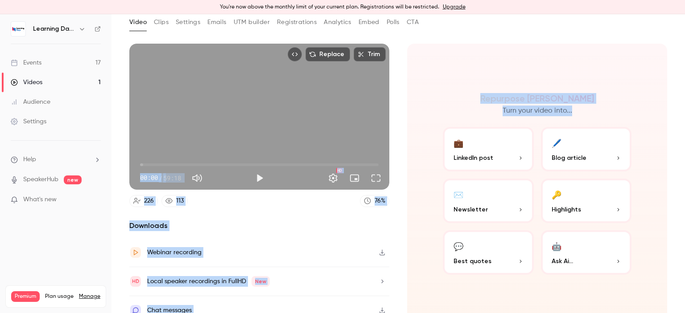
scroll to position [60, 0]
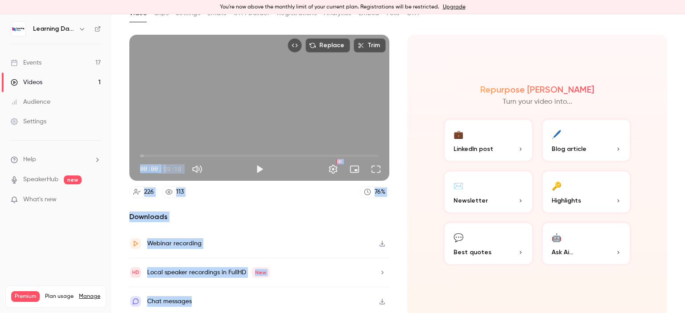
drag, startPoint x: 684, startPoint y: 73, endPoint x: 684, endPoint y: 120, distance: 47.7
click at [684, 120] on main "Search for videos or events Share Comment accompagner le changement avec le ski…" at bounding box center [397, 163] width 573 height 299
click at [506, 193] on button "✉️ Newsletter" at bounding box center [488, 192] width 91 height 45
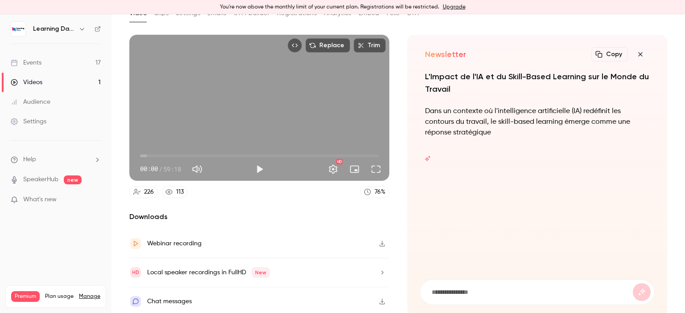
click at [635, 52] on icon "button" at bounding box center [640, 54] width 11 height 7
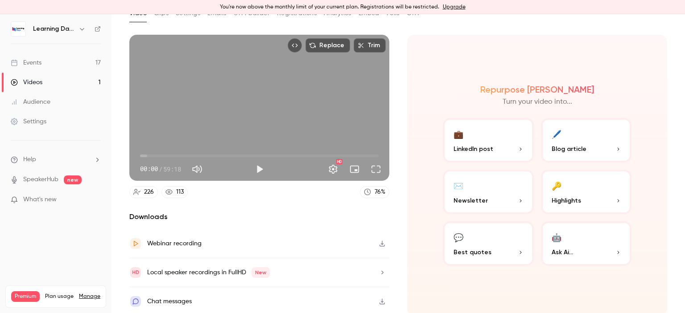
scroll to position [0, 0]
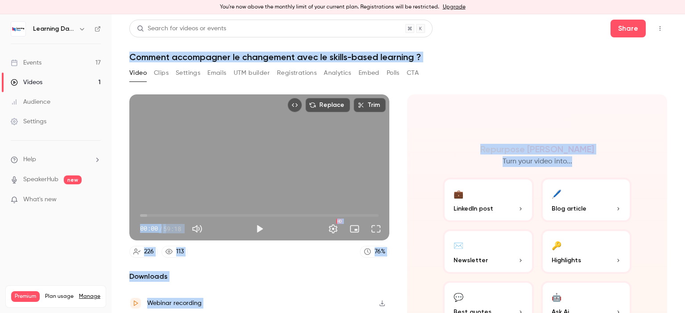
drag, startPoint x: 684, startPoint y: 105, endPoint x: 673, endPoint y: 29, distance: 76.7
click at [673, 29] on main "Search for videos or events Share Comment accompagner le changement avec le ski…" at bounding box center [397, 163] width 573 height 299
click at [160, 73] on button "Clips" at bounding box center [161, 73] width 15 height 14
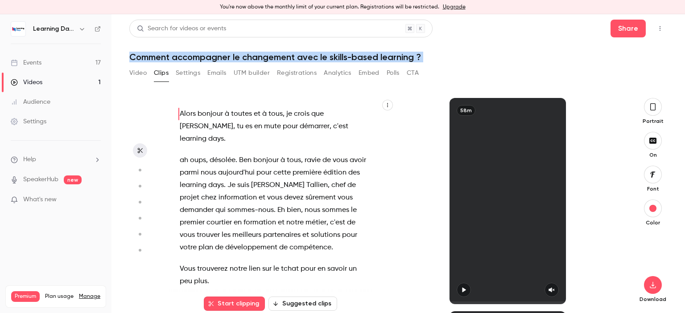
scroll to position [14, 0]
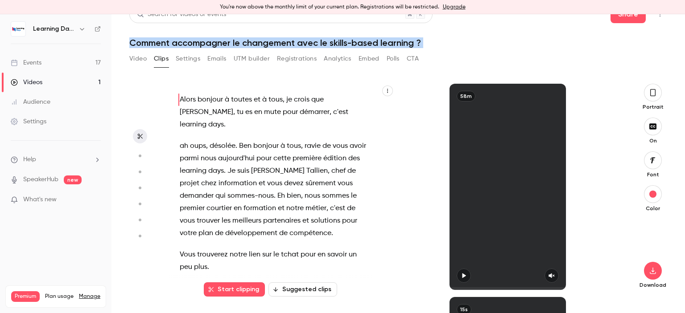
click at [189, 60] on button "Settings" at bounding box center [188, 59] width 25 height 14
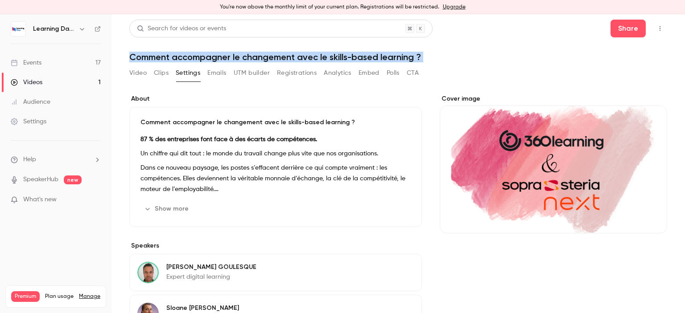
click at [220, 74] on button "Emails" at bounding box center [216, 73] width 19 height 14
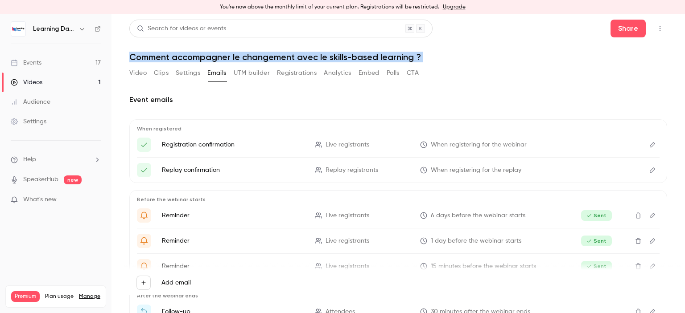
click at [141, 71] on button "Video" at bounding box center [137, 73] width 17 height 14
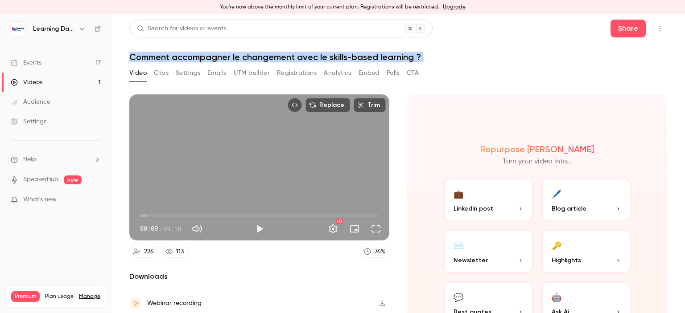
click at [512, 49] on header "Search for videos or events Share Comment accompagner le changement avec le ski…" at bounding box center [398, 41] width 538 height 43
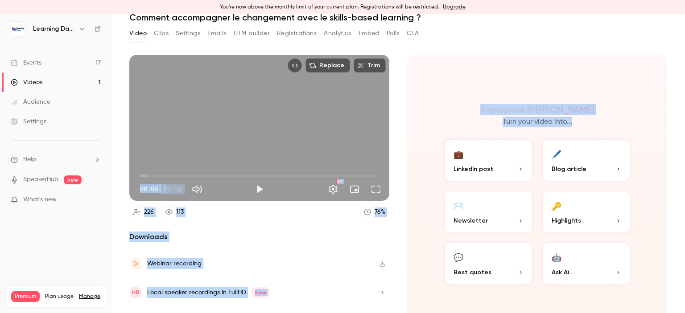
scroll to position [60, 0]
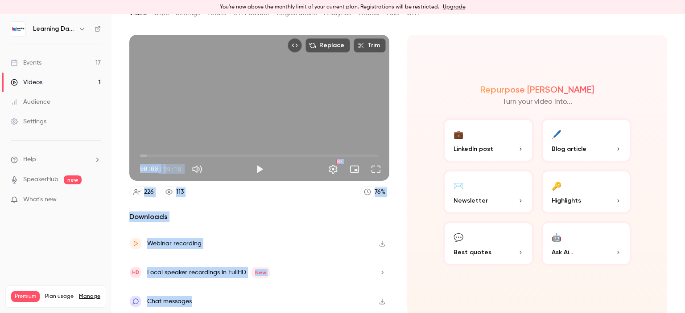
drag, startPoint x: 684, startPoint y: 49, endPoint x: 684, endPoint y: 112, distance: 62.9
click at [684, 112] on main "Search for videos or events Share Comment accompagner le changement avec le ski…" at bounding box center [397, 163] width 573 height 299
click at [413, 258] on div "Repurpose Ai Turn your video into... 💼 LinkedIn post 🖊️ Blog article ✉️ Newslet…" at bounding box center [537, 175] width 260 height 281
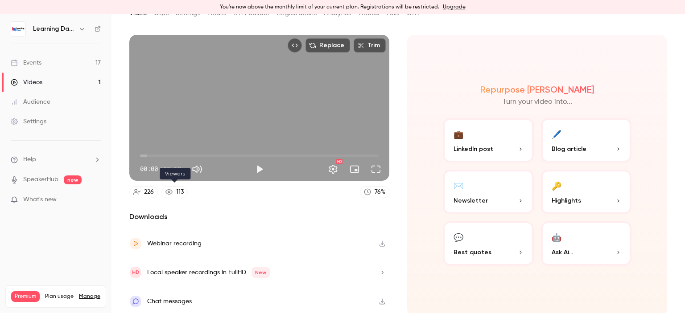
click at [175, 191] on link "113" at bounding box center [174, 192] width 26 height 12
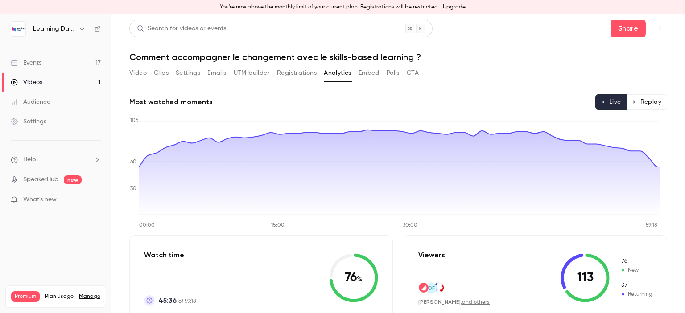
click at [372, 74] on button "Embed" at bounding box center [368, 73] width 21 height 14
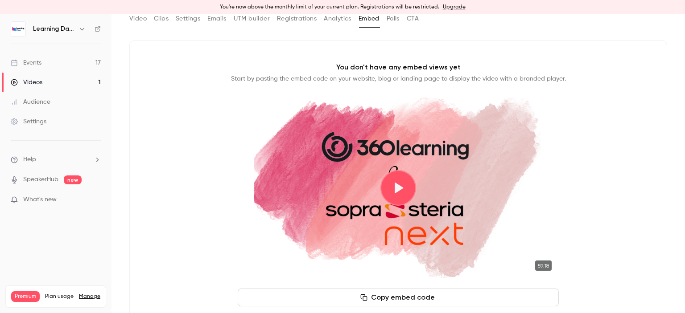
scroll to position [68, 0]
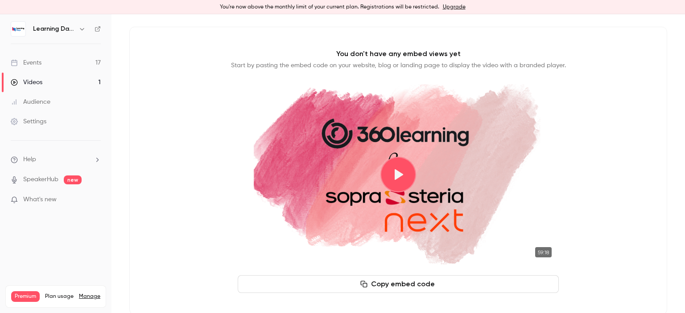
click at [397, 178] on button "Play video" at bounding box center [398, 175] width 36 height 36
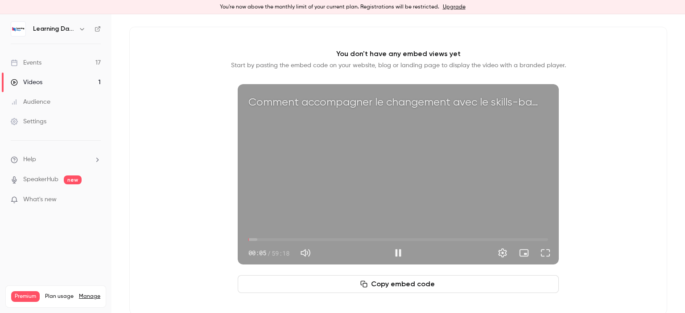
click at [397, 252] on button "Pause" at bounding box center [398, 253] width 18 height 18
type input "***"
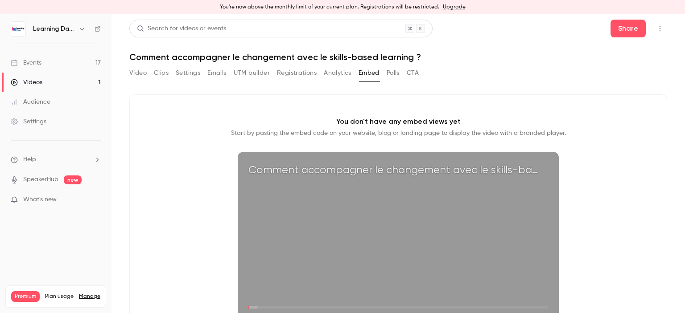
drag, startPoint x: 684, startPoint y: 130, endPoint x: 676, endPoint y: 49, distance: 81.5
click at [676, 49] on main "Search for videos or events Share Comment accompagner le changement avec le ski…" at bounding box center [397, 163] width 573 height 299
click at [394, 71] on button "Polls" at bounding box center [392, 73] width 13 height 14
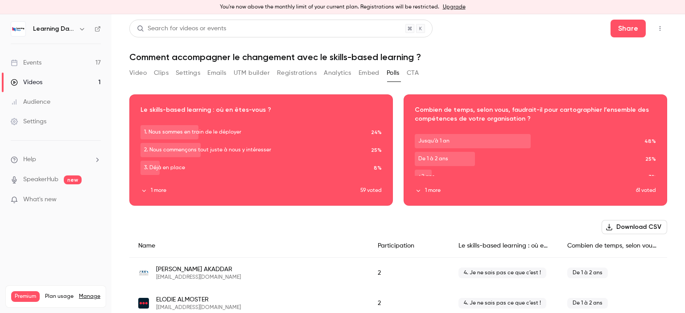
click at [659, 29] on icon "Top Bar Actions" at bounding box center [659, 28] width 1 height 5
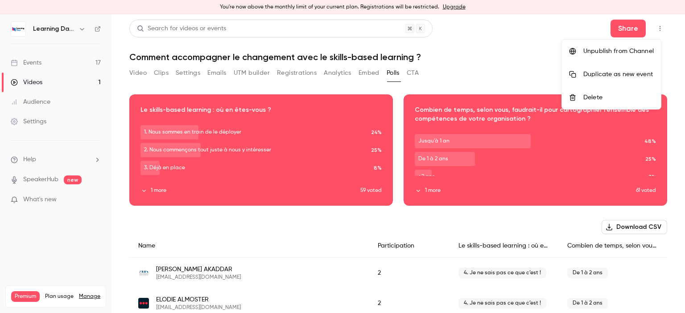
click at [528, 66] on div at bounding box center [342, 156] width 685 height 313
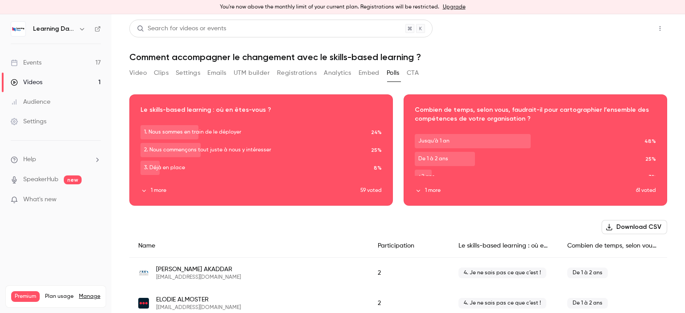
click at [621, 29] on button "Share" at bounding box center [627, 29] width 35 height 18
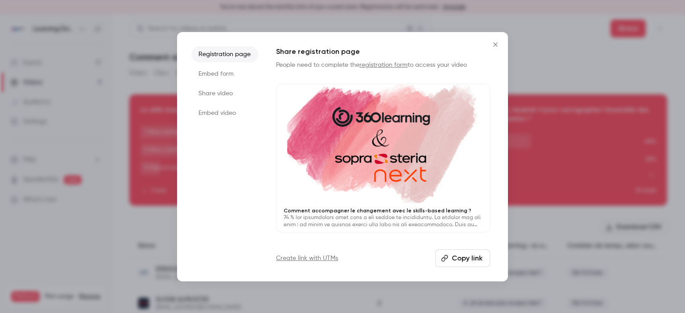
click at [215, 78] on li "Embed form" at bounding box center [224, 74] width 67 height 16
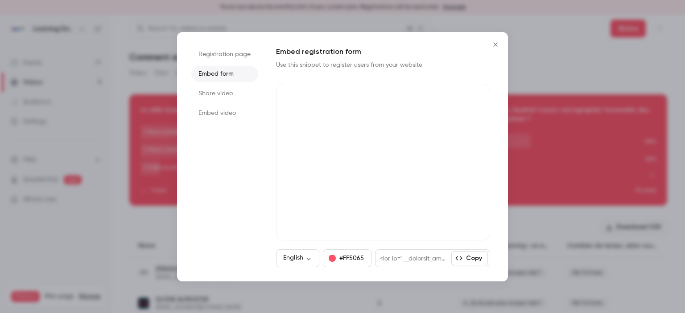
click at [219, 99] on li "Share video" at bounding box center [224, 94] width 67 height 16
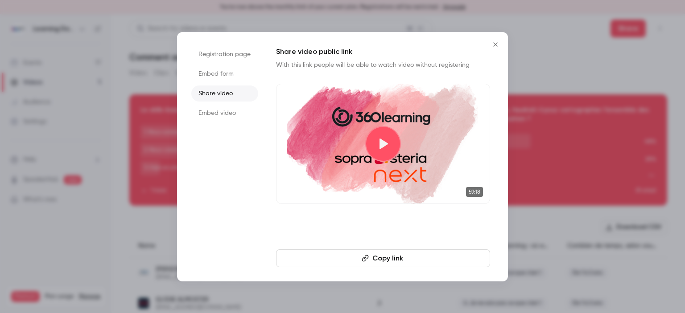
click at [225, 117] on li "Embed video" at bounding box center [224, 113] width 67 height 16
click at [495, 44] on icon "Close" at bounding box center [495, 44] width 4 height 4
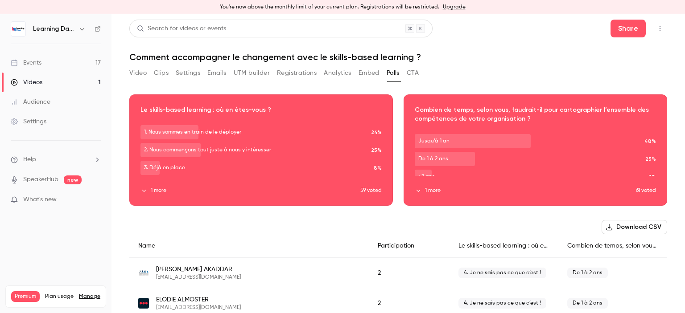
click at [67, 63] on link "Events 17" at bounding box center [55, 63] width 111 height 20
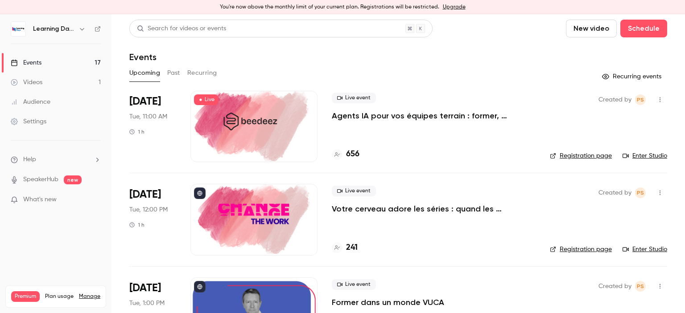
click at [444, 60] on div "Events" at bounding box center [398, 57] width 538 height 11
click at [59, 62] on link "Events 17" at bounding box center [55, 63] width 111 height 20
click at [637, 156] on link "Enter Studio" at bounding box center [644, 156] width 45 height 9
click at [47, 86] on link "Videos 1" at bounding box center [55, 83] width 111 height 20
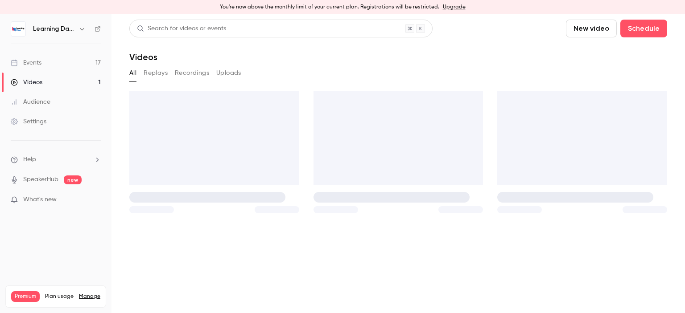
click at [47, 103] on div "Audience" at bounding box center [31, 102] width 40 height 9
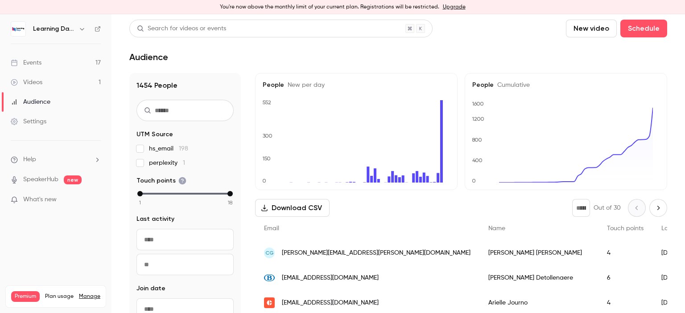
click at [41, 85] on div "Videos" at bounding box center [27, 82] width 32 height 9
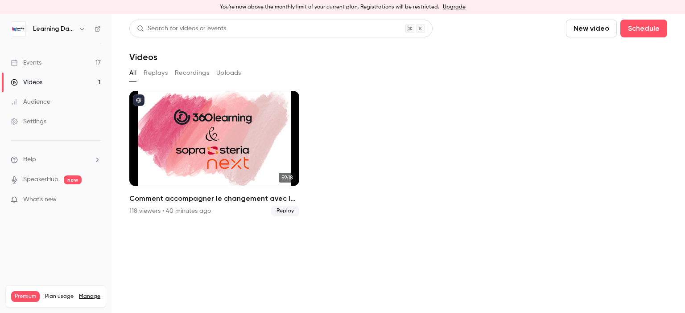
click at [159, 70] on button "Replays" at bounding box center [156, 73] width 24 height 14
click at [189, 70] on button "Recordings" at bounding box center [192, 73] width 34 height 14
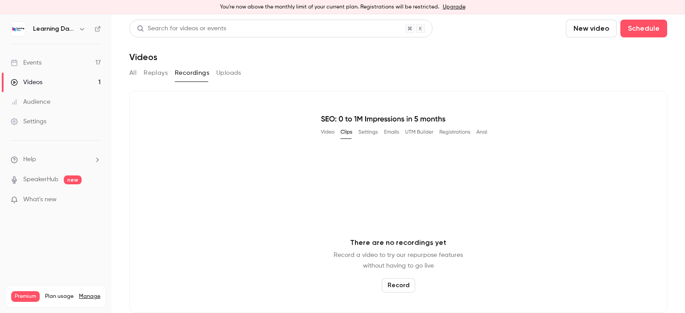
click at [228, 70] on button "Uploads" at bounding box center [228, 73] width 25 height 14
click at [132, 74] on button "All" at bounding box center [132, 73] width 7 height 14
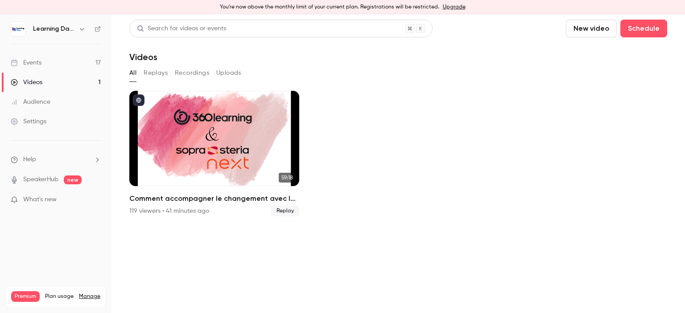
click at [68, 63] on link "Events 17" at bounding box center [55, 63] width 111 height 20
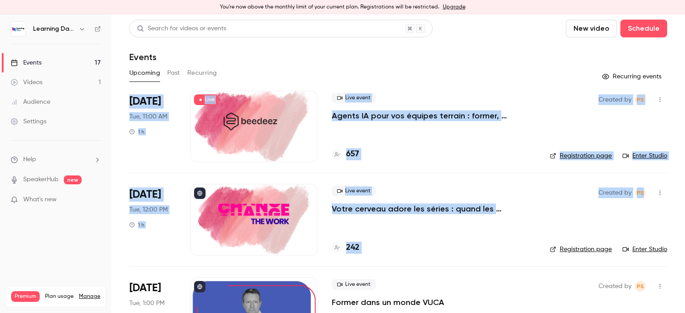
drag, startPoint x: 684, startPoint y: 79, endPoint x: 684, endPoint y: 60, distance: 19.6
click at [684, 60] on main "Search for videos or events New video Schedule Events Upcoming Past Recurring R…" at bounding box center [397, 163] width 573 height 299
click at [542, 72] on div "Upcoming Past Recurring" at bounding box center [398, 73] width 538 height 14
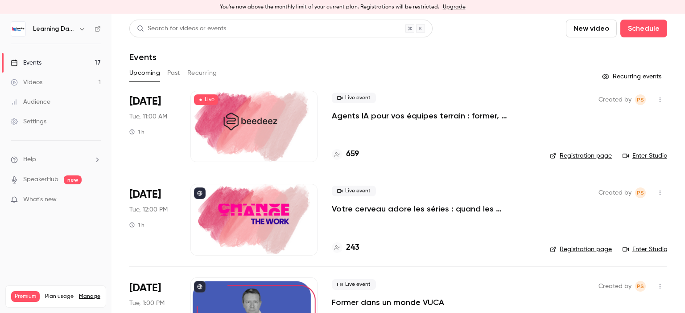
click at [60, 100] on link "Audience" at bounding box center [55, 102] width 111 height 20
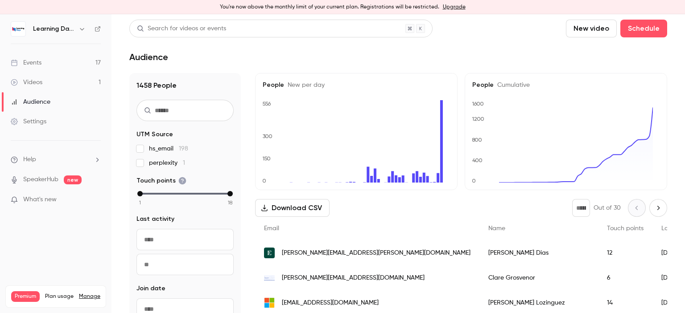
click at [41, 81] on div "Videos" at bounding box center [27, 82] width 32 height 9
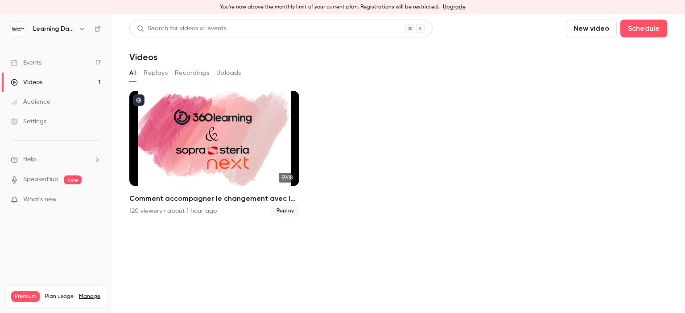
click at [45, 63] on link "Events 17" at bounding box center [55, 63] width 111 height 20
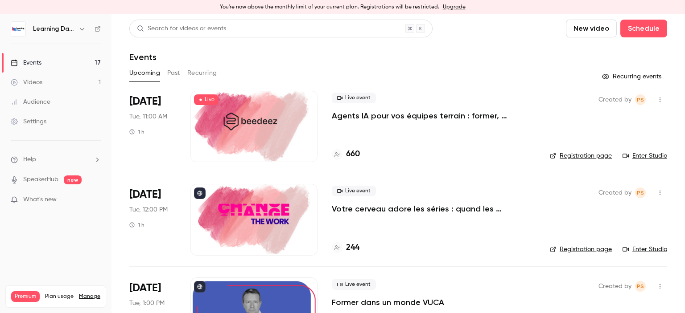
click at [631, 248] on link "Enter Studio" at bounding box center [644, 249] width 45 height 9
click at [50, 85] on link "Videos 1" at bounding box center [55, 83] width 111 height 20
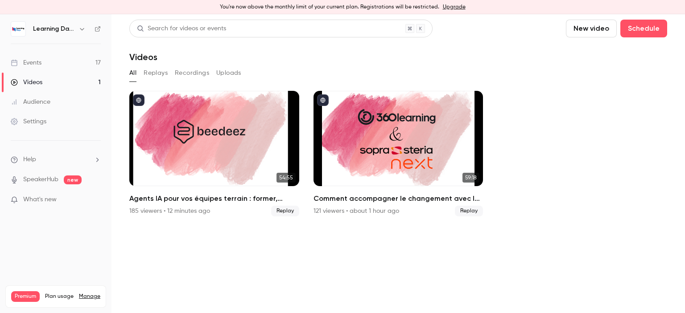
click at [49, 98] on div "Audience" at bounding box center [31, 102] width 40 height 9
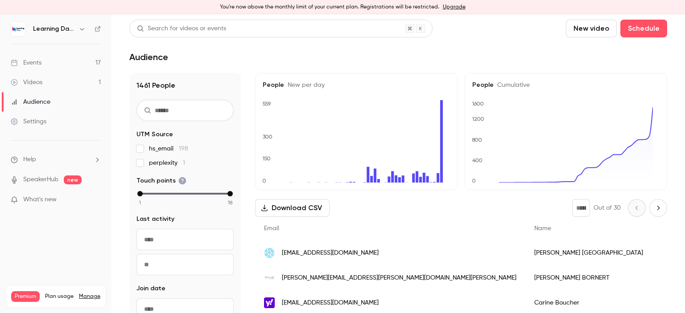
click at [41, 86] on div "Videos" at bounding box center [27, 82] width 32 height 9
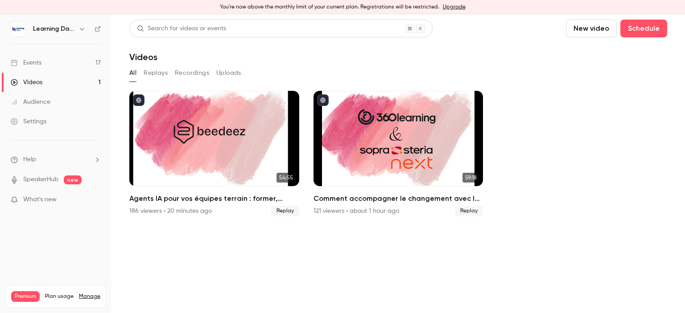
click at [43, 100] on div "Audience" at bounding box center [31, 102] width 40 height 9
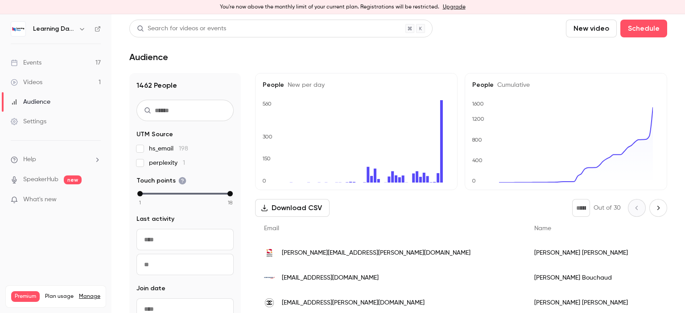
click at [353, 303] on div "[EMAIL_ADDRESS][PERSON_NAME][DOMAIN_NAME]" at bounding box center [390, 303] width 270 height 25
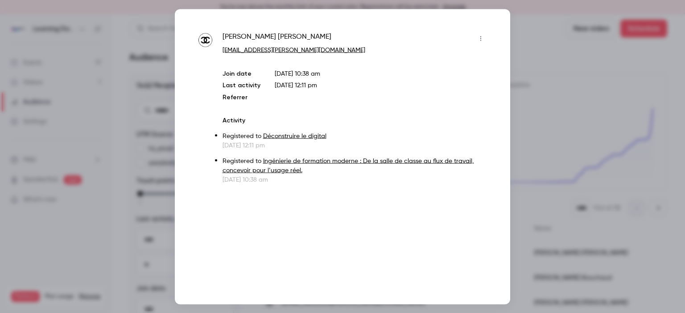
click at [531, 57] on div at bounding box center [342, 156] width 685 height 313
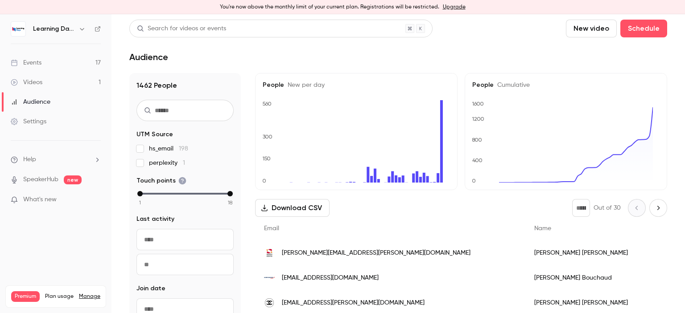
click at [62, 60] on link "Events 17" at bounding box center [55, 63] width 111 height 20
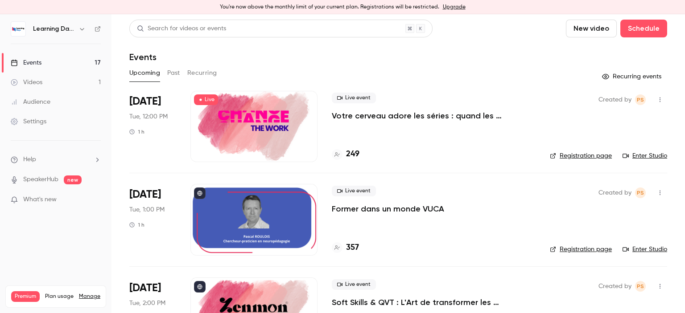
click at [55, 82] on link "Videos 1" at bounding box center [55, 83] width 111 height 20
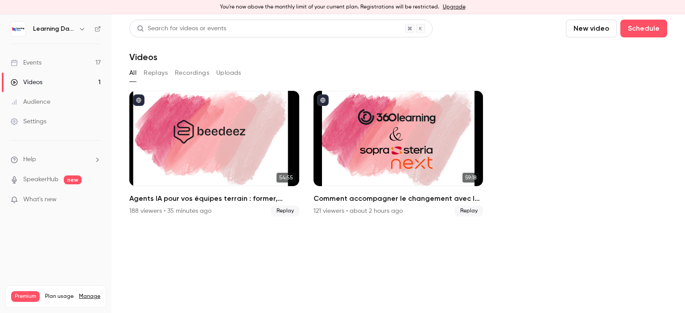
click at [36, 104] on div "Audience" at bounding box center [31, 102] width 40 height 9
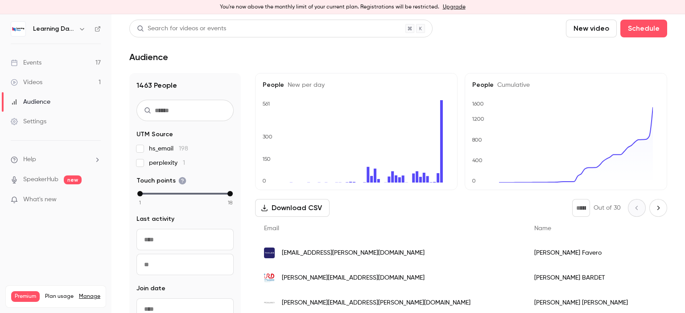
click at [57, 68] on link "Events 17" at bounding box center [55, 63] width 111 height 20
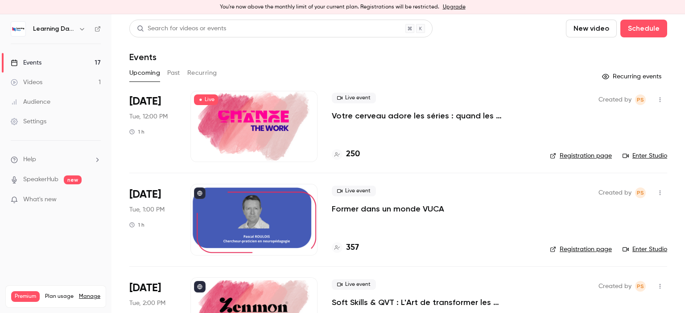
click at [49, 63] on link "Events 17" at bounding box center [55, 63] width 111 height 20
click at [26, 107] on link "Audience" at bounding box center [55, 102] width 111 height 20
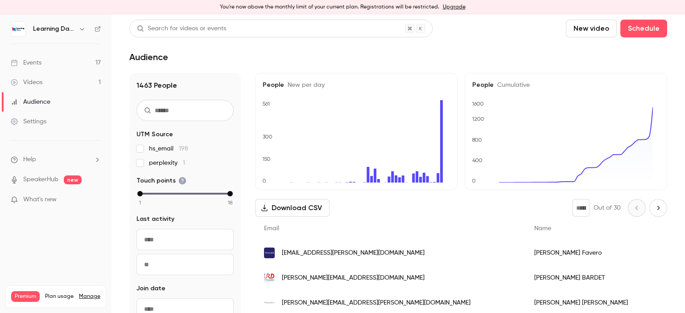
click at [21, 61] on div "Events" at bounding box center [26, 62] width 31 height 9
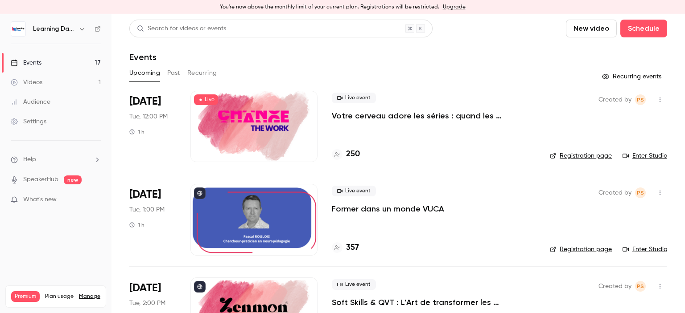
click at [45, 95] on link "Audience" at bounding box center [55, 102] width 111 height 20
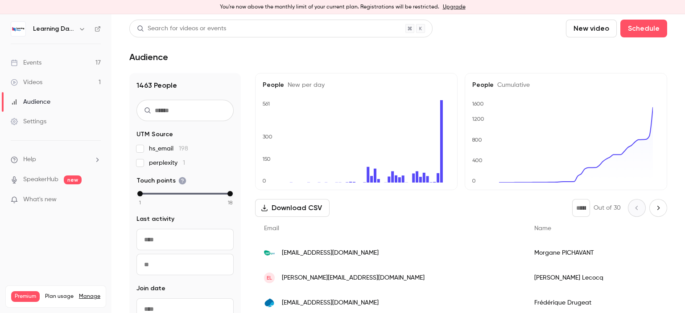
click at [48, 58] on link "Events 17" at bounding box center [55, 63] width 111 height 20
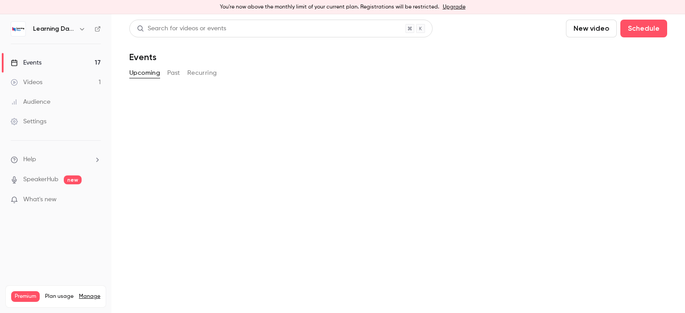
click at [45, 102] on div "Audience" at bounding box center [31, 102] width 40 height 9
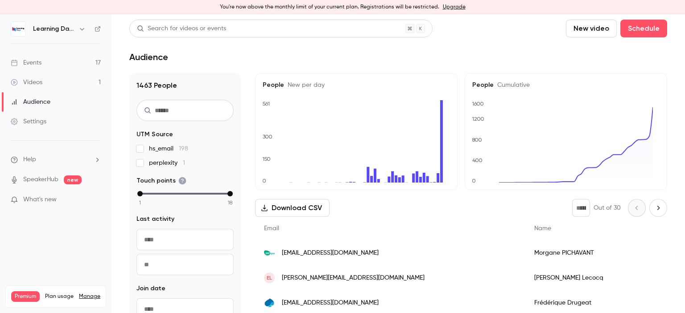
click at [372, 253] on span "[EMAIL_ADDRESS][DOMAIN_NAME]" at bounding box center [330, 253] width 97 height 9
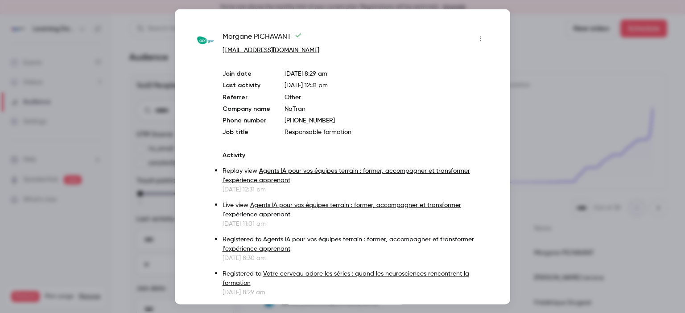
click at [547, 100] on div at bounding box center [342, 156] width 685 height 313
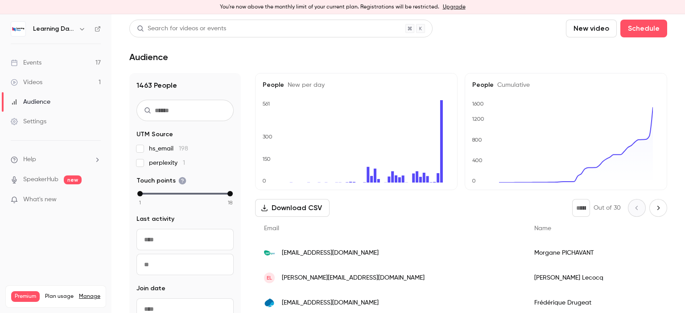
click at [59, 79] on link "Videos 1" at bounding box center [55, 83] width 111 height 20
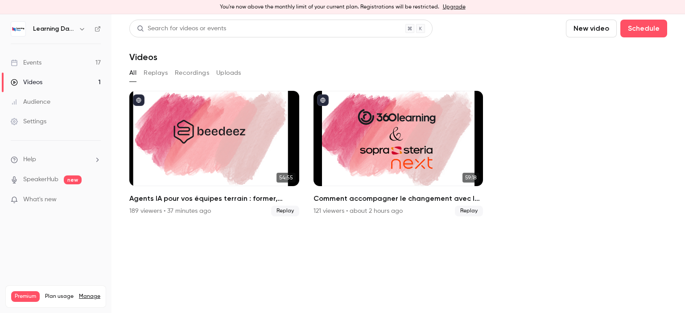
click at [56, 59] on link "Events 17" at bounding box center [55, 63] width 111 height 20
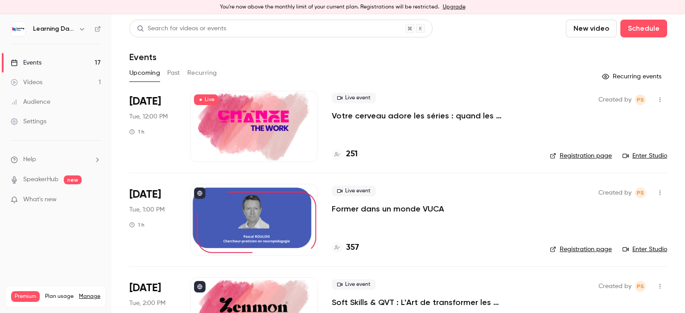
click at [44, 78] on link "Videos 1" at bounding box center [55, 83] width 111 height 20
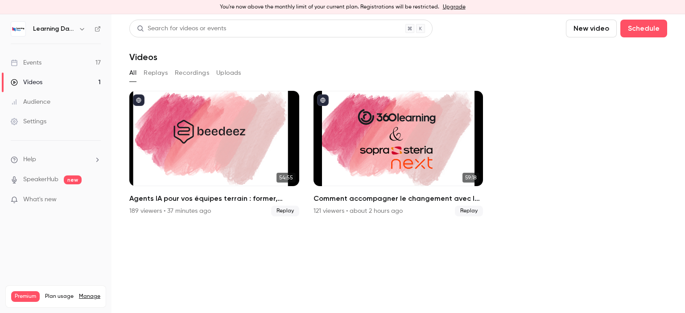
click at [161, 70] on button "Replays" at bounding box center [156, 73] width 24 height 14
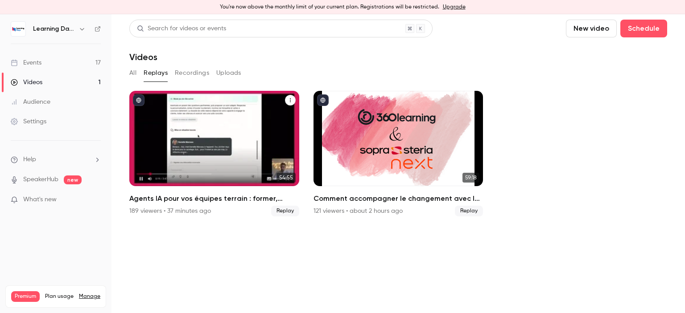
click at [217, 206] on div "189 viewers • 37 minutes ago Replay" at bounding box center [214, 211] width 170 height 11
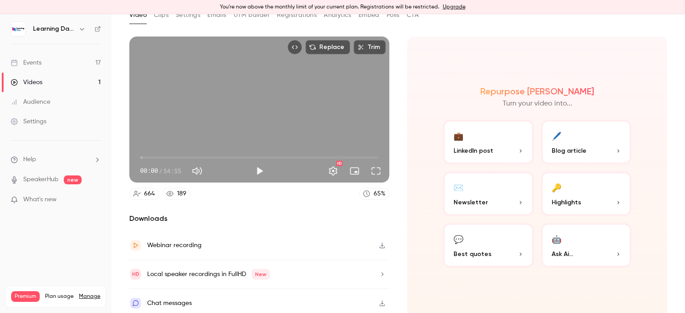
scroll to position [60, 0]
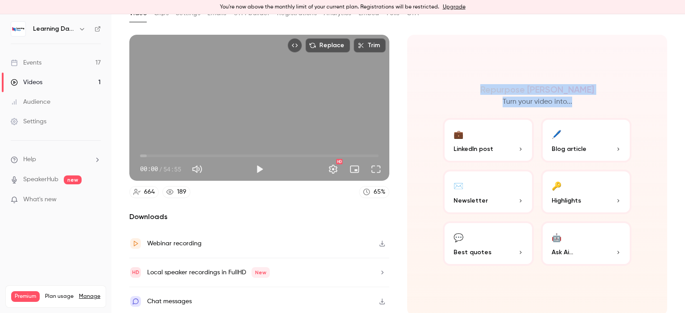
drag, startPoint x: 684, startPoint y: 104, endPoint x: 683, endPoint y: 166, distance: 61.5
click at [683, 166] on main "Search for videos or events Share Agents IA pour vos équipes terrain : former, …" at bounding box center [397, 163] width 573 height 299
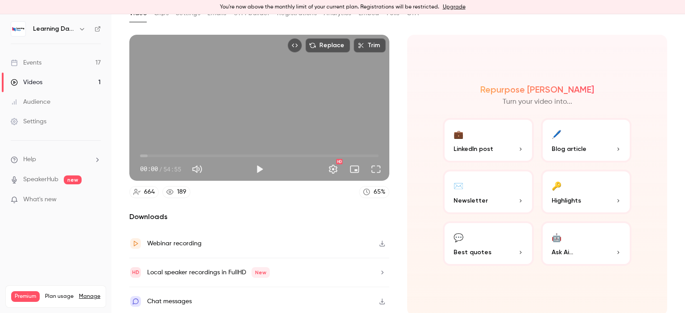
click at [321, 270] on div "Local speaker recordings in FullHD New" at bounding box center [259, 273] width 260 height 29
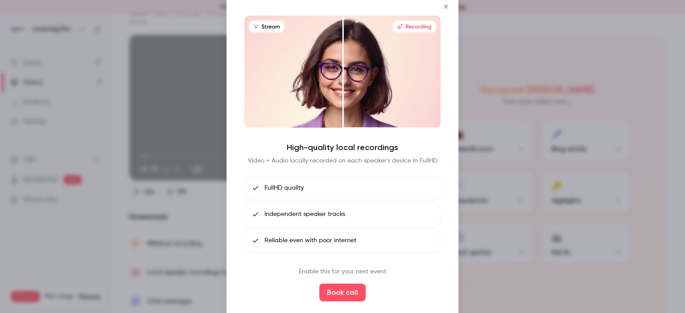
click at [644, 46] on div at bounding box center [342, 156] width 685 height 313
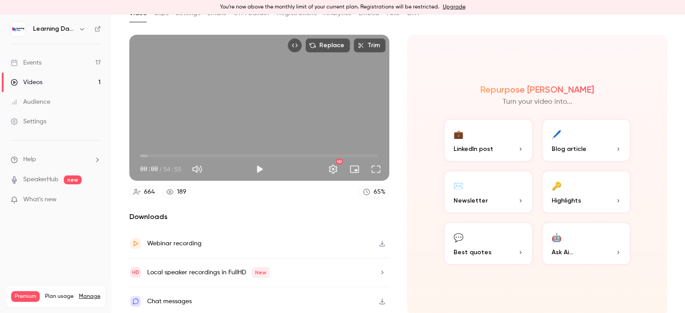
scroll to position [0, 0]
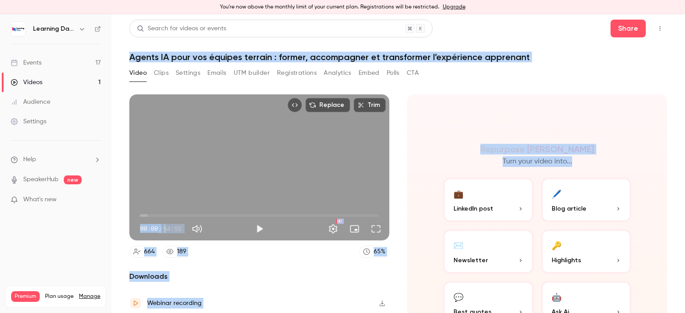
drag, startPoint x: 684, startPoint y: 98, endPoint x: 676, endPoint y: 17, distance: 80.6
click at [676, 17] on main "Search for videos or events Share Agents IA pour vos équipes terrain : former, …" at bounding box center [397, 163] width 573 height 299
click at [61, 59] on link "Events 17" at bounding box center [55, 63] width 111 height 20
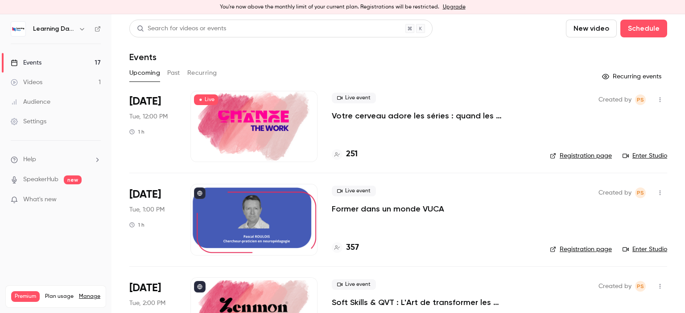
click at [43, 85] on link "Videos 1" at bounding box center [55, 83] width 111 height 20
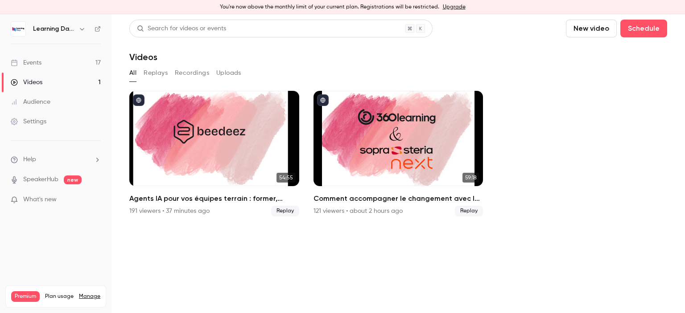
click at [43, 120] on div "Settings" at bounding box center [29, 121] width 36 height 9
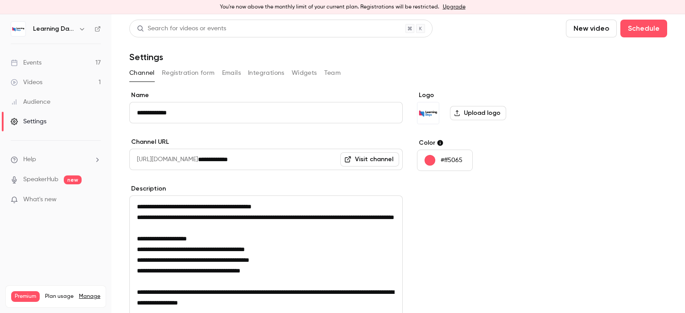
scroll to position [128, 0]
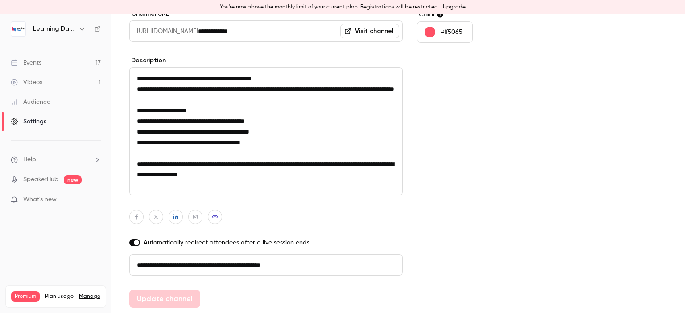
click at [42, 98] on div "Audience" at bounding box center [31, 102] width 40 height 9
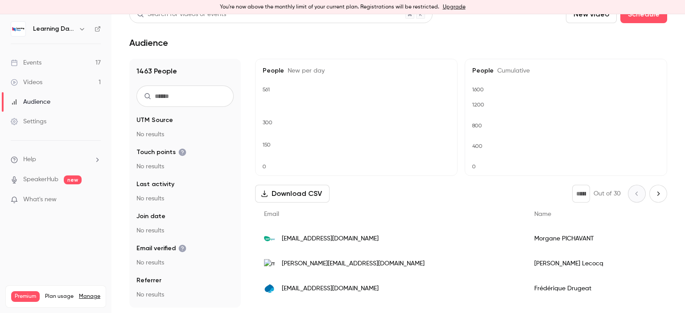
scroll to position [14, 0]
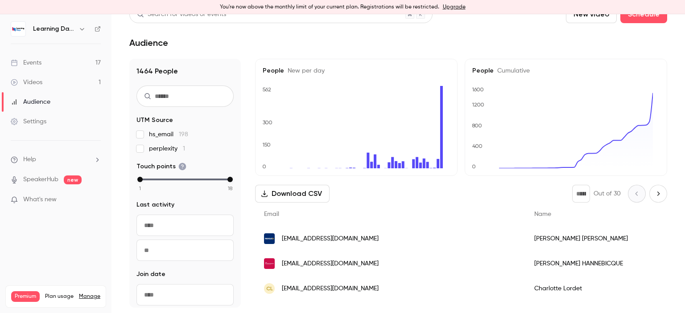
click at [312, 240] on span "[EMAIL_ADDRESS][DOMAIN_NAME]" at bounding box center [330, 238] width 97 height 9
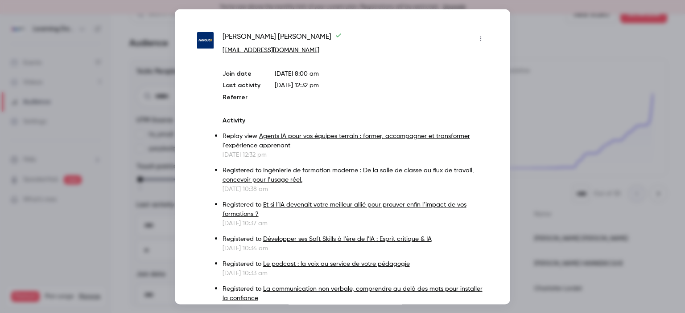
click at [531, 53] on div at bounding box center [342, 156] width 685 height 313
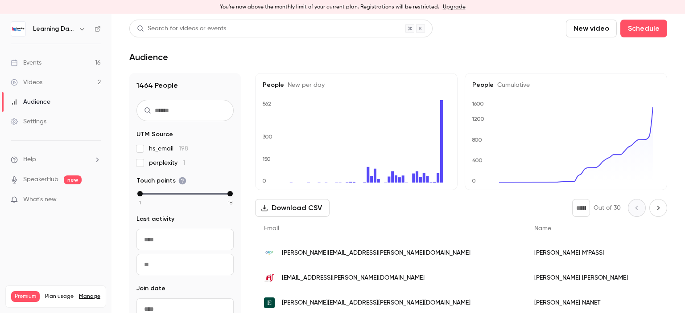
click at [62, 79] on link "Videos 2" at bounding box center [55, 83] width 111 height 20
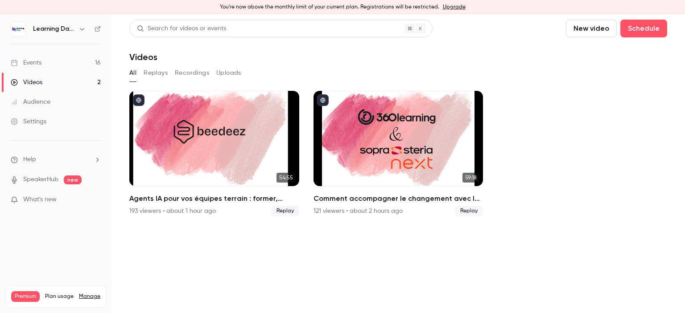
click at [52, 99] on link "Audience" at bounding box center [55, 102] width 111 height 20
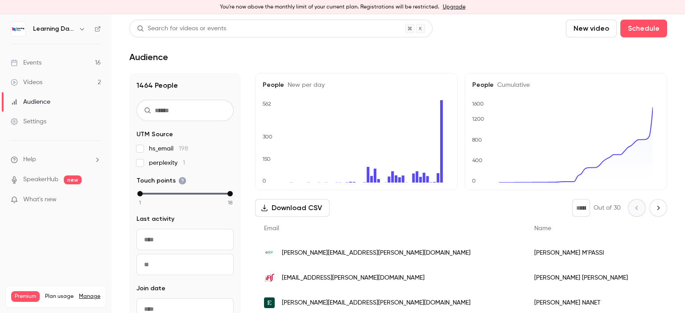
click at [41, 80] on div "Videos" at bounding box center [27, 82] width 32 height 9
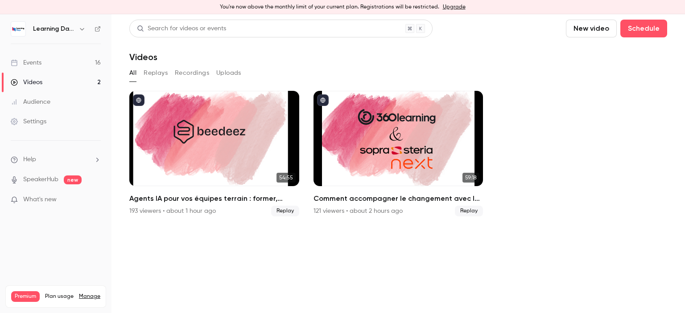
click at [43, 99] on div "Audience" at bounding box center [31, 102] width 40 height 9
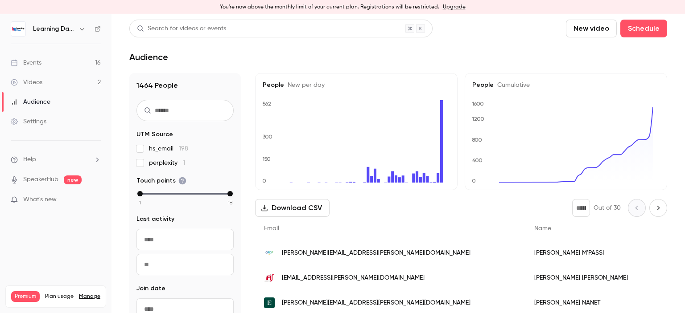
click at [61, 60] on link "Events 16" at bounding box center [55, 63] width 111 height 20
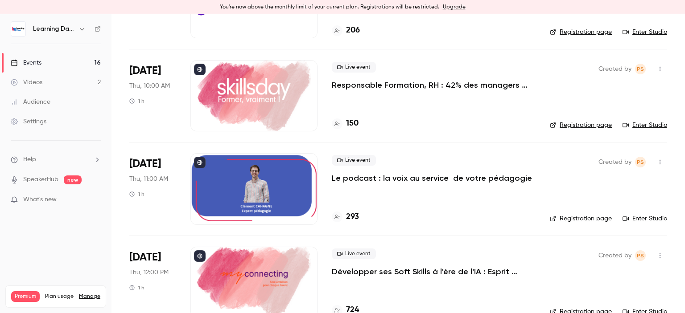
scroll to position [964, 0]
click at [93, 59] on link "Events 16" at bounding box center [55, 63] width 111 height 20
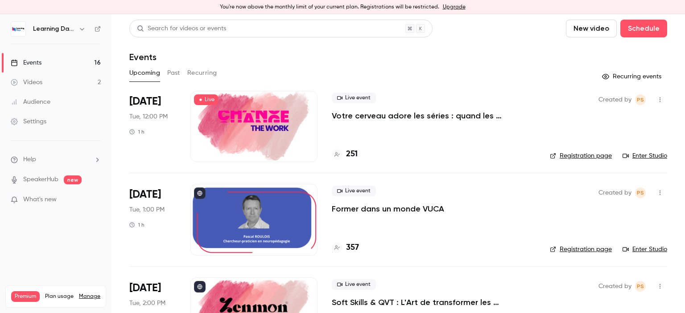
click at [633, 158] on link "Enter Studio" at bounding box center [644, 156] width 45 height 9
click at [53, 63] on link "Events 16" at bounding box center [55, 63] width 111 height 20
click at [48, 103] on div "Audience" at bounding box center [31, 102] width 40 height 9
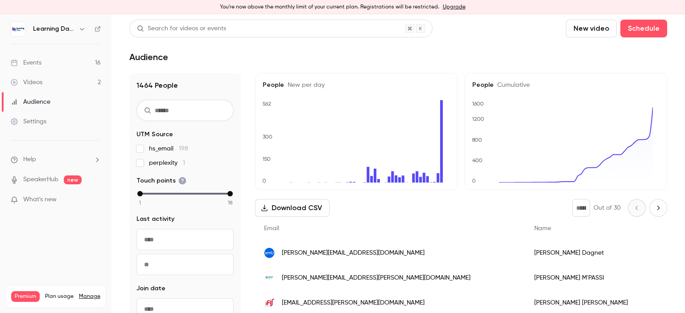
click at [55, 67] on link "Events 16" at bounding box center [55, 63] width 111 height 20
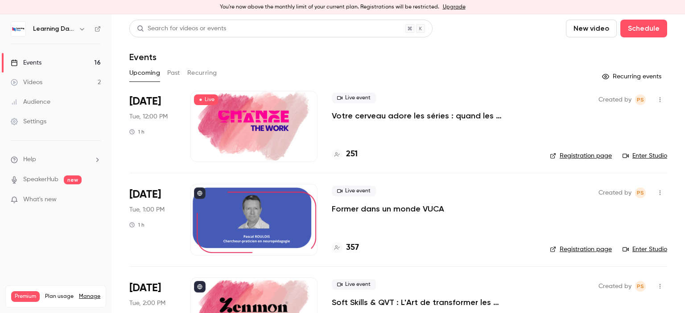
click at [646, 247] on link "Enter Studio" at bounding box center [644, 249] width 45 height 9
click at [52, 99] on link "Audience" at bounding box center [55, 102] width 111 height 20
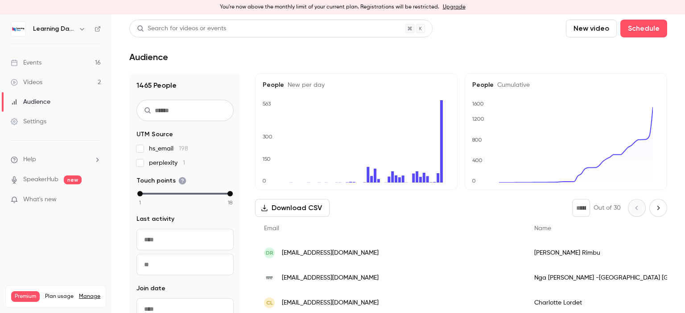
click at [340, 282] on span "[EMAIL_ADDRESS][DOMAIN_NAME]" at bounding box center [330, 278] width 97 height 9
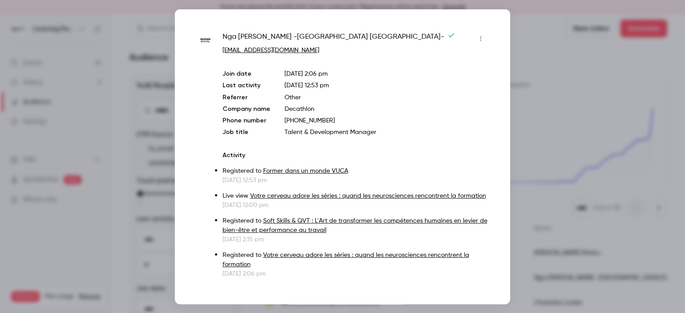
click at [538, 58] on div at bounding box center [342, 156] width 685 height 313
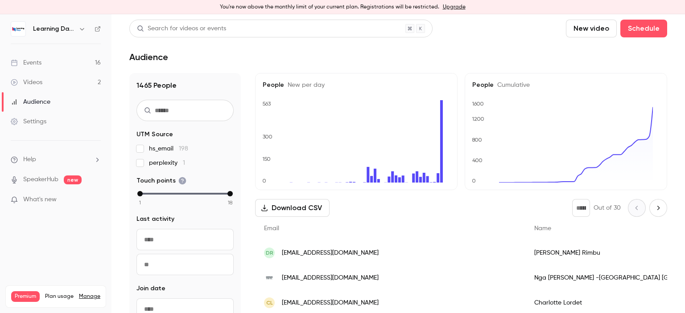
click at [52, 84] on link "Videos 2" at bounding box center [55, 83] width 111 height 20
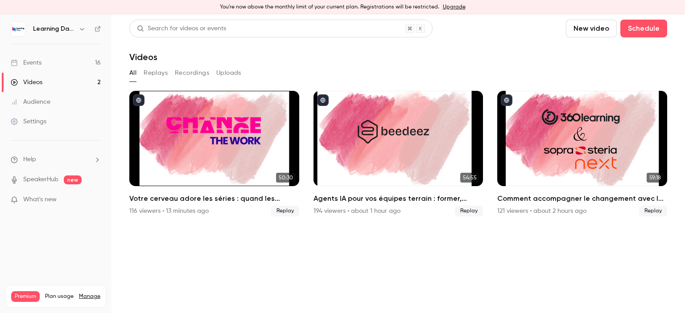
click at [48, 100] on div "Audience" at bounding box center [31, 102] width 40 height 9
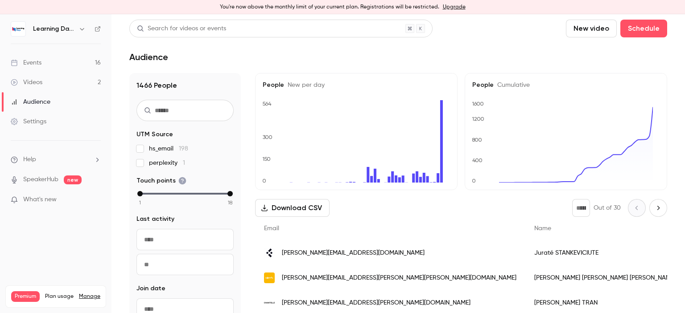
click at [74, 62] on link "Events 16" at bounding box center [55, 63] width 111 height 20
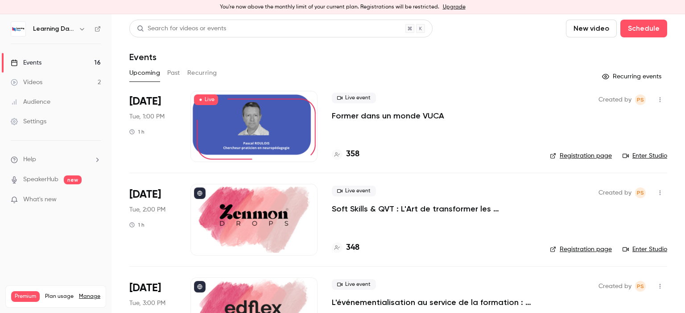
click at [174, 73] on button "Past" at bounding box center [173, 73] width 13 height 14
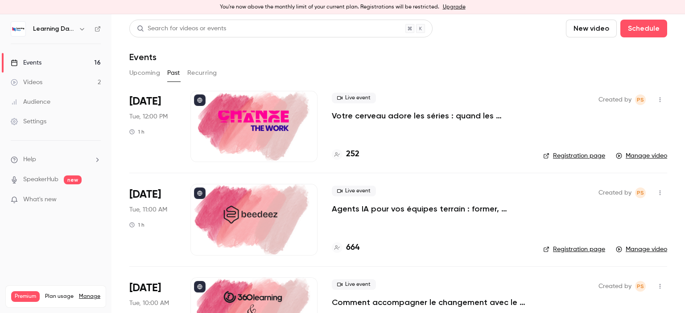
click at [200, 74] on button "Recurring" at bounding box center [202, 73] width 30 height 14
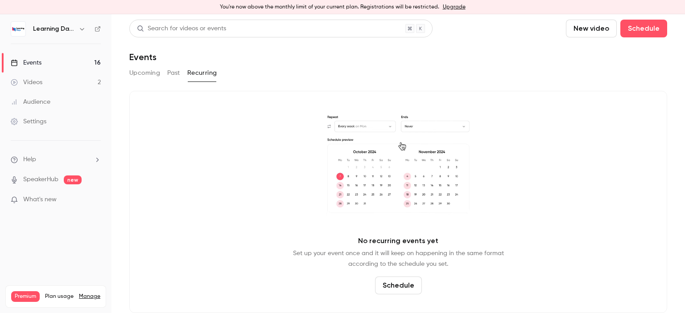
click at [181, 71] on div "Upcoming Past Recurring" at bounding box center [398, 73] width 538 height 14
click at [173, 74] on button "Past" at bounding box center [173, 73] width 13 height 14
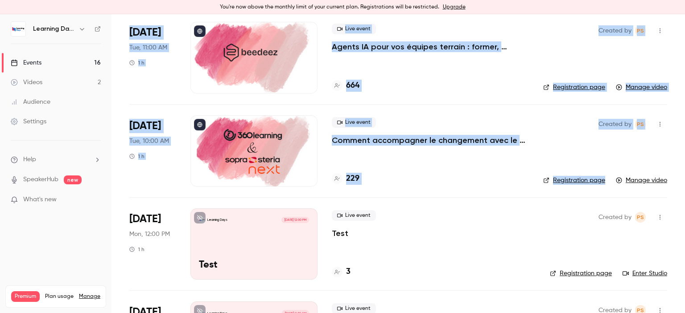
drag, startPoint x: 684, startPoint y: 98, endPoint x: 684, endPoint y: 170, distance: 72.7
click at [684, 170] on main "Search for videos or events New video Schedule Events Upcoming Past Recurring […" at bounding box center [397, 163] width 573 height 299
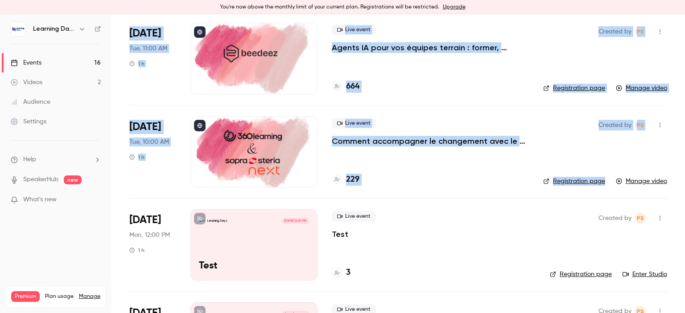
click at [293, 134] on div at bounding box center [253, 151] width 127 height 71
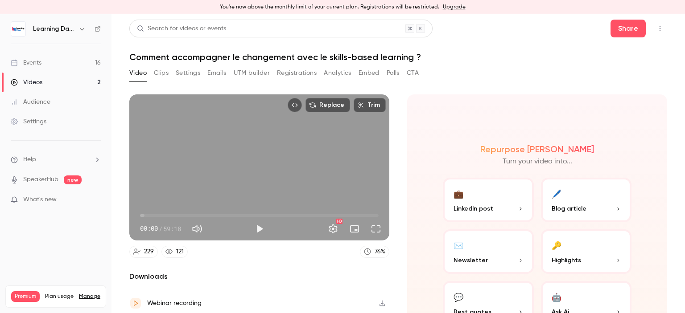
click at [166, 72] on button "Clips" at bounding box center [161, 73] width 15 height 14
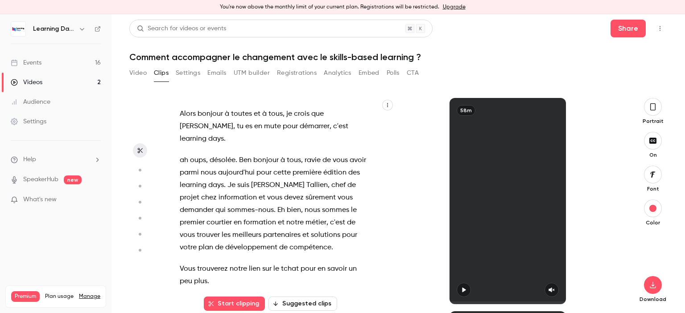
drag, startPoint x: 684, startPoint y: 104, endPoint x: 684, endPoint y: 112, distance: 7.6
click at [684, 112] on main "Search for videos or events Share Comment accompagner le changement avec le ski…" at bounding box center [397, 163] width 573 height 299
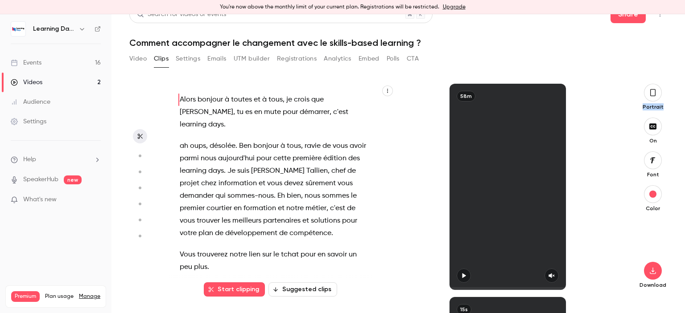
click at [141, 158] on icon "button" at bounding box center [140, 156] width 8 height 6
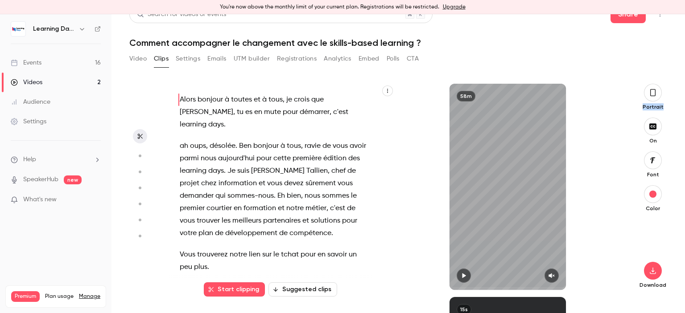
scroll to position [214, 0]
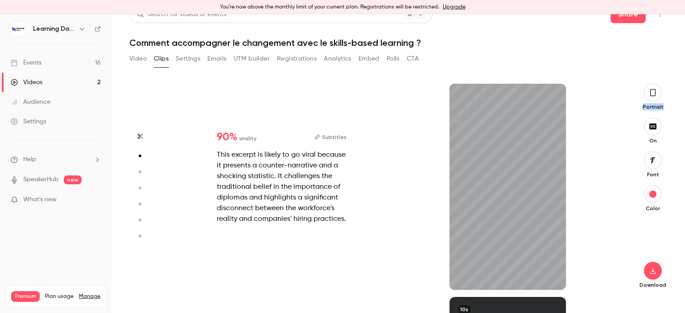
click at [141, 173] on circle "button" at bounding box center [140, 172] width 3 height 3
type input "*"
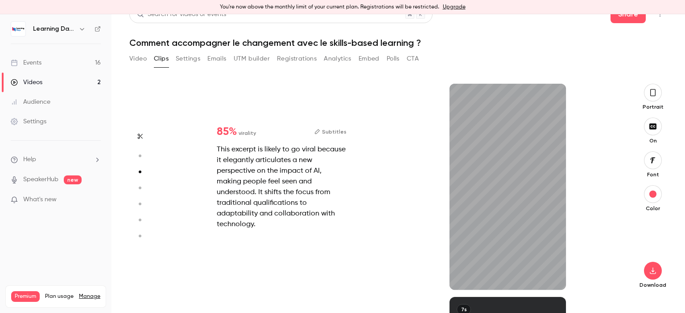
click at [140, 188] on circle "button" at bounding box center [140, 188] width 3 height 3
type input "*"
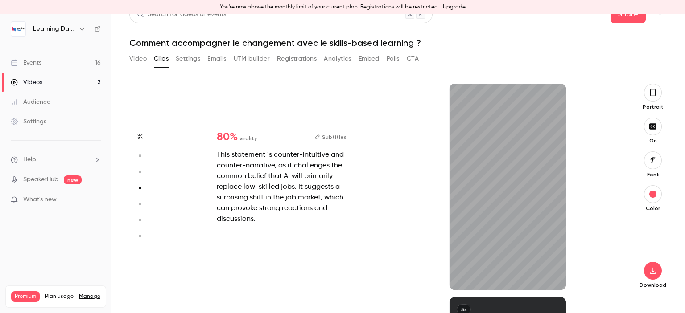
click at [140, 172] on circle "button" at bounding box center [140, 172] width 3 height 3
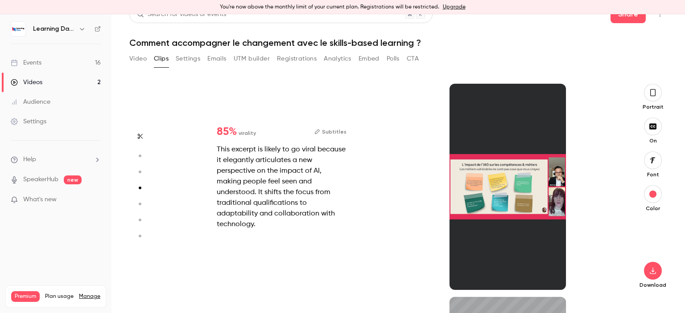
type input "*"
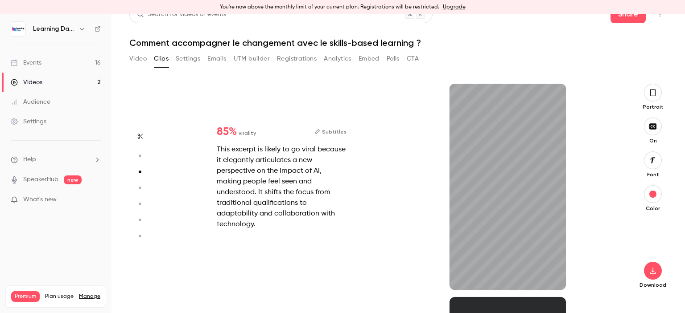
click at [143, 156] on icon "button" at bounding box center [140, 156] width 8 height 6
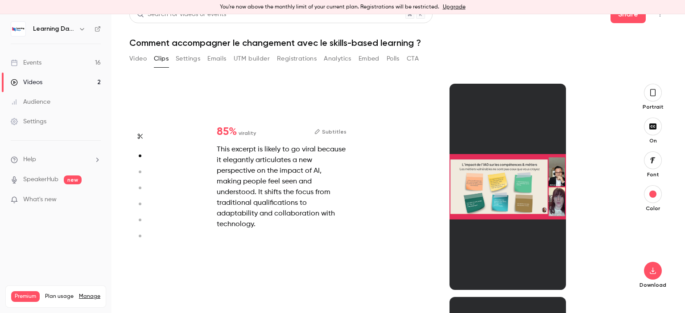
type input "*"
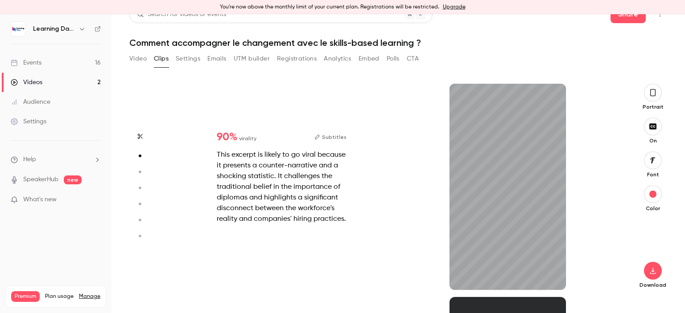
click at [140, 181] on button "button" at bounding box center [140, 188] width 14 height 14
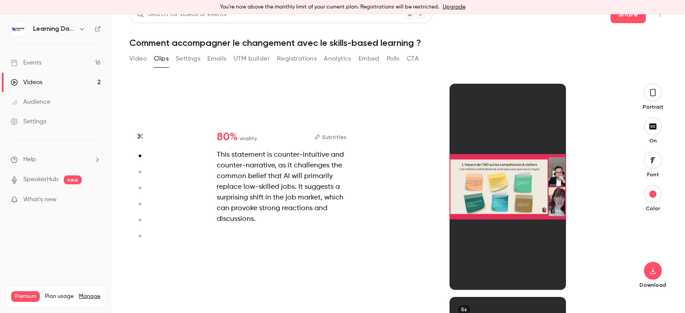
type input "*"
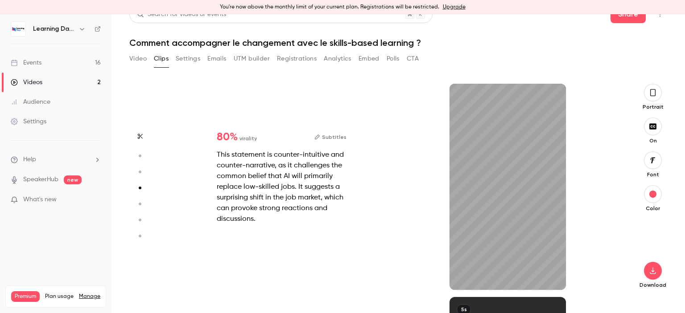
click at [143, 224] on button "button" at bounding box center [140, 220] width 14 height 14
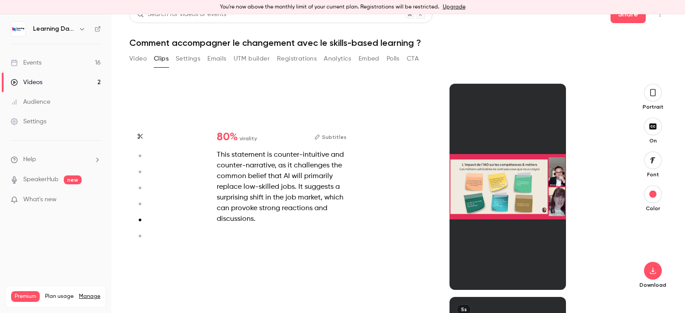
scroll to position [1068, 0]
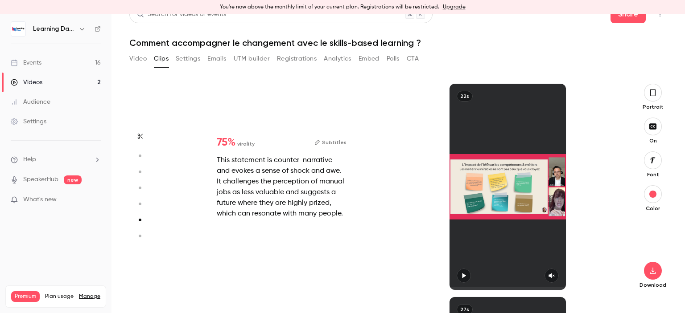
type input "*"
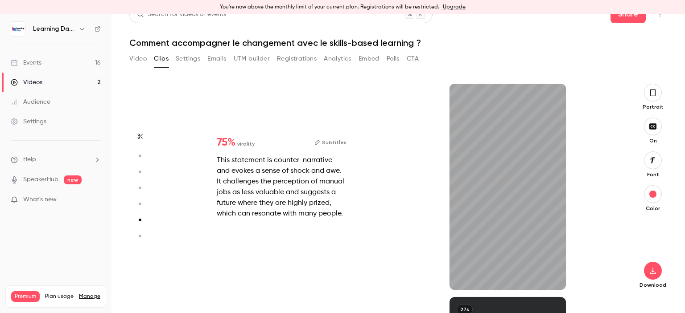
type input "***"
click at [178, 58] on button "Settings" at bounding box center [188, 59] width 25 height 14
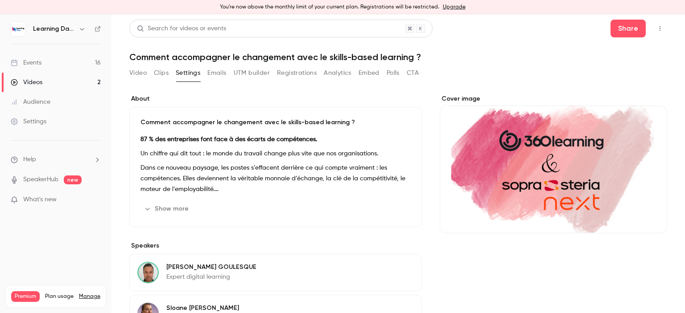
click at [222, 73] on button "Emails" at bounding box center [216, 73] width 19 height 14
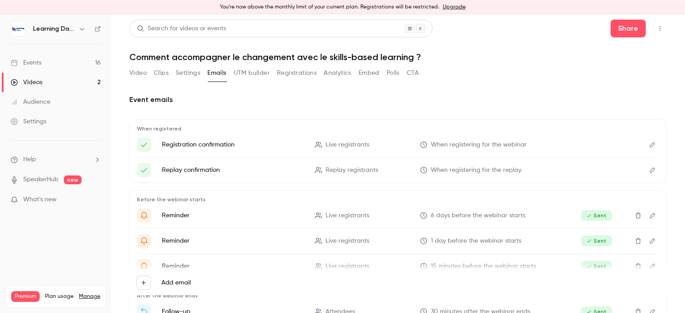
click at [247, 73] on button "UTM builder" at bounding box center [252, 73] width 36 height 14
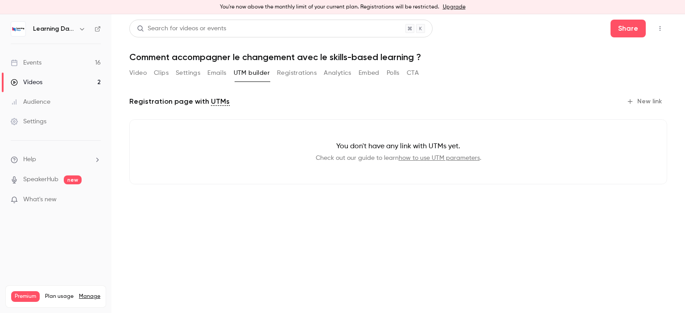
click at [299, 75] on button "Registrations" at bounding box center [297, 73] width 40 height 14
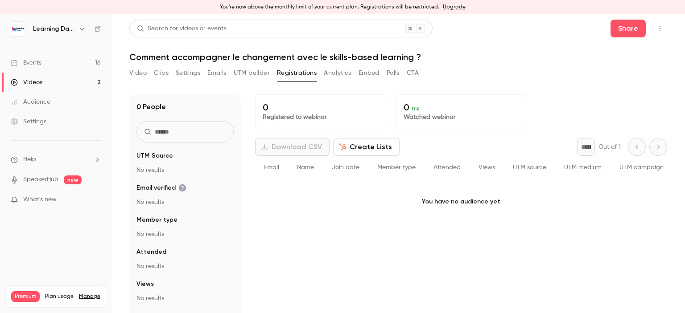
click at [340, 73] on button "Analytics" at bounding box center [338, 73] width 28 height 14
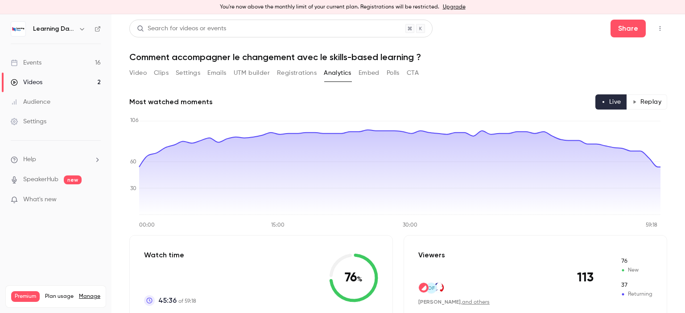
click at [300, 74] on button "Registrations" at bounding box center [297, 73] width 40 height 14
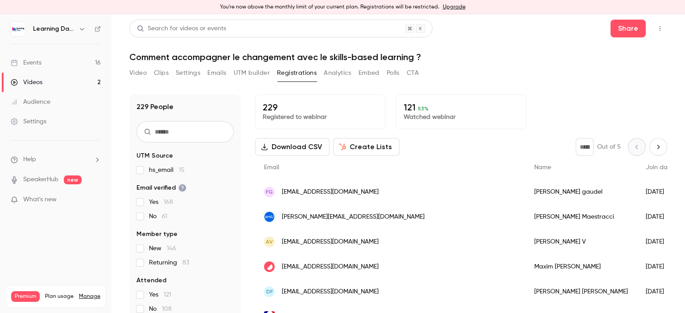
click at [344, 73] on button "Analytics" at bounding box center [338, 73] width 28 height 14
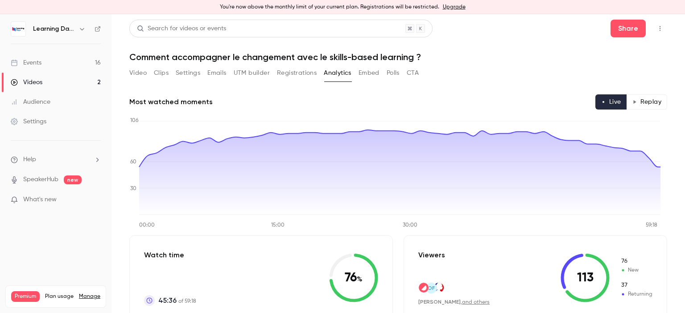
click at [374, 74] on button "Embed" at bounding box center [368, 73] width 21 height 14
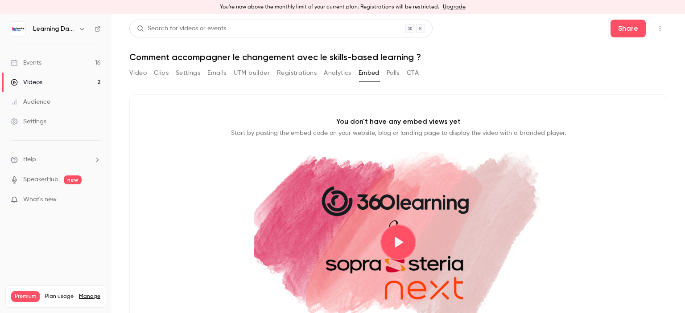
click at [398, 74] on button "Polls" at bounding box center [392, 73] width 13 height 14
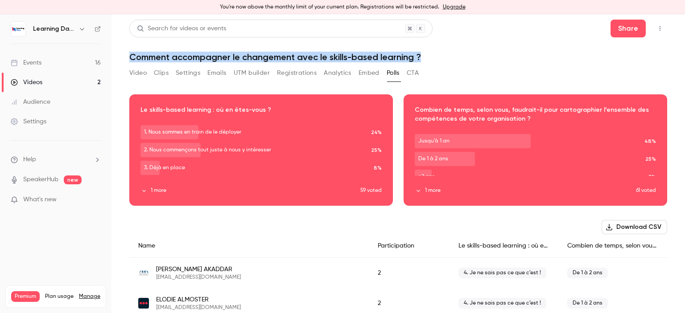
scroll to position [21, 0]
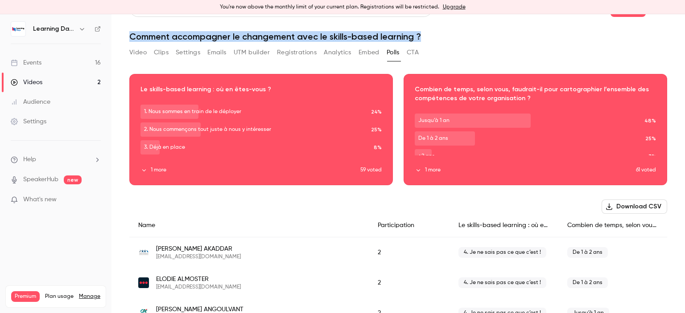
drag, startPoint x: 684, startPoint y: 29, endPoint x: 684, endPoint y: 35, distance: 5.8
click at [684, 35] on main "Search for videos or events Share Comment accompagner le changement avec le ski…" at bounding box center [397, 163] width 573 height 299
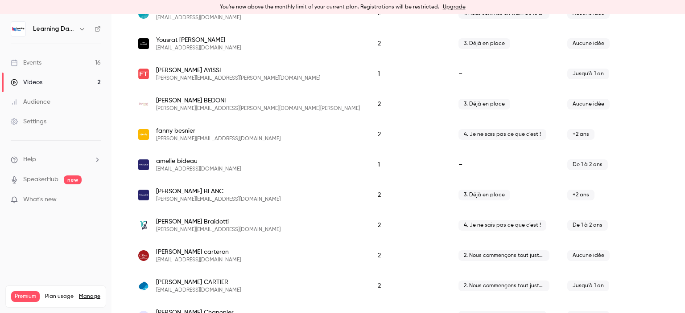
scroll to position [0, 0]
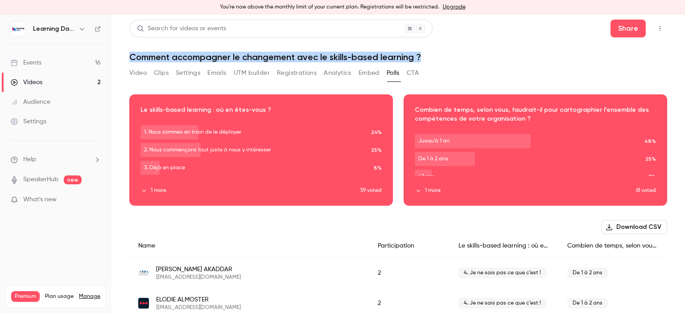
click at [415, 70] on button "CTA" at bounding box center [413, 73] width 12 height 14
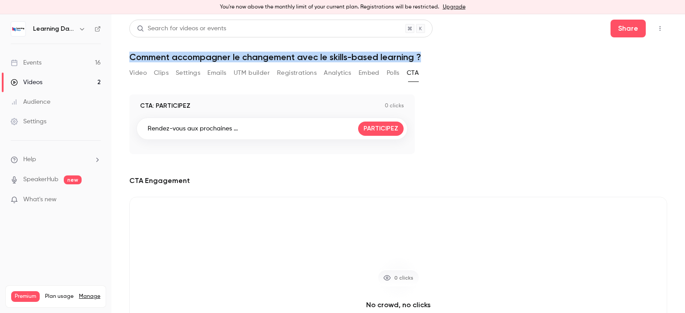
click at [55, 64] on link "Events 16" at bounding box center [55, 63] width 111 height 20
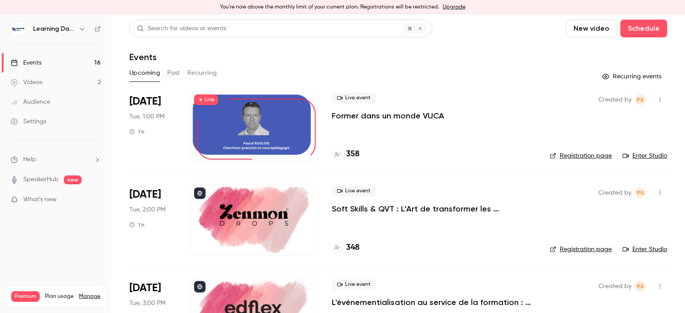
click at [180, 70] on button "Past" at bounding box center [173, 73] width 13 height 14
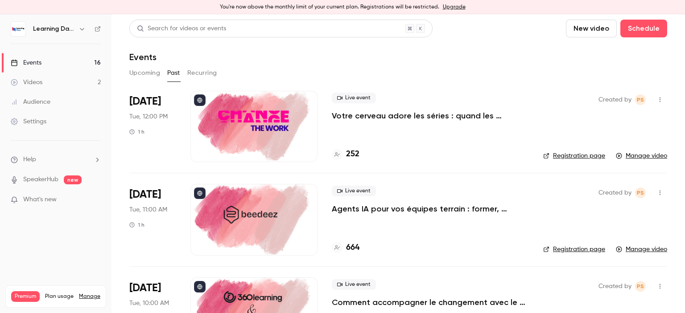
scroll to position [149, 0]
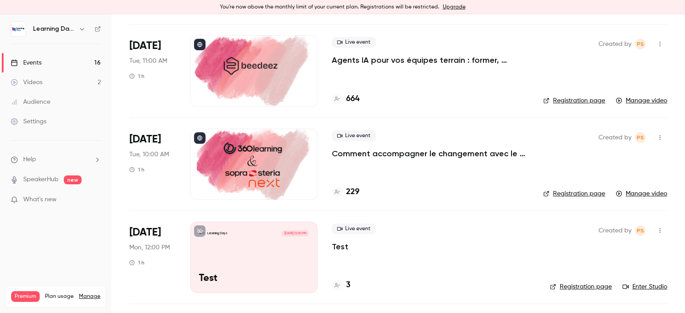
click at [426, 61] on p "Agents IA pour vos équipes terrain : former, accompagner et transformer l’expér…" at bounding box center [430, 60] width 197 height 11
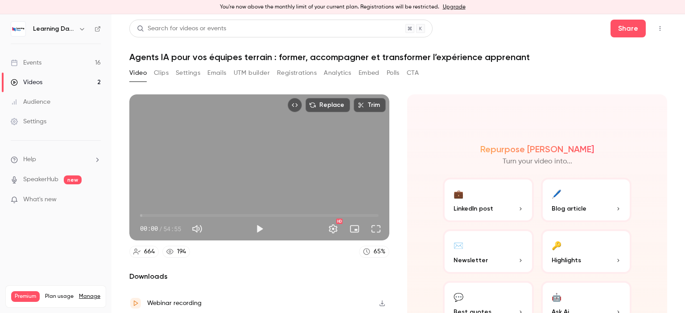
click at [165, 74] on button "Clips" at bounding box center [161, 73] width 15 height 14
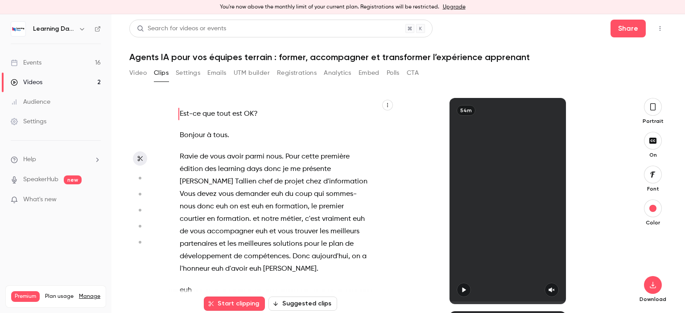
click at [221, 68] on button "Emails" at bounding box center [216, 73] width 19 height 14
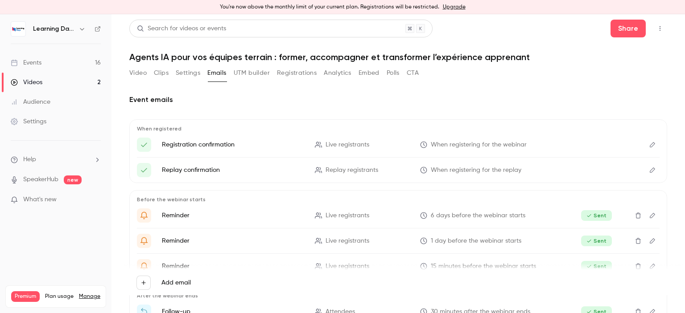
click at [376, 74] on button "Embed" at bounding box center [368, 73] width 21 height 14
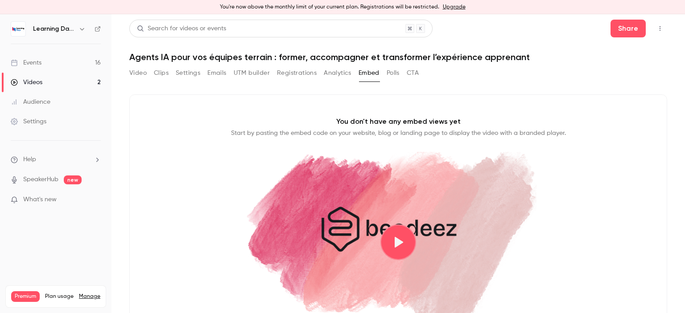
click at [415, 74] on button "CTA" at bounding box center [413, 73] width 12 height 14
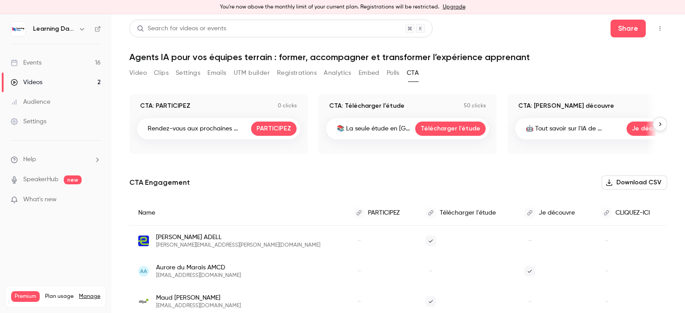
click at [382, 131] on p "📚 La seule étude en France..." at bounding box center [374, 128] width 75 height 9
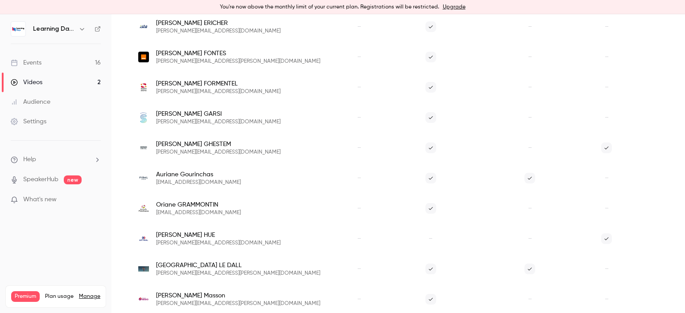
scroll to position [1159, 0]
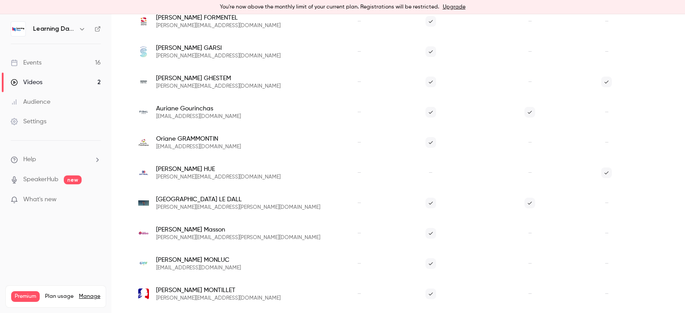
drag, startPoint x: 684, startPoint y: 119, endPoint x: 684, endPoint y: 231, distance: 112.3
click at [684, 231] on main "Search for videos or events Share Agents IA pour vos équipes terrain : former, …" at bounding box center [397, 163] width 573 height 299
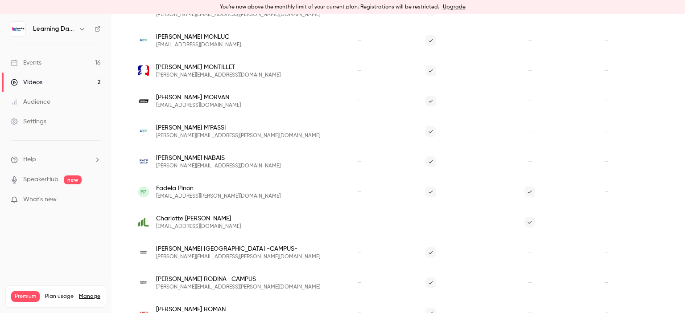
scroll to position [1423, 0]
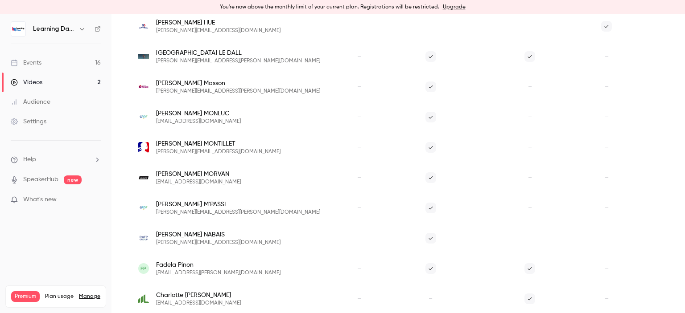
drag, startPoint x: 684, startPoint y: 275, endPoint x: 684, endPoint y: 255, distance: 20.1
click at [684, 255] on main "Search for videos or events Share Agents IA pour vos équipes terrain : former, …" at bounding box center [397, 163] width 573 height 299
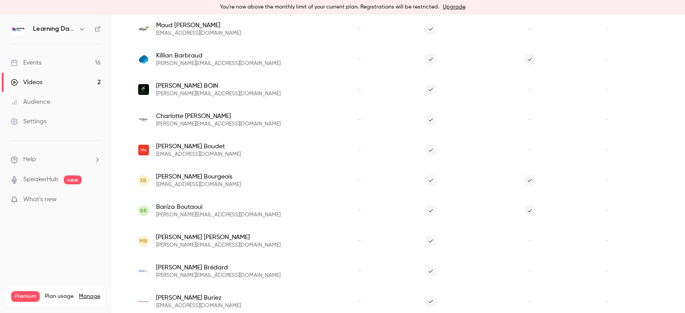
scroll to position [0, 0]
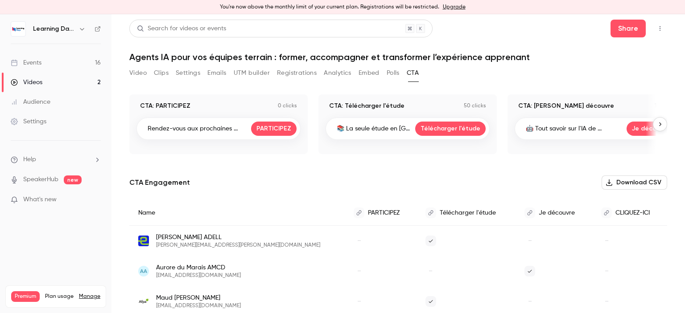
click at [47, 62] on link "Events 16" at bounding box center [55, 63] width 111 height 20
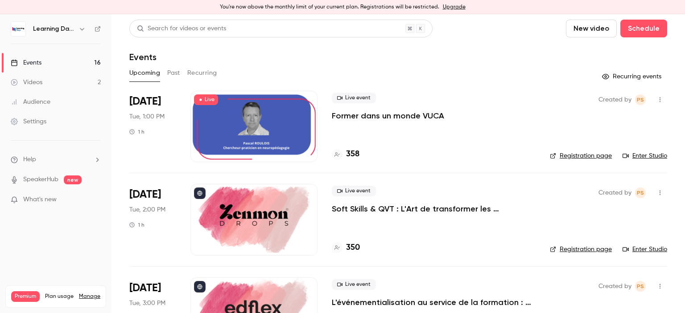
click at [179, 73] on button "Past" at bounding box center [173, 73] width 13 height 14
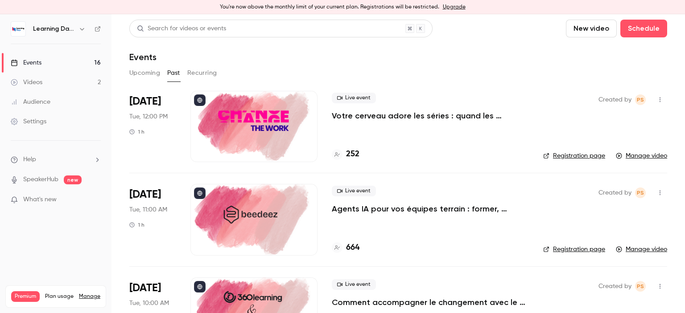
click at [390, 113] on p "Votre cerveau adore les séries : quand les neurosciences rencontrent la formati…" at bounding box center [430, 116] width 197 height 11
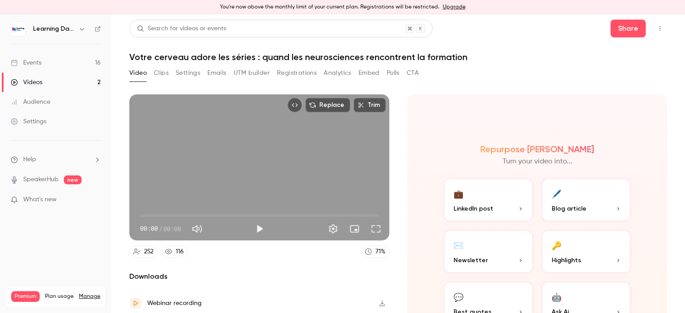
click at [417, 71] on button "CTA" at bounding box center [413, 73] width 12 height 14
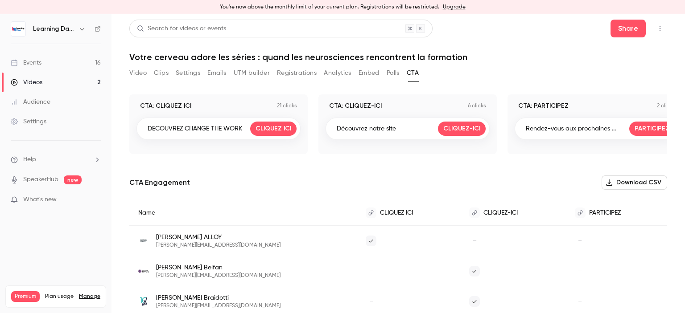
drag, startPoint x: 684, startPoint y: 60, endPoint x: 684, endPoint y: 112, distance: 51.7
click at [684, 112] on main "Search for videos or events Share Votre cerveau adore les séries : quand les ne…" at bounding box center [397, 163] width 573 height 299
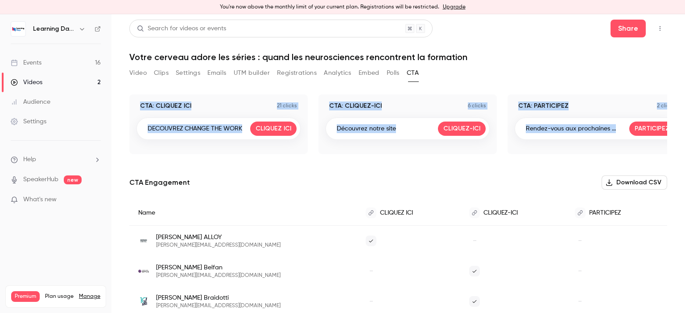
scroll to position [198, 0]
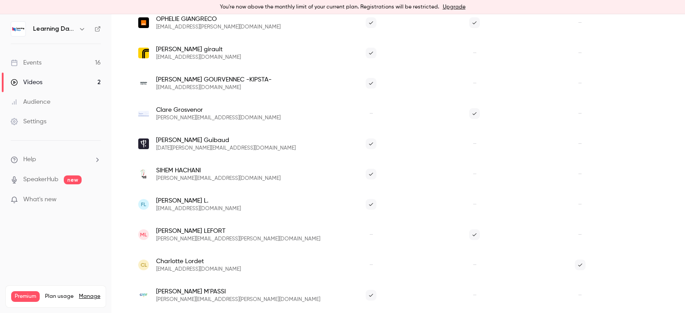
drag, startPoint x: 684, startPoint y: 112, endPoint x: 684, endPoint y: 192, distance: 80.2
click at [684, 192] on main "Search for videos or events Share Votre cerveau adore les séries : quand les ne…" at bounding box center [397, 163] width 573 height 299
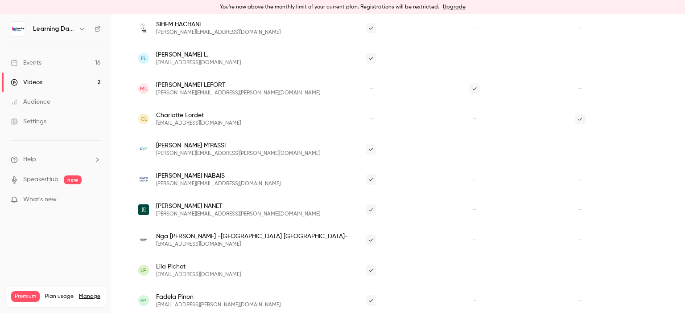
scroll to position [643, 0]
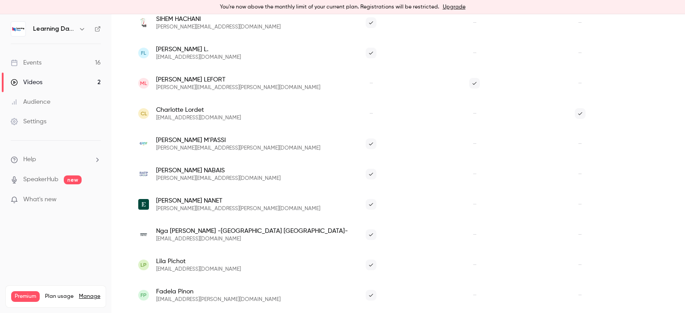
drag, startPoint x: 684, startPoint y: 192, endPoint x: 684, endPoint y: 230, distance: 37.4
click at [684, 230] on main "Search for videos or events Share Votre cerveau adore les séries : quand les ne…" at bounding box center [397, 163] width 573 height 299
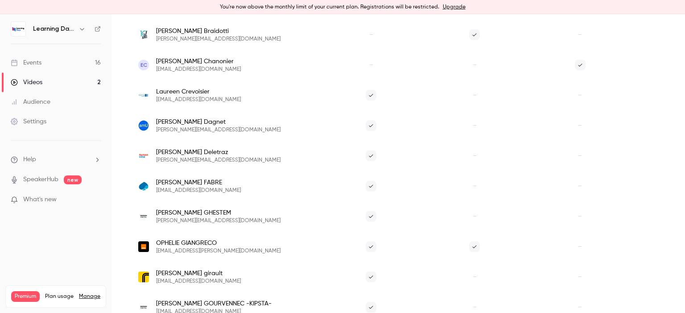
scroll to position [247, 0]
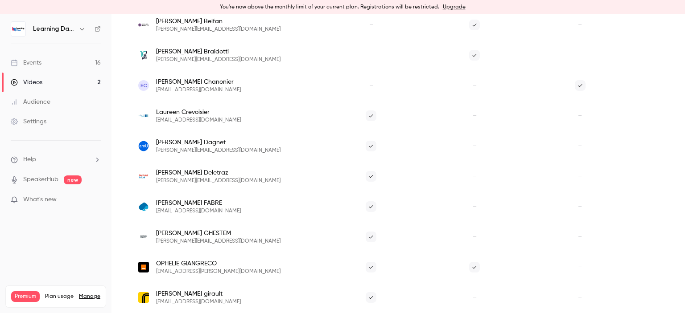
drag, startPoint x: 684, startPoint y: 230, endPoint x: 681, endPoint y: 126, distance: 103.5
click at [681, 126] on main "Search for videos or events Share Votre cerveau adore les séries : quand les ne…" at bounding box center [397, 163] width 573 height 299
click at [47, 104] on div "Audience" at bounding box center [31, 102] width 40 height 9
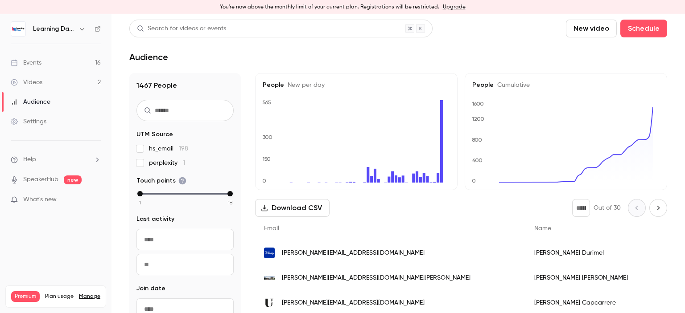
click at [345, 250] on span "[PERSON_NAME][EMAIL_ADDRESS][DOMAIN_NAME]" at bounding box center [353, 253] width 143 height 9
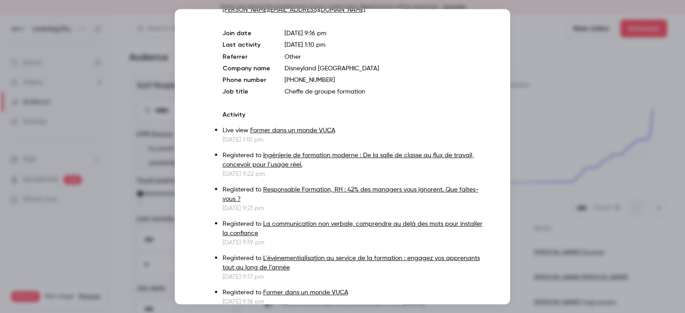
scroll to position [36, 0]
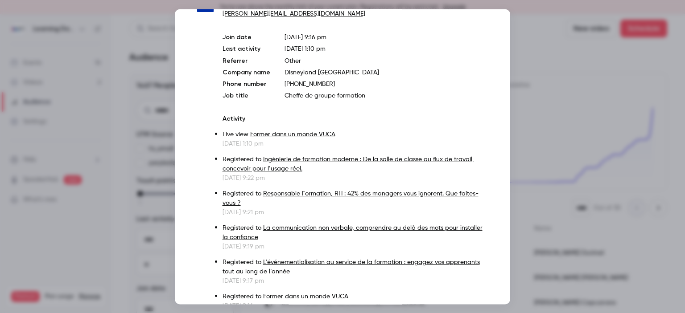
click at [539, 61] on div at bounding box center [342, 156] width 685 height 313
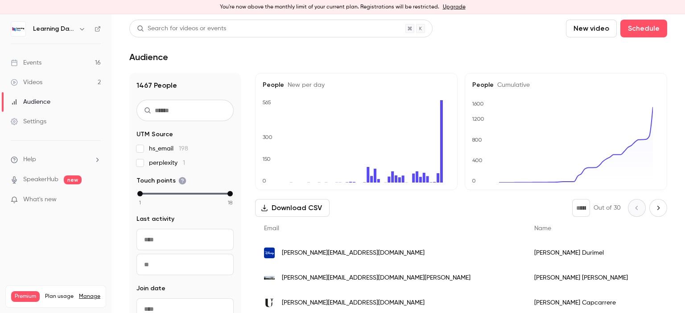
click at [48, 57] on link "Events 16" at bounding box center [55, 63] width 111 height 20
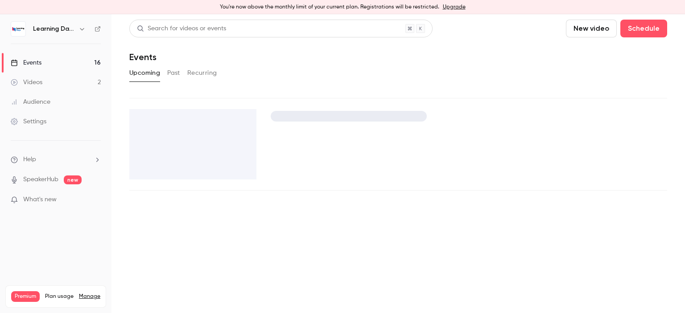
click at [57, 100] on link "Audience" at bounding box center [55, 102] width 111 height 20
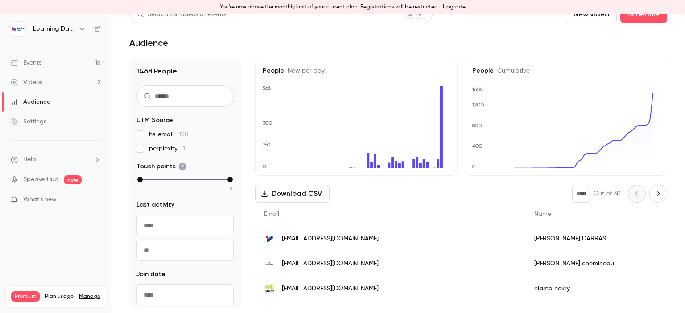
scroll to position [103, 0]
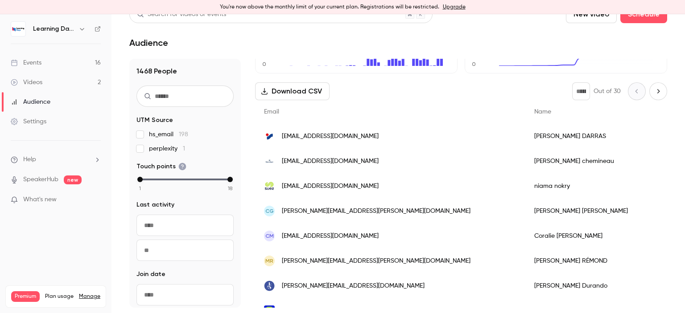
click at [306, 133] on span "[EMAIL_ADDRESS][DOMAIN_NAME]" at bounding box center [330, 136] width 97 height 9
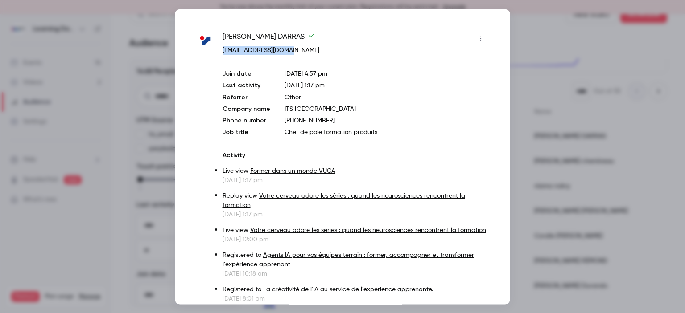
drag, startPoint x: 287, startPoint y: 49, endPoint x: 220, endPoint y: 51, distance: 66.9
click at [220, 51] on div "thomas DARRAS tdarras@intersport.fr Join date Sep 24, 2025 4:57 pm Last activit…" at bounding box center [342, 248] width 291 height 434
copy link "[EMAIL_ADDRESS][DOMAIN_NAME]"
click at [537, 31] on div at bounding box center [342, 156] width 685 height 313
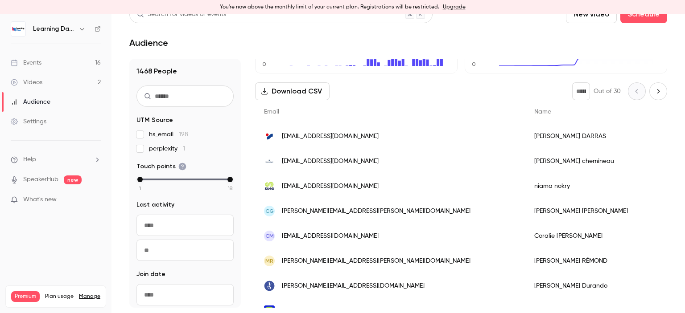
click at [48, 66] on link "Events 16" at bounding box center [55, 63] width 111 height 20
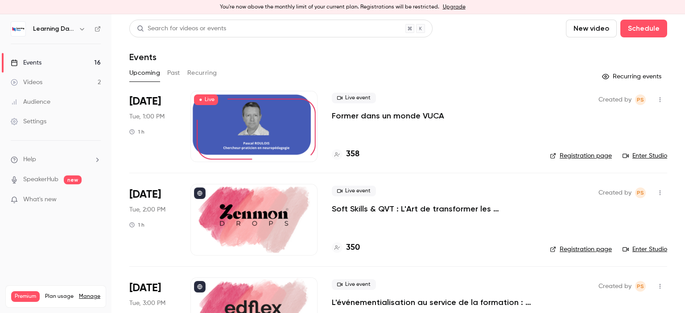
click at [53, 80] on link "Videos 2" at bounding box center [55, 83] width 111 height 20
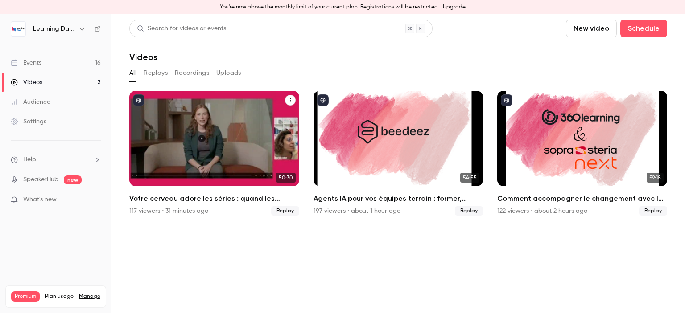
click at [215, 95] on div "Votre cerveau adore les séries : quand les neurosciences rencontrent la formati…" at bounding box center [214, 138] width 170 height 95
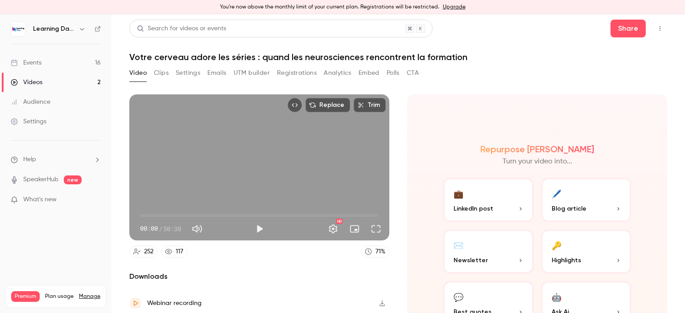
click at [218, 73] on button "Emails" at bounding box center [216, 73] width 19 height 14
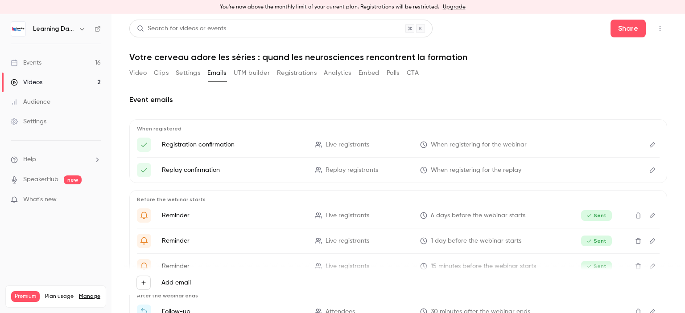
click at [415, 70] on button "CTA" at bounding box center [413, 73] width 12 height 14
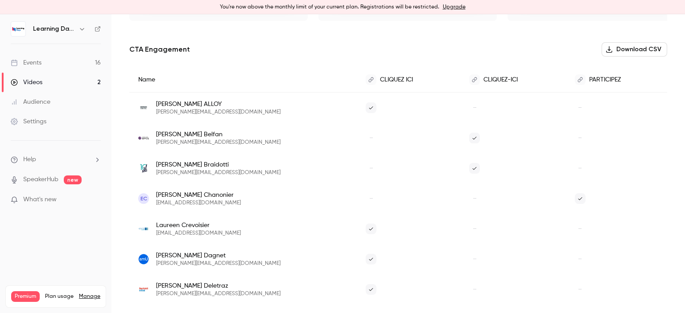
scroll to position [135, 0]
drag, startPoint x: 684, startPoint y: 74, endPoint x: 682, endPoint y: 33, distance: 40.6
click at [683, 31] on main "Search for videos or events Share Votre cerveau adore les séries : quand les ne…" at bounding box center [397, 163] width 573 height 299
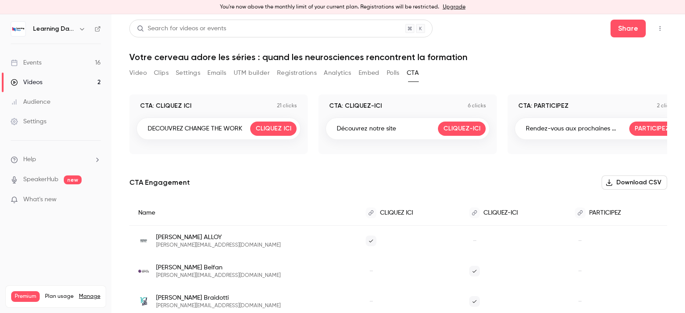
click at [618, 69] on div "Video Clips Settings Emails UTM builder Registrations Analytics Embed Polls CTA" at bounding box center [398, 75] width 538 height 18
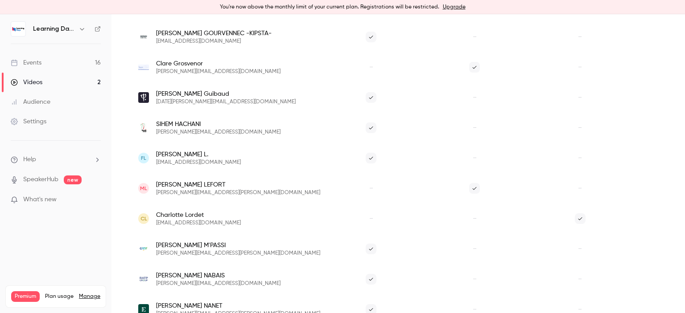
scroll to position [570, 0]
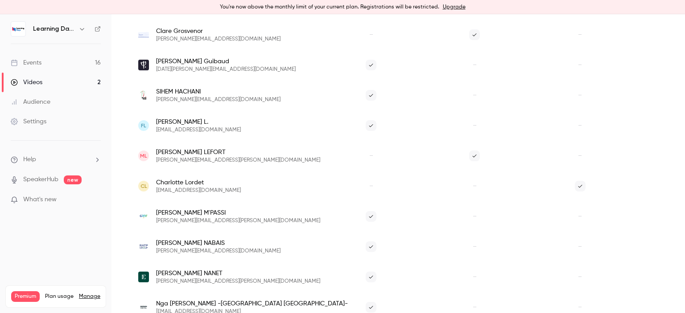
drag, startPoint x: 684, startPoint y: 163, endPoint x: 684, endPoint y: 215, distance: 52.6
click at [684, 215] on main "Search for videos or events Share Votre cerveau adore les séries : quand les ne…" at bounding box center [397, 163] width 573 height 299
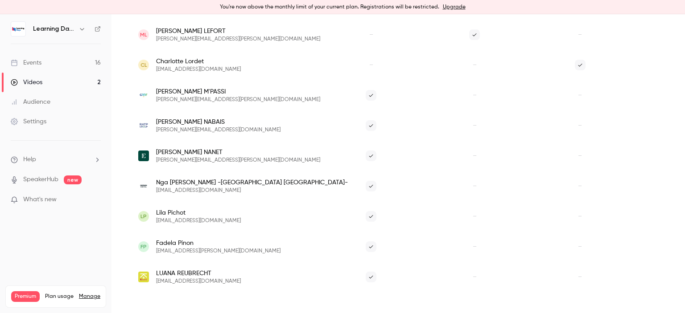
drag, startPoint x: 684, startPoint y: 215, endPoint x: 684, endPoint y: 269, distance: 53.5
click at [684, 269] on main "Search for videos or events Share Votre cerveau adore les séries : quand les ne…" at bounding box center [397, 163] width 573 height 299
click at [45, 62] on link "Events 16" at bounding box center [55, 63] width 111 height 20
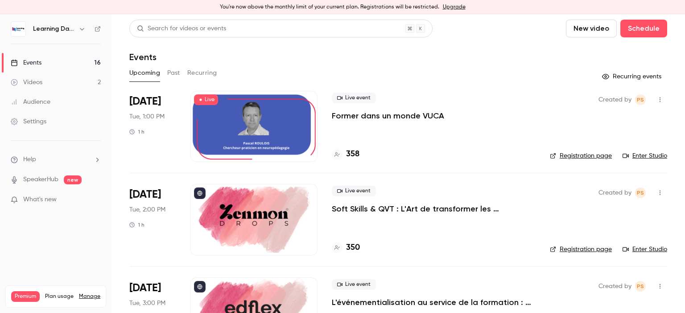
click at [58, 99] on link "Audience" at bounding box center [55, 102] width 111 height 20
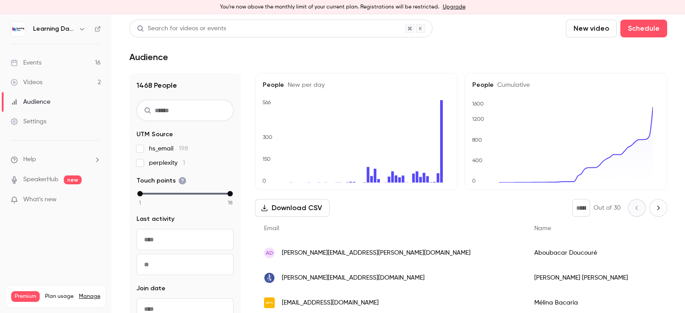
click at [64, 62] on link "Events 16" at bounding box center [55, 63] width 111 height 20
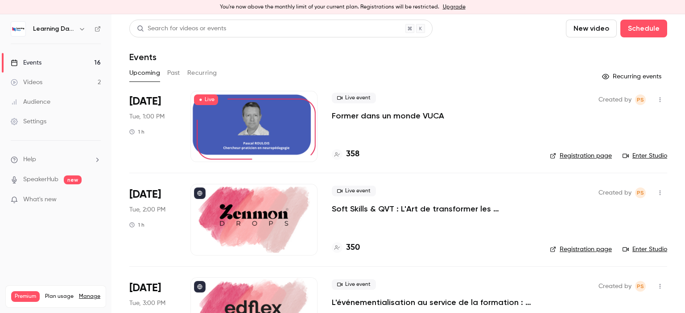
click at [46, 104] on div "Audience" at bounding box center [31, 102] width 40 height 9
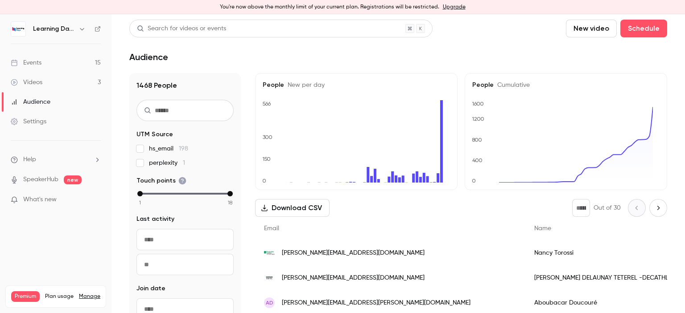
click at [55, 102] on link "Audience" at bounding box center [55, 102] width 111 height 20
click at [57, 83] on link "Videos 3" at bounding box center [55, 83] width 111 height 20
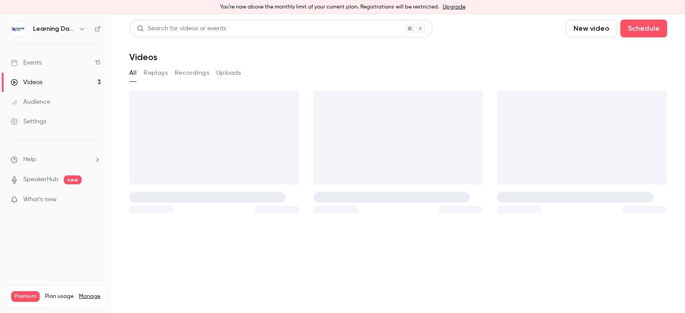
click at [56, 103] on link "Audience" at bounding box center [55, 102] width 111 height 20
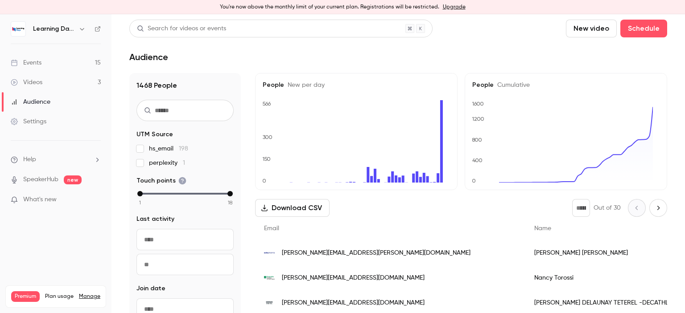
click at [320, 250] on span "[PERSON_NAME][EMAIL_ADDRESS][PERSON_NAME][DOMAIN_NAME]" at bounding box center [376, 253] width 189 height 9
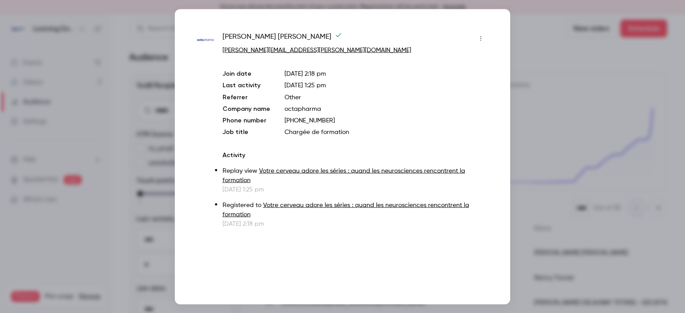
click at [535, 137] on div at bounding box center [342, 156] width 685 height 313
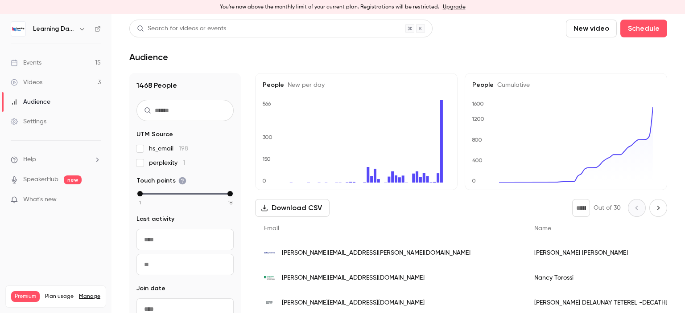
click at [48, 70] on link "Events 15" at bounding box center [55, 63] width 111 height 20
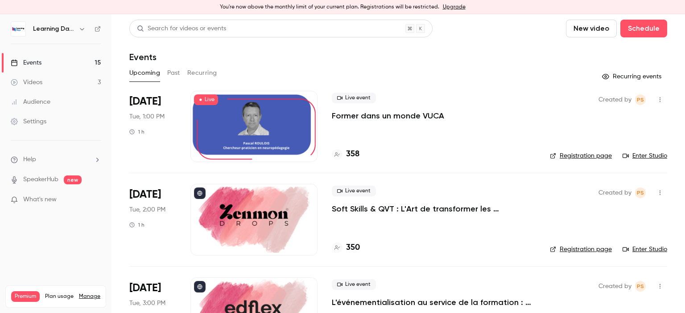
click at [50, 82] on link "Videos 3" at bounding box center [55, 83] width 111 height 20
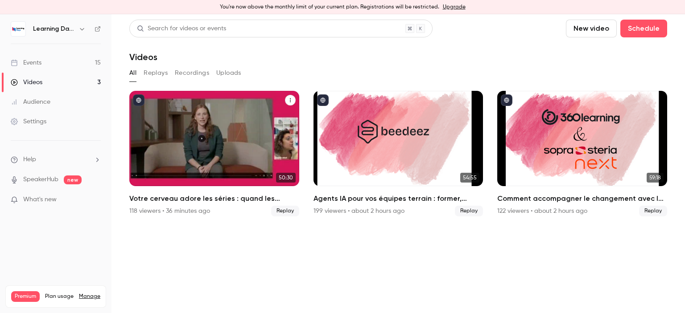
click at [218, 213] on div "118 viewers • 36 minutes ago Replay" at bounding box center [214, 211] width 170 height 11
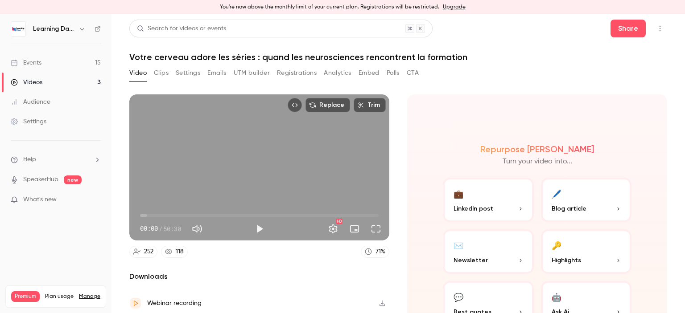
click at [420, 72] on div "Video Clips Settings Emails UTM builder Registrations Analytics Embed Polls CTA" at bounding box center [398, 75] width 538 height 18
click at [416, 72] on button "CTA" at bounding box center [413, 73] width 12 height 14
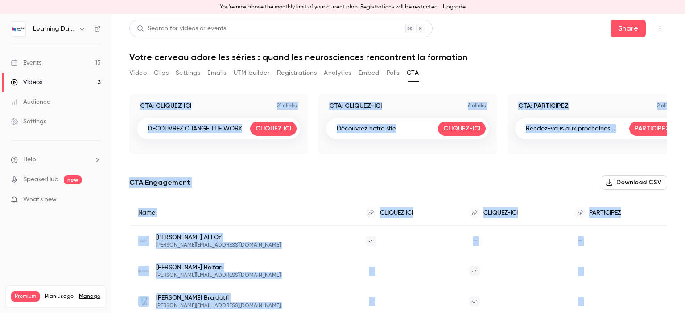
drag, startPoint x: 684, startPoint y: 278, endPoint x: 631, endPoint y: 66, distance: 218.7
click at [631, 66] on main "Search for videos or events Share Votre cerveau adore les séries : quand les ne…" at bounding box center [397, 163] width 573 height 299
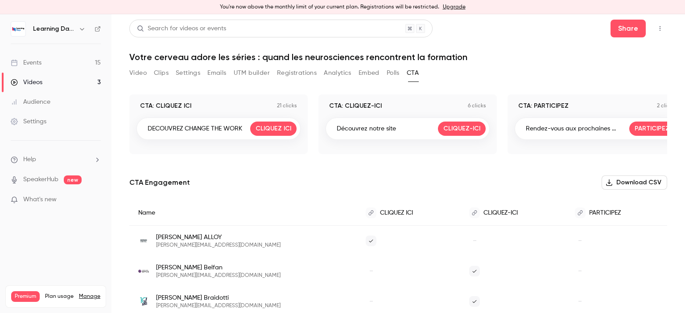
click at [631, 66] on div "Video Clips Settings Emails UTM builder Registrations Analytics Embed Polls CTA" at bounding box center [398, 75] width 538 height 18
click at [44, 81] on link "Videos 3" at bounding box center [55, 83] width 111 height 20
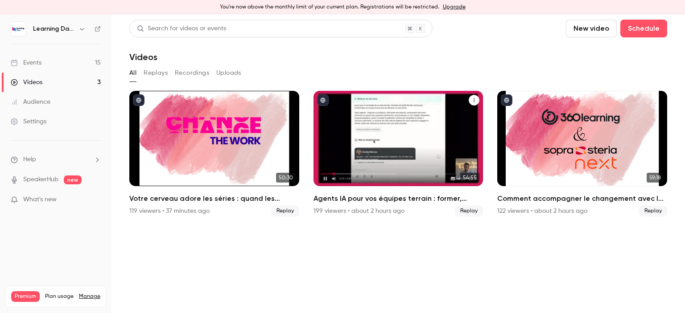
click at [389, 128] on div "Agents IA pour vos équipes terrain : former, accompagner et transformer l’expér…" at bounding box center [398, 138] width 170 height 95
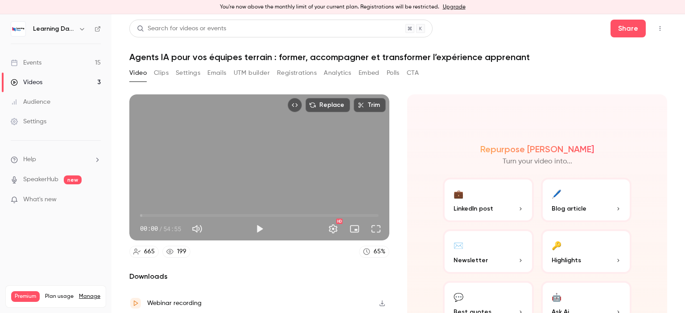
click at [420, 74] on div "Video Clips Settings Emails UTM builder Registrations Analytics Embed Polls CTA" at bounding box center [398, 75] width 538 height 18
click at [411, 74] on button "CTA" at bounding box center [413, 73] width 12 height 14
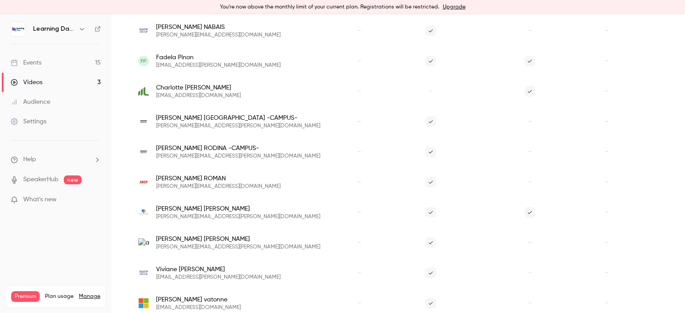
scroll to position [1601, 0]
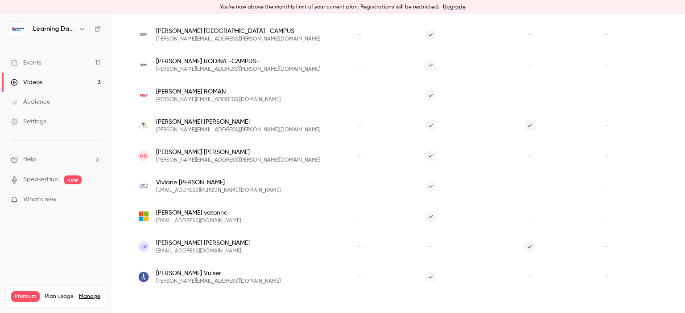
click at [42, 61] on link "Events 15" at bounding box center [55, 63] width 111 height 20
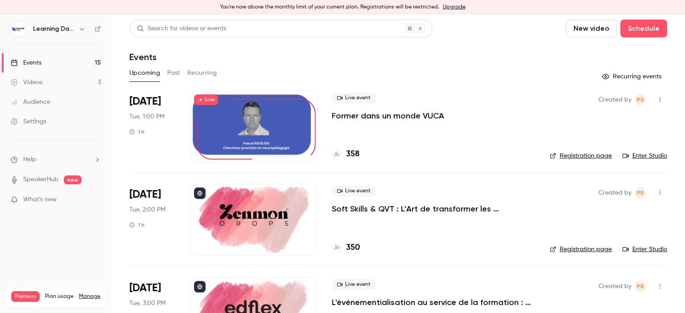
click at [46, 98] on div "Audience" at bounding box center [31, 102] width 40 height 9
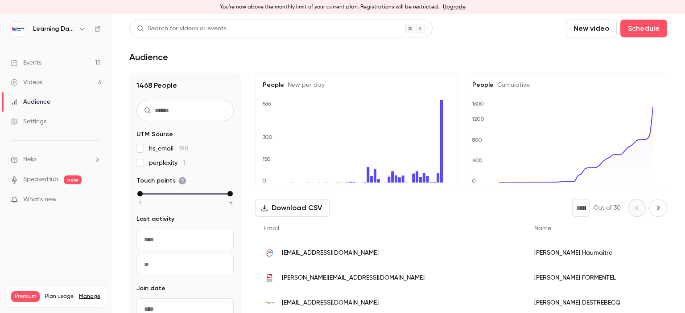
click at [35, 85] on div "Videos" at bounding box center [27, 82] width 32 height 9
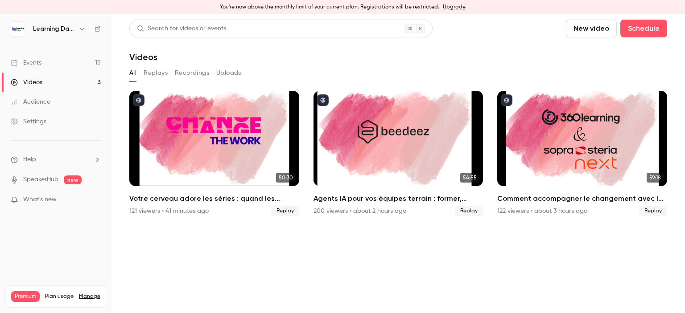
click at [43, 101] on div "Audience" at bounding box center [31, 102] width 40 height 9
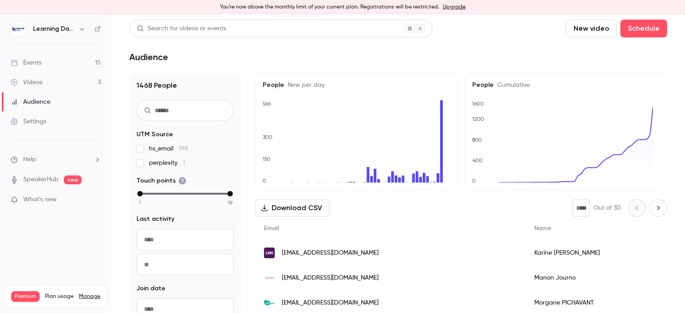
click at [328, 278] on span "[EMAIL_ADDRESS][DOMAIN_NAME]" at bounding box center [330, 278] width 97 height 9
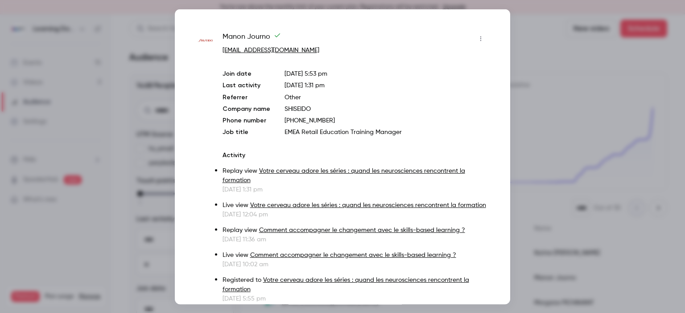
click at [334, 171] on link "Votre cerveau adore les séries : quand les neurosciences rencontrent la formati…" at bounding box center [343, 176] width 242 height 16
click at [565, 74] on div at bounding box center [342, 156] width 685 height 313
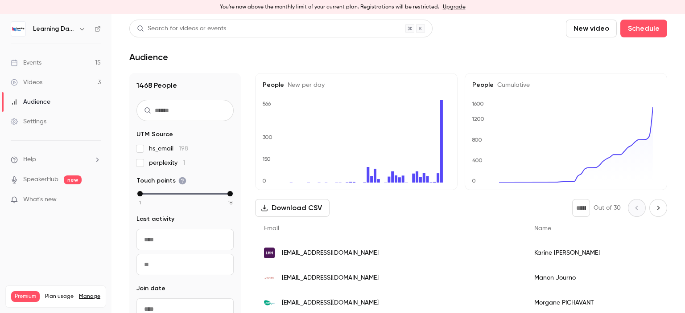
click at [48, 100] on div "Audience" at bounding box center [31, 102] width 40 height 9
click at [45, 86] on link "Videos 3" at bounding box center [55, 83] width 111 height 20
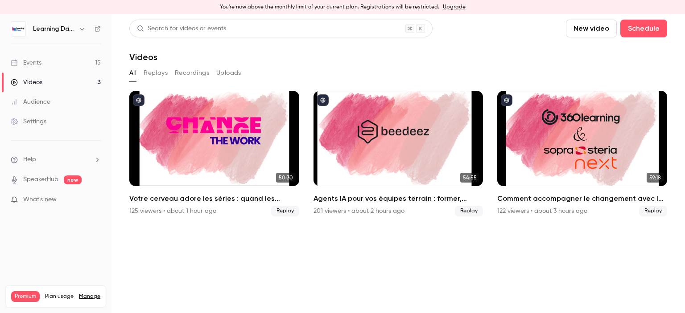
click at [47, 102] on div "Audience" at bounding box center [31, 102] width 40 height 9
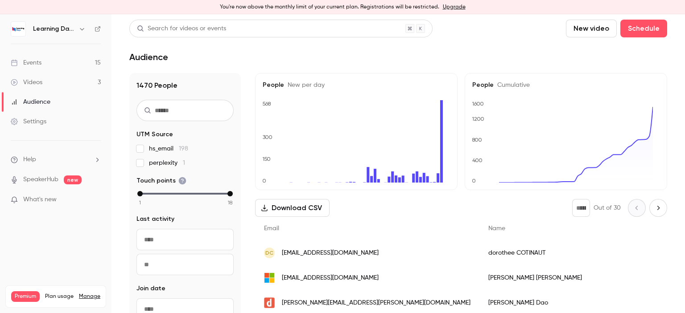
click at [49, 99] on div "Audience" at bounding box center [31, 102] width 40 height 9
click at [45, 64] on link "Events 15" at bounding box center [55, 63] width 111 height 20
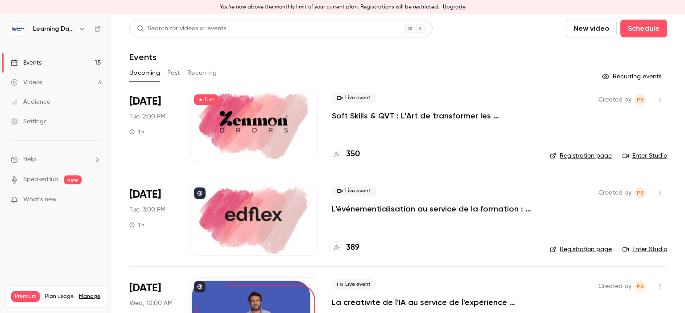
click at [284, 127] on div at bounding box center [253, 126] width 127 height 71
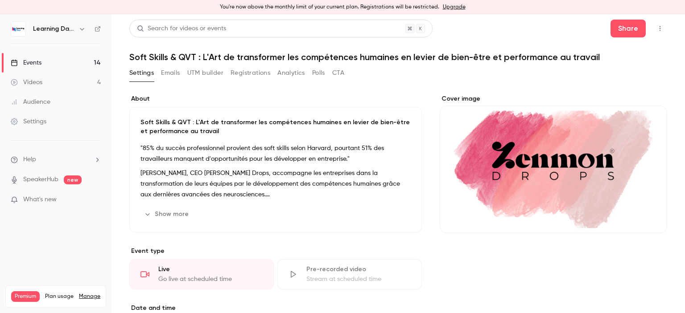
click at [656, 27] on icon "button" at bounding box center [659, 28] width 7 height 6
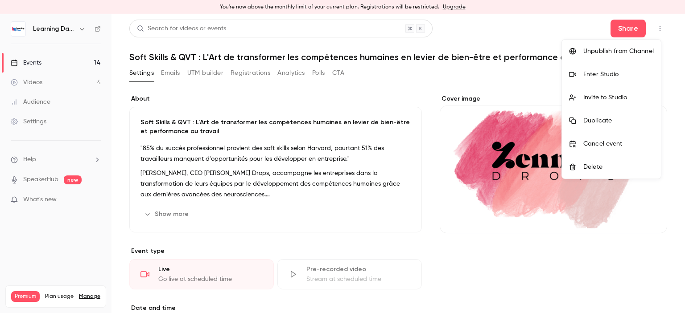
click at [615, 77] on div "Enter Studio" at bounding box center [618, 74] width 70 height 9
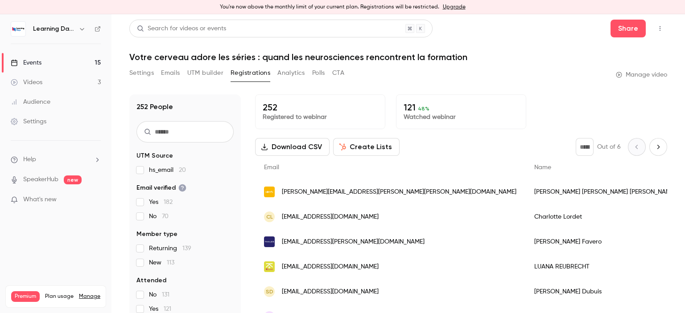
click at [37, 85] on div "Videos" at bounding box center [27, 82] width 32 height 9
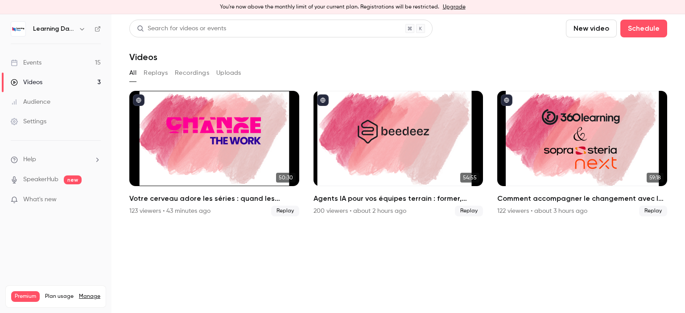
click at [45, 102] on div "Audience" at bounding box center [31, 102] width 40 height 9
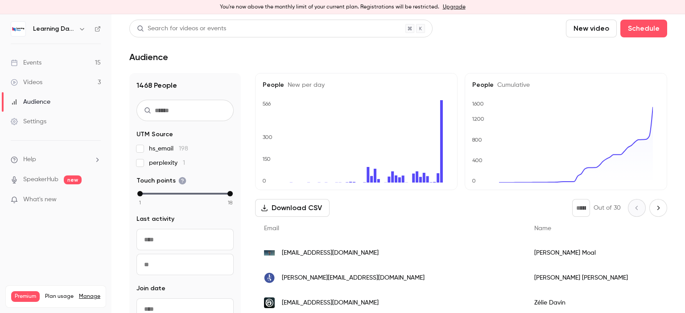
click at [337, 254] on span "[EMAIL_ADDRESS][DOMAIN_NAME]" at bounding box center [330, 253] width 97 height 9
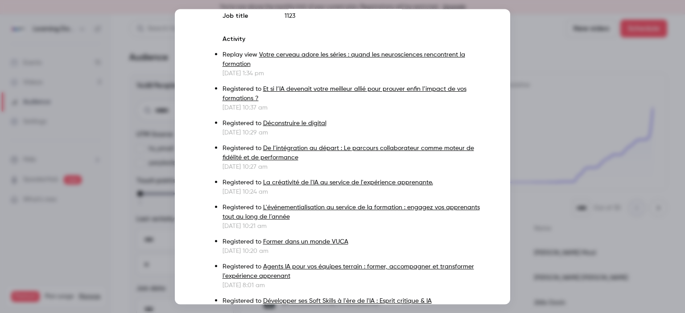
scroll to position [117, 0]
click at [518, 219] on div at bounding box center [342, 156] width 685 height 313
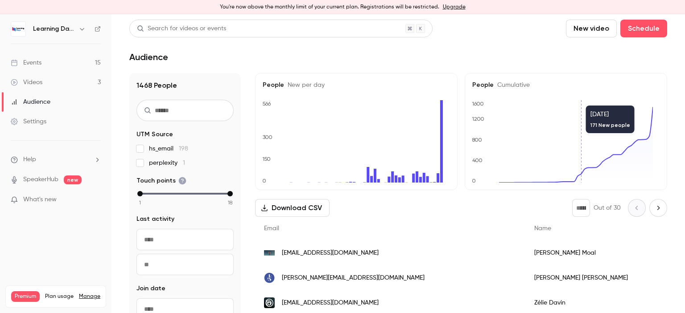
click at [45, 117] on div "Settings" at bounding box center [29, 121] width 36 height 9
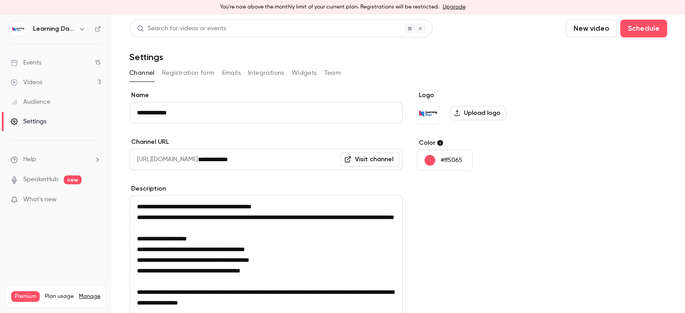
scroll to position [128, 0]
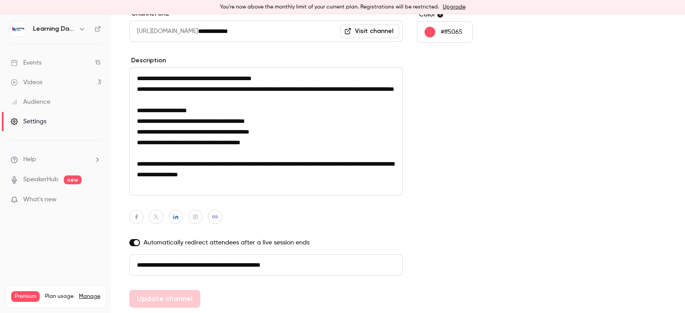
click at [44, 103] on div "Audience" at bounding box center [31, 102] width 40 height 9
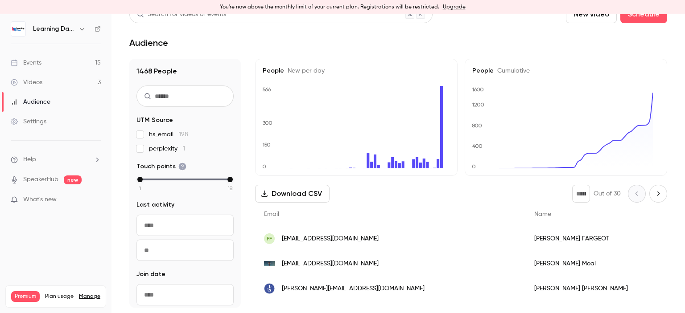
click at [49, 58] on link "Events 15" at bounding box center [55, 63] width 111 height 20
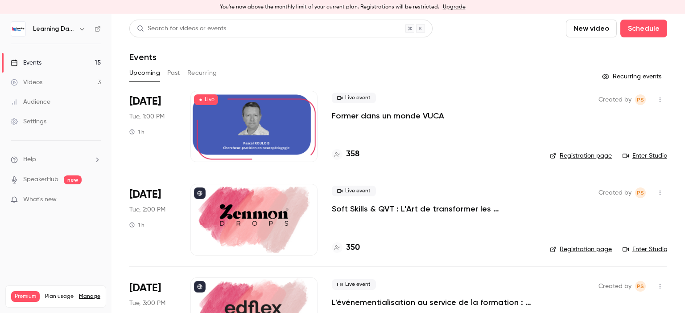
click at [95, 29] on icon at bounding box center [98, 29] width 6 height 6
click at [45, 100] on div "Audience" at bounding box center [31, 102] width 40 height 9
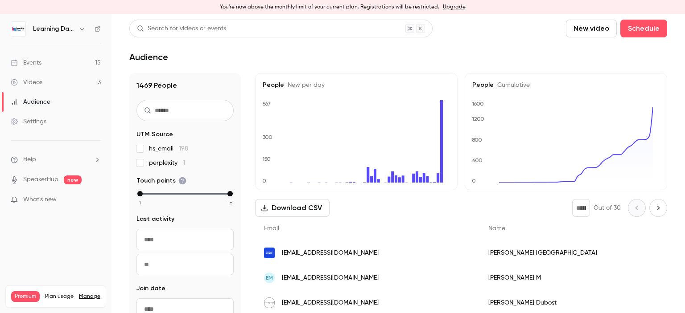
click at [63, 61] on link "Events 15" at bounding box center [55, 63] width 111 height 20
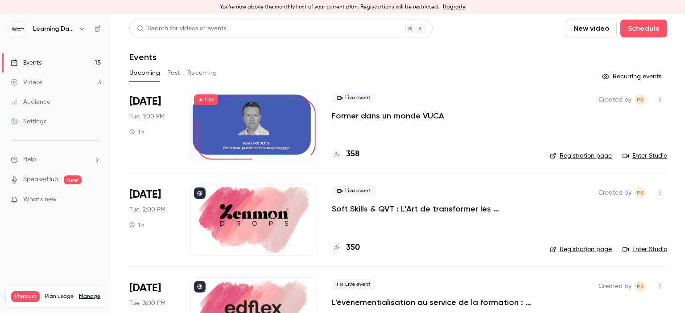
click at [57, 101] on link "Audience" at bounding box center [55, 102] width 111 height 20
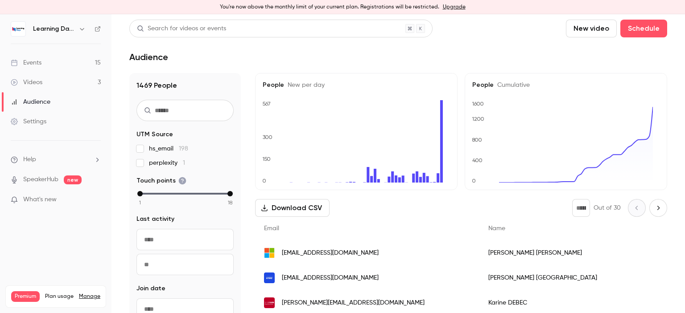
click at [319, 282] on span "[EMAIL_ADDRESS][DOMAIN_NAME]" at bounding box center [330, 278] width 97 height 9
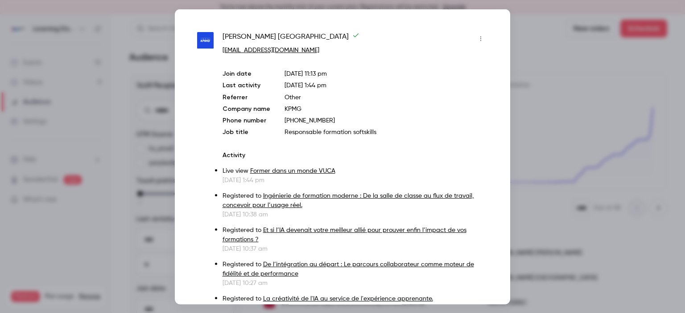
click at [523, 79] on div at bounding box center [342, 156] width 685 height 313
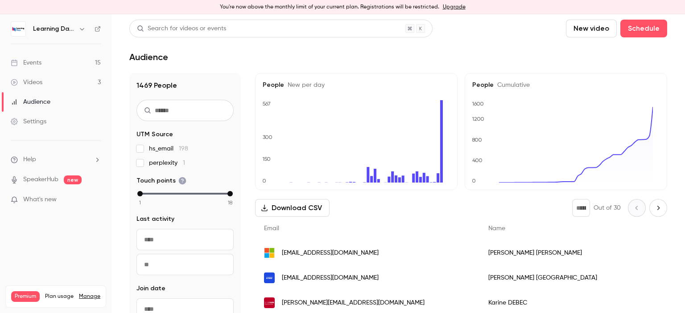
click at [33, 87] on link "Videos 3" at bounding box center [55, 83] width 111 height 20
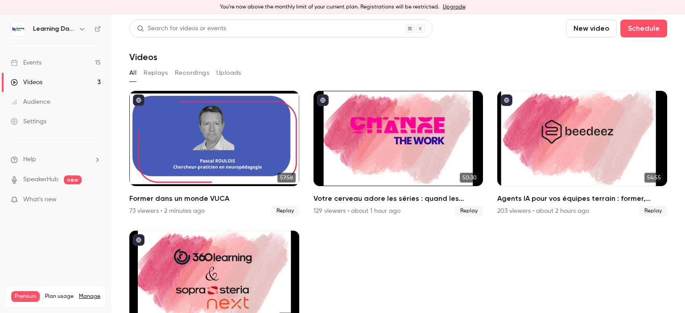
click at [44, 123] on div "Settings" at bounding box center [29, 121] width 36 height 9
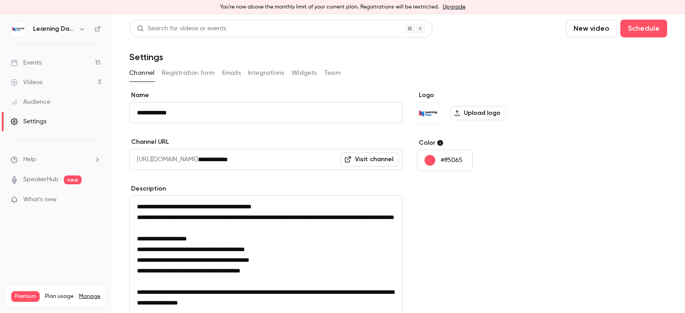
scroll to position [128, 0]
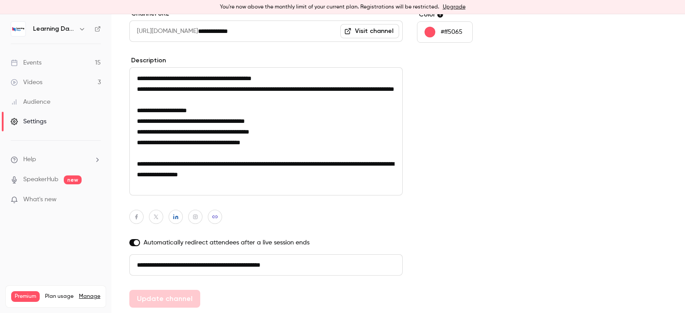
click at [48, 101] on div "Audience" at bounding box center [31, 102] width 40 height 9
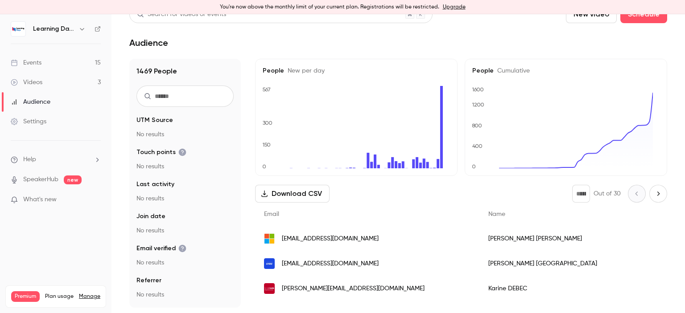
scroll to position [14, 0]
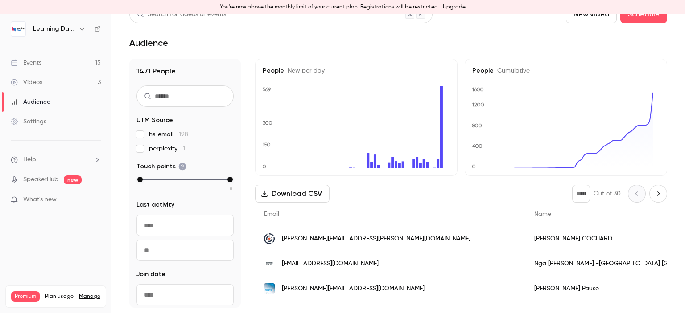
click at [43, 62] on link "Events 15" at bounding box center [55, 63] width 111 height 20
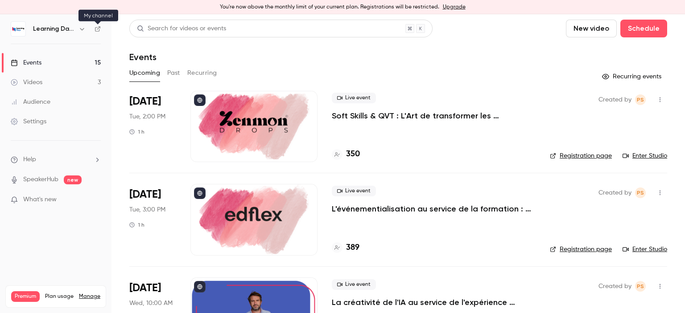
click at [99, 28] on icon at bounding box center [97, 28] width 5 height 5
click at [55, 66] on link "Events 15" at bounding box center [55, 63] width 111 height 20
click at [54, 80] on link "Videos 3" at bounding box center [55, 83] width 111 height 20
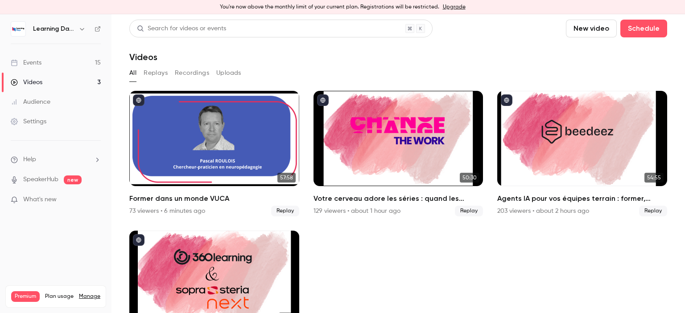
click at [53, 64] on link "Events 15" at bounding box center [55, 63] width 111 height 20
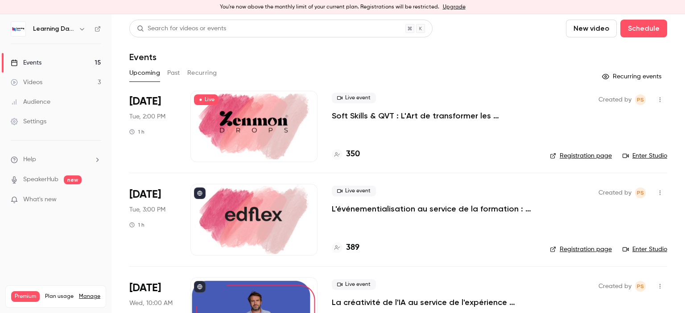
click at [71, 66] on link "Events 15" at bounding box center [55, 63] width 111 height 20
click at [53, 100] on link "Audience" at bounding box center [55, 102] width 111 height 20
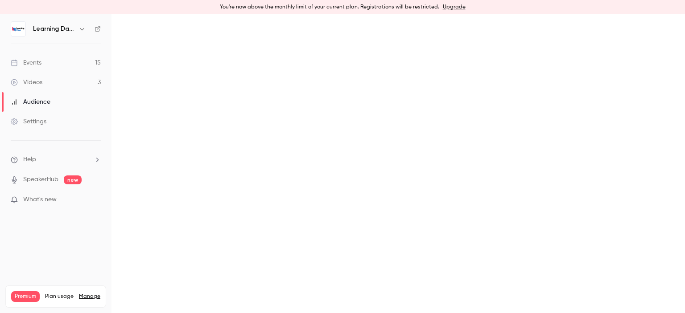
click at [55, 101] on link "Audience" at bounding box center [55, 102] width 111 height 20
click at [51, 84] on link "Videos 3" at bounding box center [55, 83] width 111 height 20
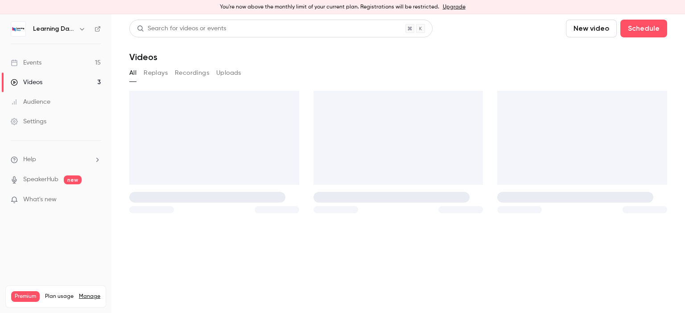
click at [50, 97] on link "Audience" at bounding box center [55, 102] width 111 height 20
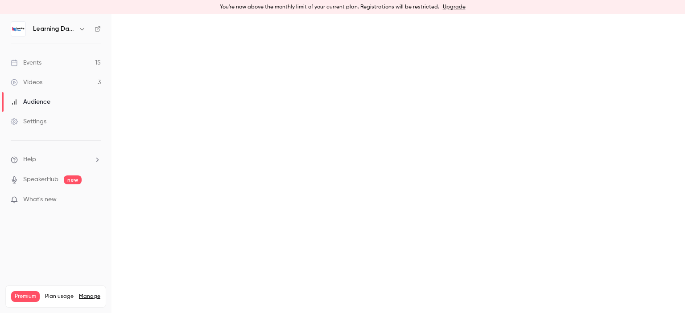
click at [58, 65] on link "Events 15" at bounding box center [55, 63] width 111 height 20
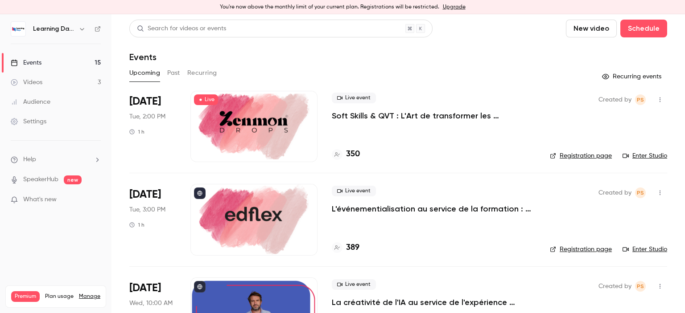
click at [59, 78] on link "Videos 3" at bounding box center [55, 83] width 111 height 20
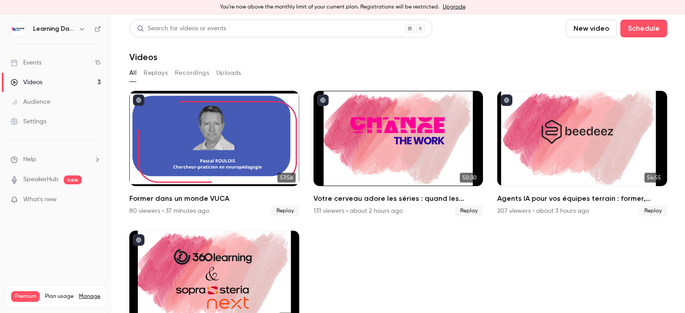
scroll to position [51, 0]
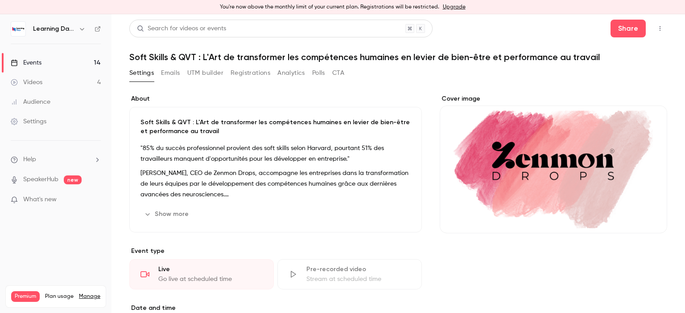
click at [42, 61] on link "Events 14" at bounding box center [55, 63] width 111 height 20
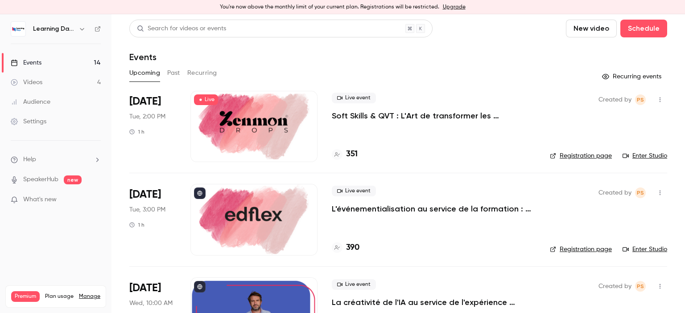
click at [45, 77] on link "Videos 4" at bounding box center [55, 83] width 111 height 20
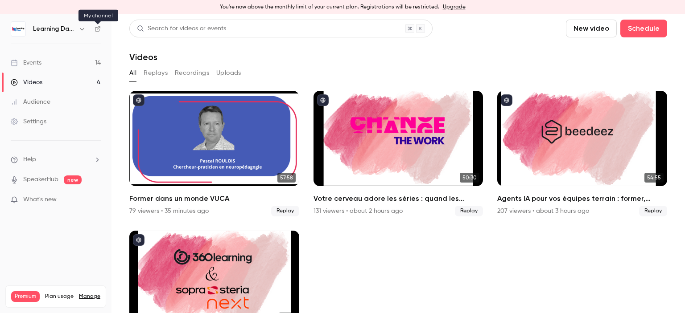
click at [99, 30] on icon at bounding box center [97, 28] width 5 height 5
click at [99, 28] on icon at bounding box center [97, 28] width 5 height 5
click at [62, 98] on link "Audience" at bounding box center [55, 102] width 111 height 20
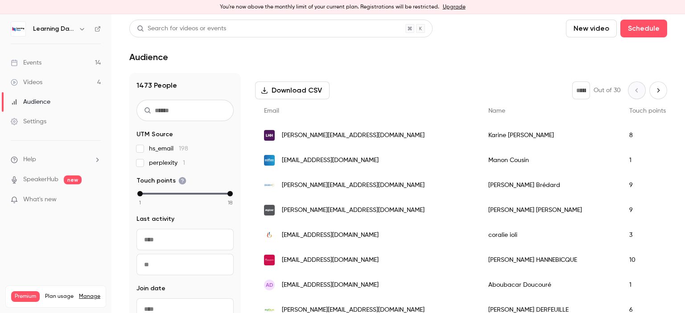
scroll to position [137, 0]
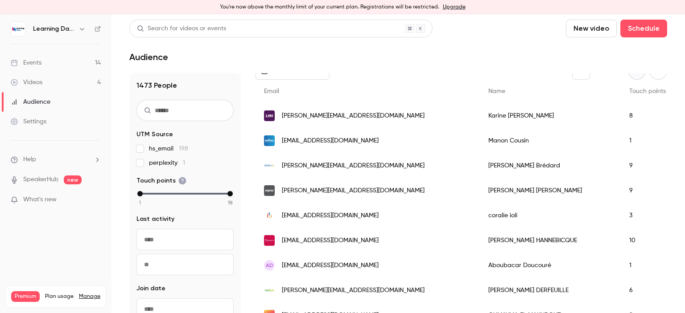
click at [479, 143] on div "Manon Cousin" at bounding box center [549, 140] width 141 height 25
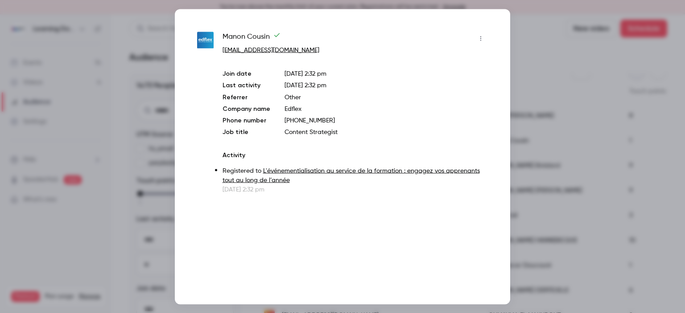
click at [529, 69] on div at bounding box center [342, 156] width 685 height 313
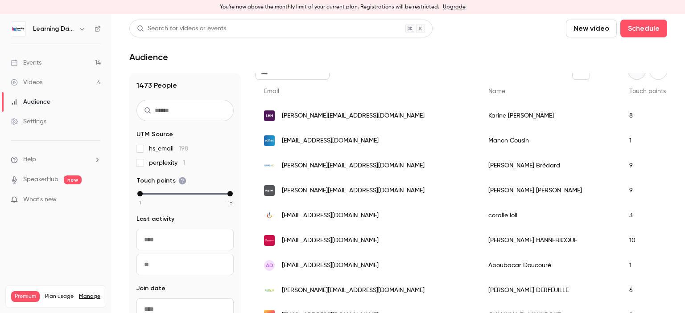
click at [82, 66] on link "Events 14" at bounding box center [55, 63] width 111 height 20
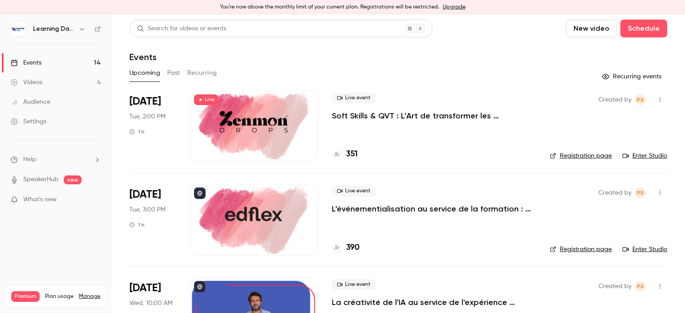
click at [59, 95] on link "Audience" at bounding box center [55, 102] width 111 height 20
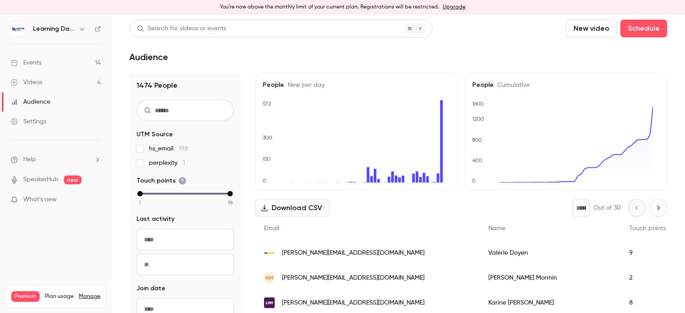
click at [331, 250] on div "[PERSON_NAME][EMAIL_ADDRESS][DOMAIN_NAME]" at bounding box center [367, 253] width 224 height 25
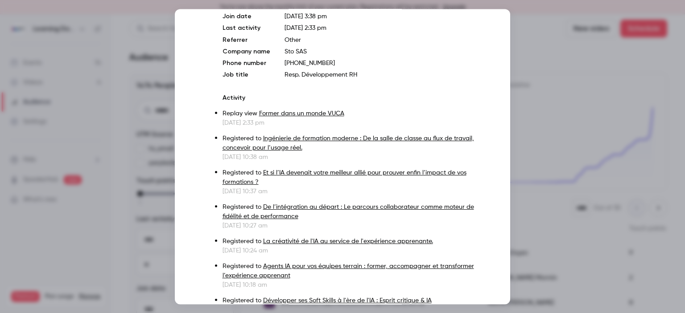
scroll to position [64, 0]
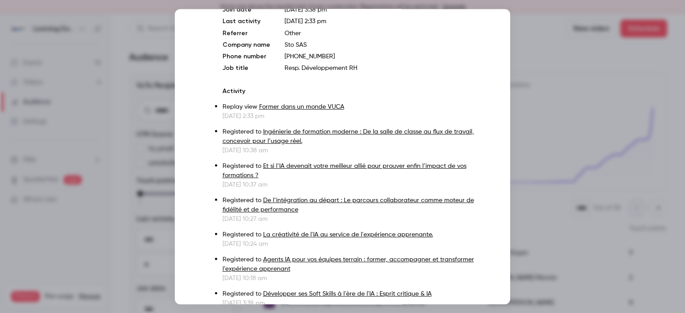
click at [121, 148] on div at bounding box center [342, 156] width 685 height 313
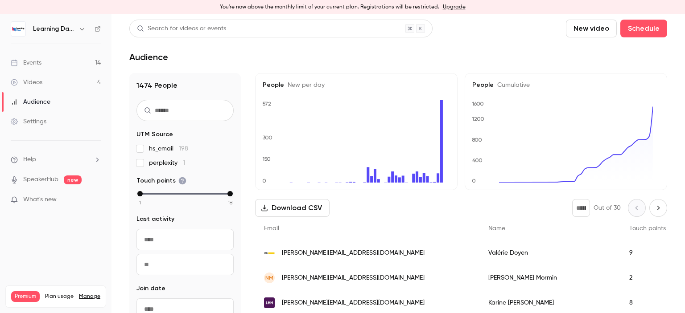
click at [44, 86] on link "Videos 4" at bounding box center [55, 83] width 111 height 20
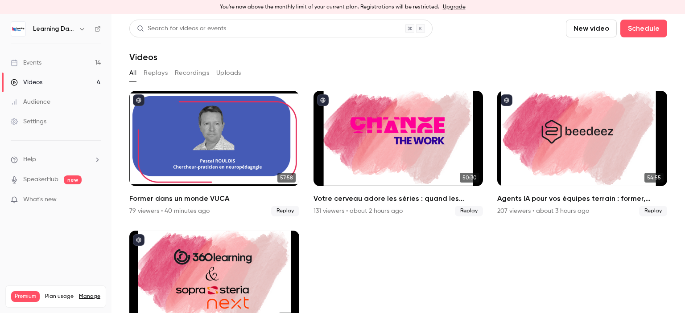
click at [46, 95] on link "Audience" at bounding box center [55, 102] width 111 height 20
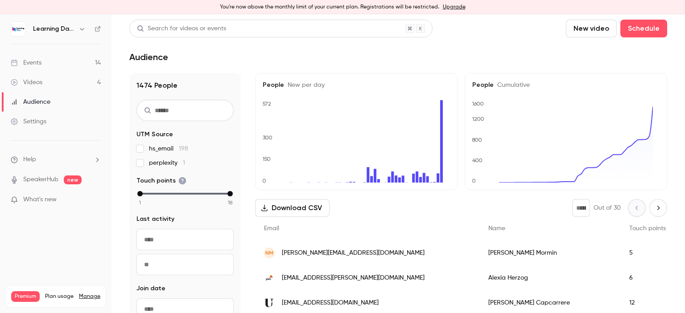
click at [46, 95] on link "Audience" at bounding box center [55, 102] width 111 height 20
click at [321, 279] on span "[EMAIL_ADDRESS][PERSON_NAME][DOMAIN_NAME]" at bounding box center [353, 278] width 143 height 9
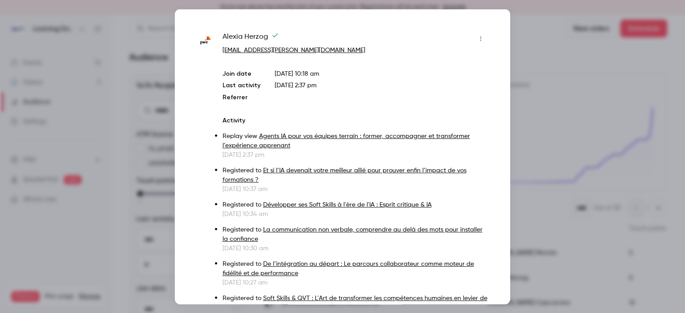
click at [529, 121] on div at bounding box center [342, 156] width 685 height 313
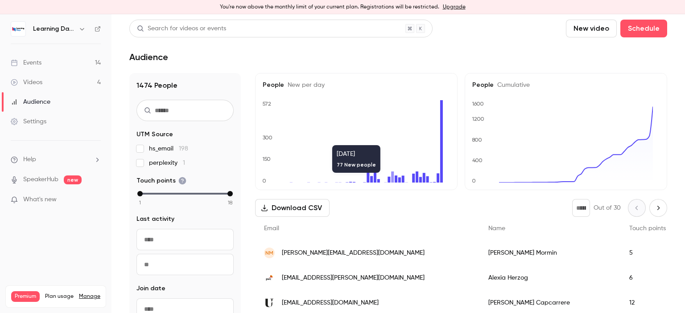
scroll to position [14, 0]
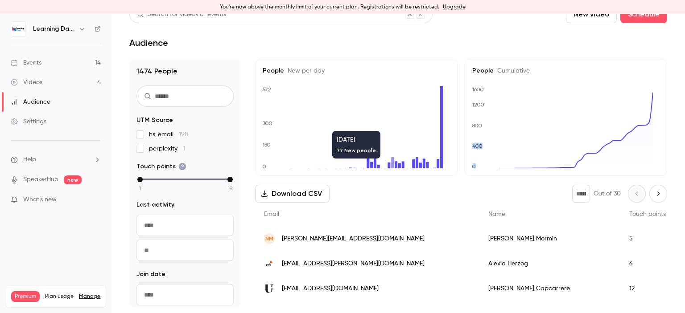
drag, startPoint x: 684, startPoint y: 76, endPoint x: 684, endPoint y: 144, distance: 68.6
click at [684, 144] on main "Search for videos or events New video Schedule Audience 1474 People UTM Source …" at bounding box center [397, 163] width 573 height 299
click at [55, 62] on link "Events 14" at bounding box center [55, 63] width 111 height 20
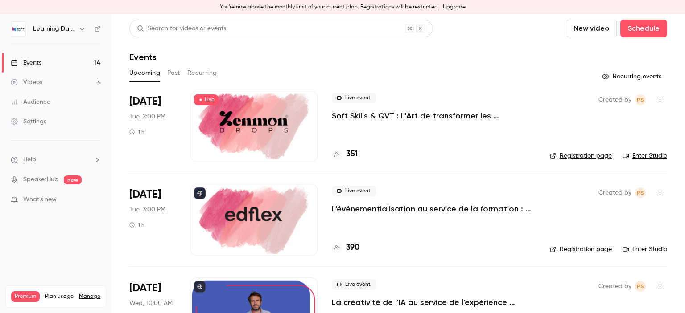
click at [59, 102] on link "Audience" at bounding box center [55, 102] width 111 height 20
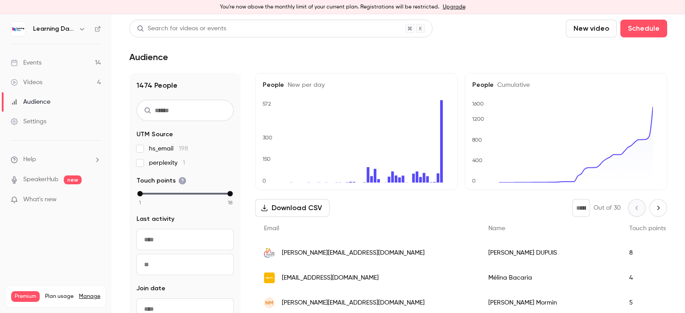
click at [51, 83] on link "Videos 4" at bounding box center [55, 83] width 111 height 20
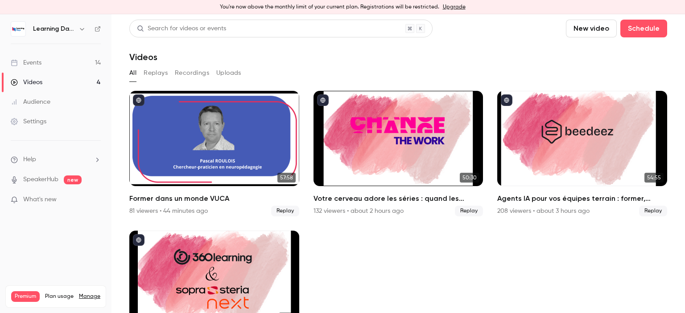
click at [53, 101] on link "Audience" at bounding box center [55, 102] width 111 height 20
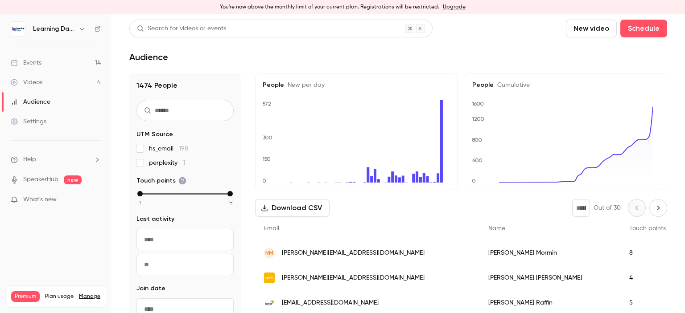
scroll to position [131, 0]
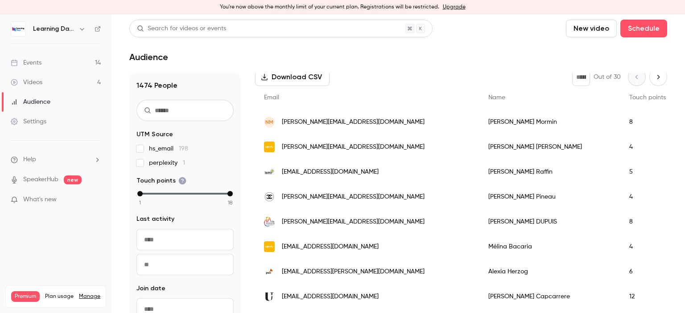
click at [345, 193] on span "[PERSON_NAME][EMAIL_ADDRESS][DOMAIN_NAME]" at bounding box center [353, 197] width 143 height 9
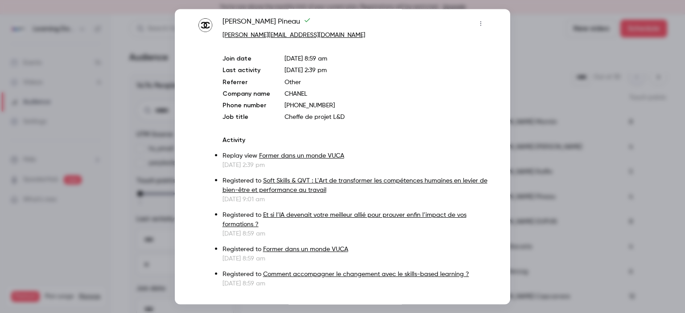
scroll to position [32, 0]
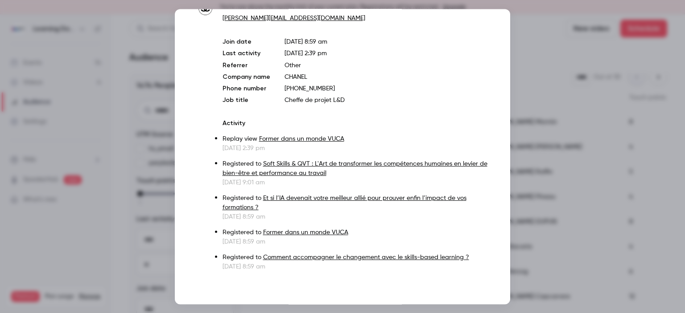
click at [547, 117] on div at bounding box center [342, 156] width 685 height 313
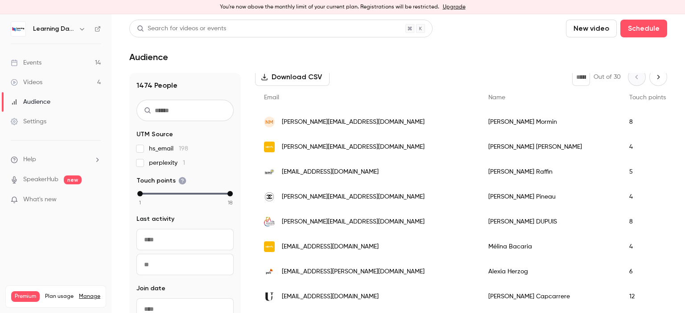
click at [329, 147] on span "[PERSON_NAME][EMAIL_ADDRESS][DOMAIN_NAME]" at bounding box center [353, 147] width 143 height 9
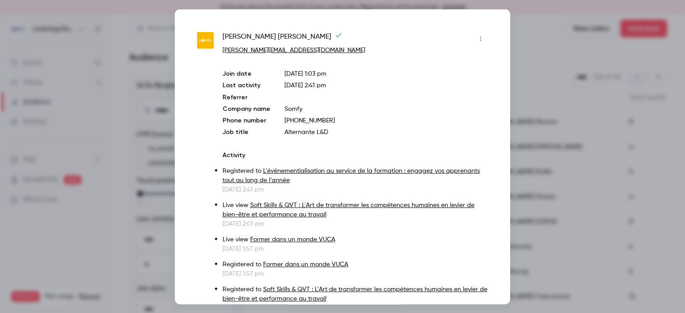
click at [533, 59] on div at bounding box center [342, 156] width 685 height 313
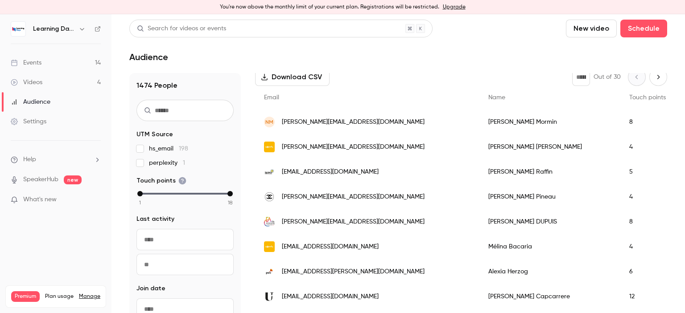
click at [54, 60] on link "Events 14" at bounding box center [55, 63] width 111 height 20
